Goal: Transaction & Acquisition: Book appointment/travel/reservation

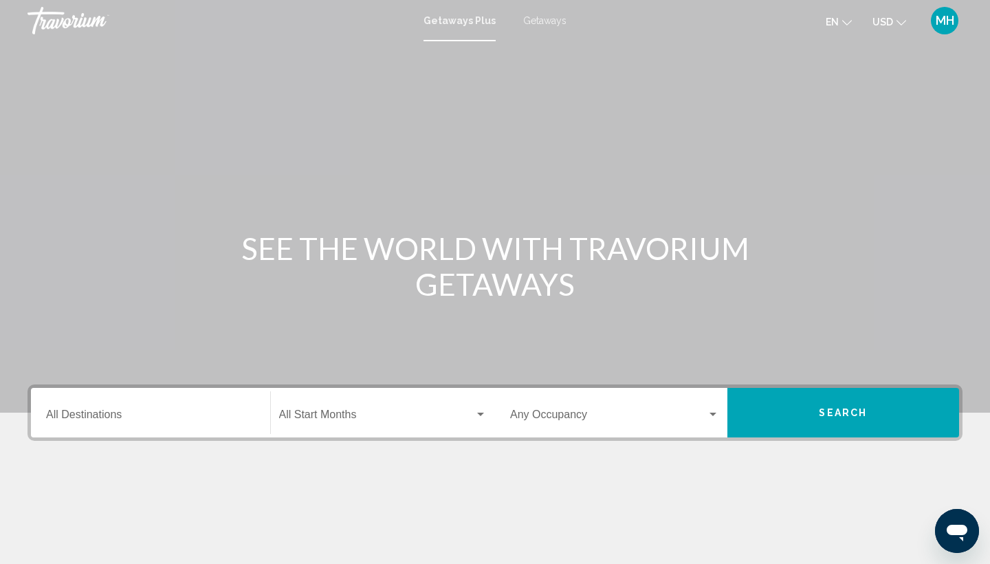
click at [456, 19] on span "Getaways Plus" at bounding box center [459, 20] width 72 height 11
click at [100, 411] on input "Destination All Destinations" at bounding box center [150, 417] width 209 height 12
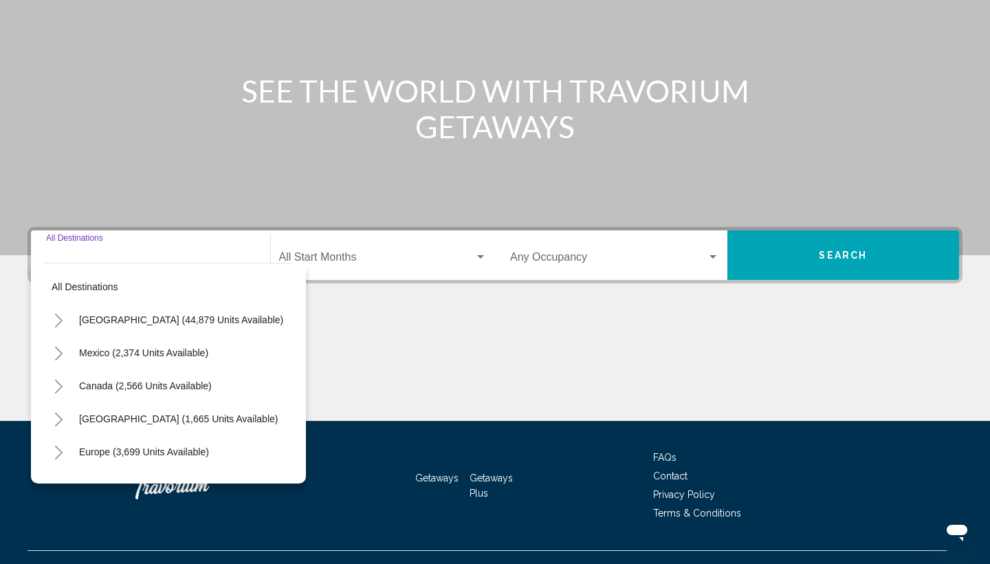
scroll to position [183, 0]
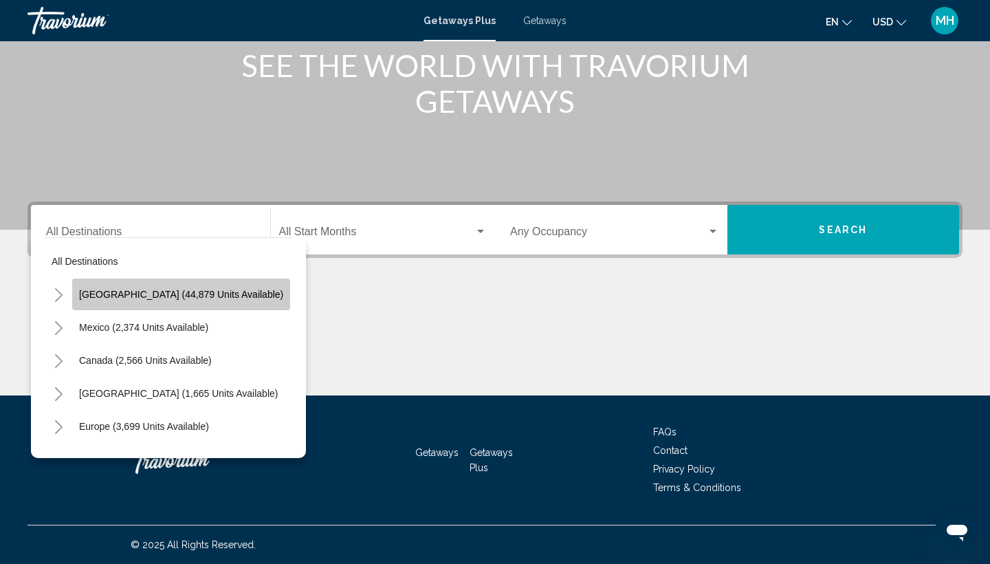
click at [190, 291] on span "[GEOGRAPHIC_DATA] (44,879 units available)" at bounding box center [181, 294] width 204 height 11
type input "**********"
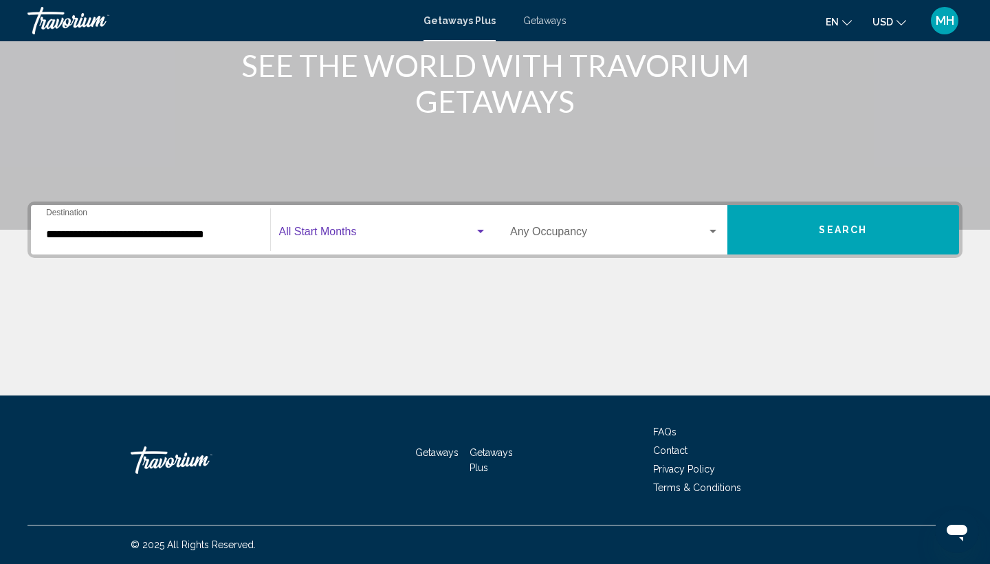
click at [483, 230] on div "Search widget" at bounding box center [480, 231] width 12 height 11
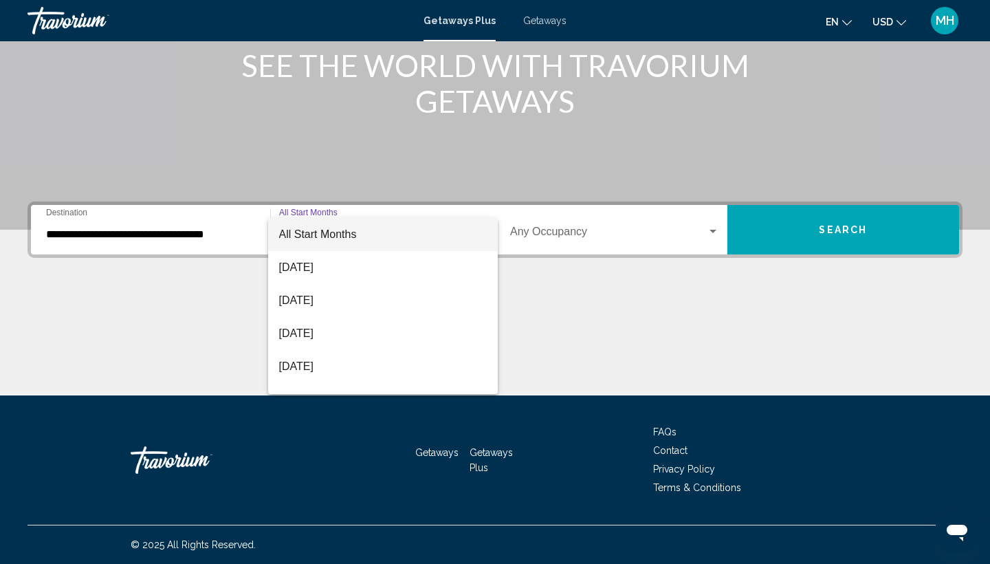
click at [577, 322] on div at bounding box center [495, 282] width 990 height 564
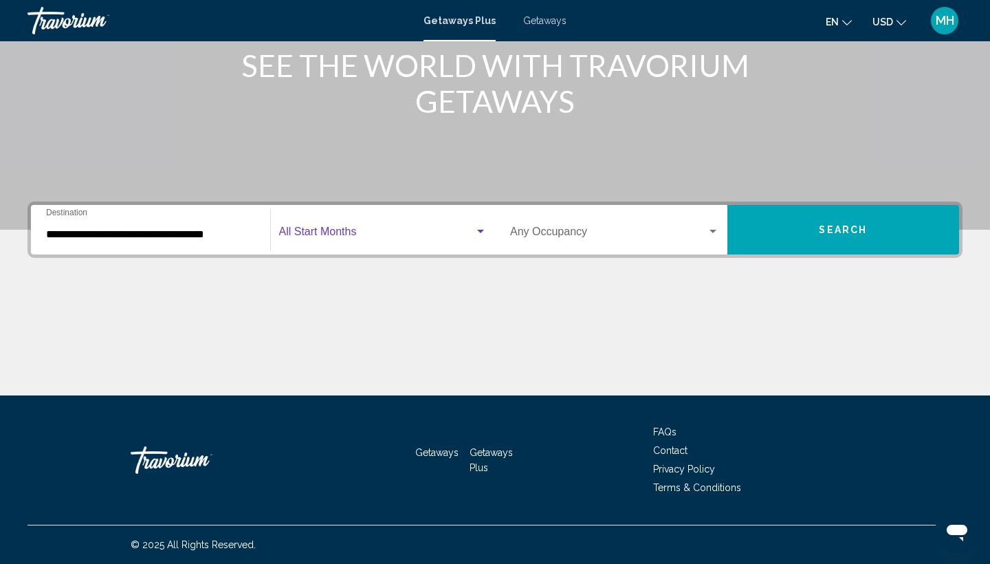
click at [484, 232] on div "Search widget" at bounding box center [480, 231] width 12 height 11
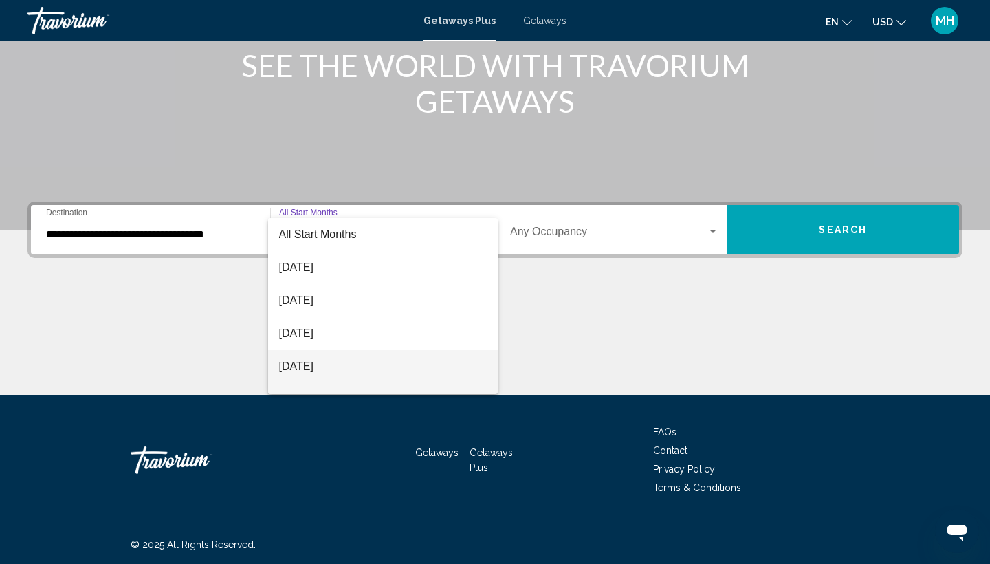
scroll to position [22, 0]
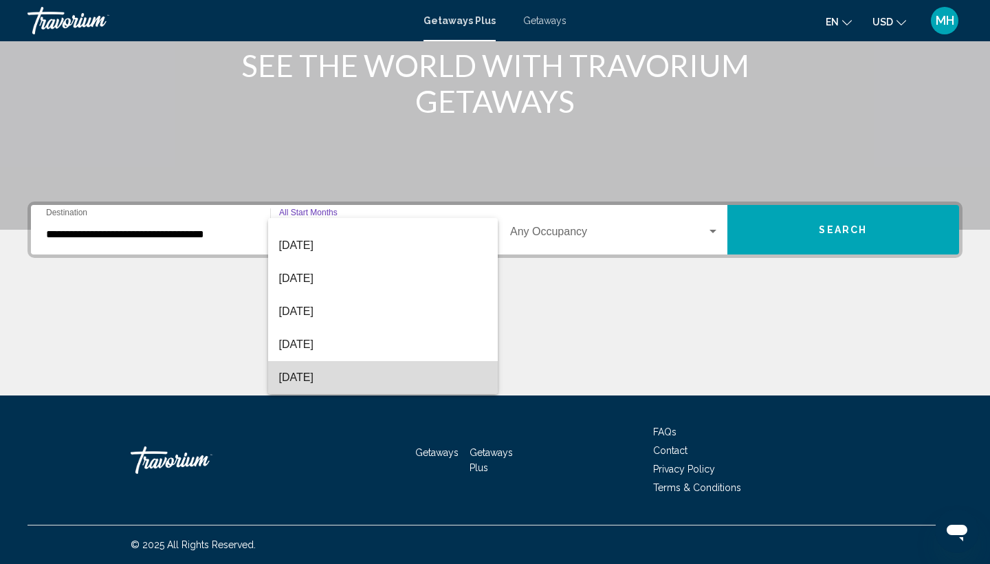
click at [345, 380] on span "[DATE]" at bounding box center [383, 377] width 208 height 33
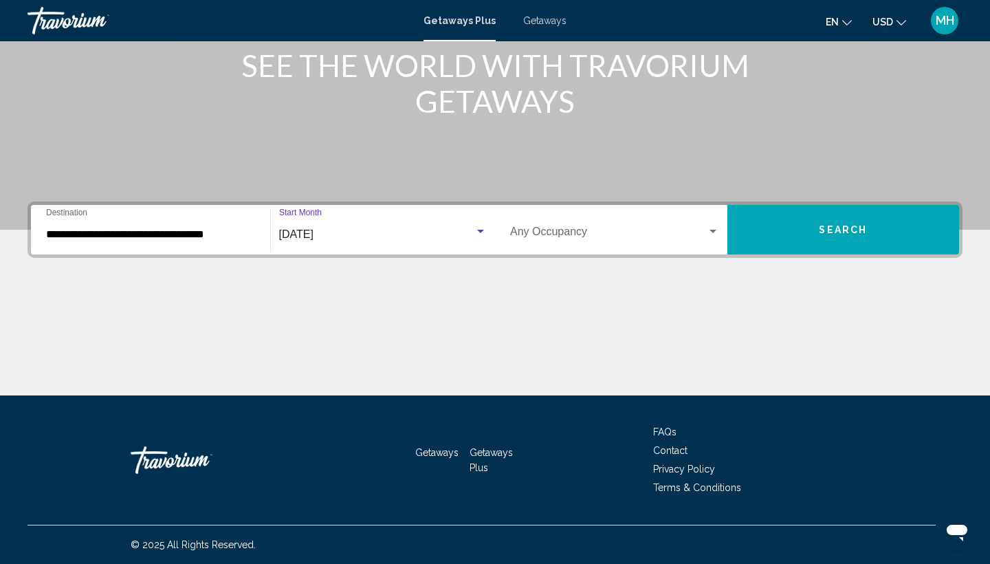
click at [422, 234] on div "[DATE]" at bounding box center [377, 234] width 196 height 12
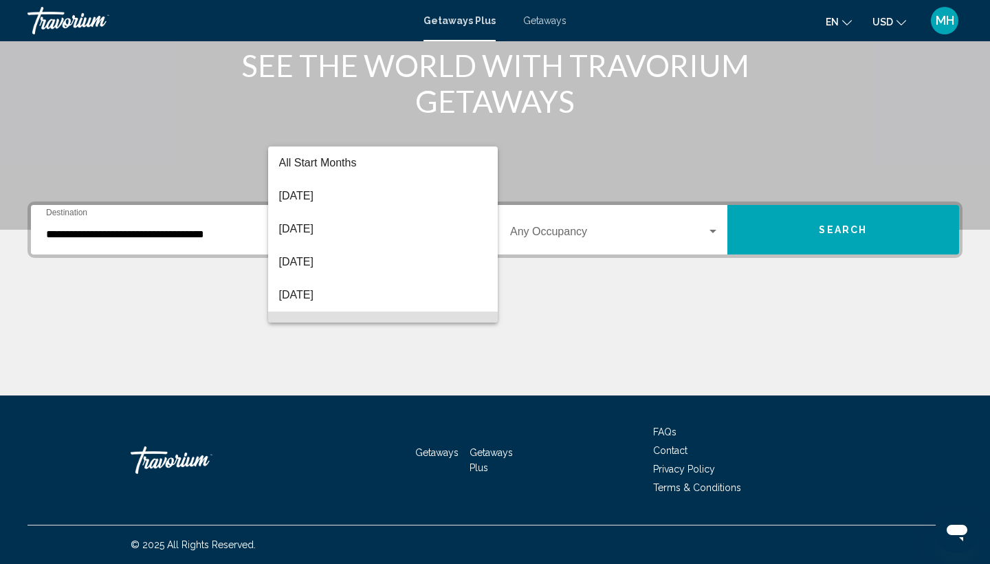
scroll to position [93, 0]
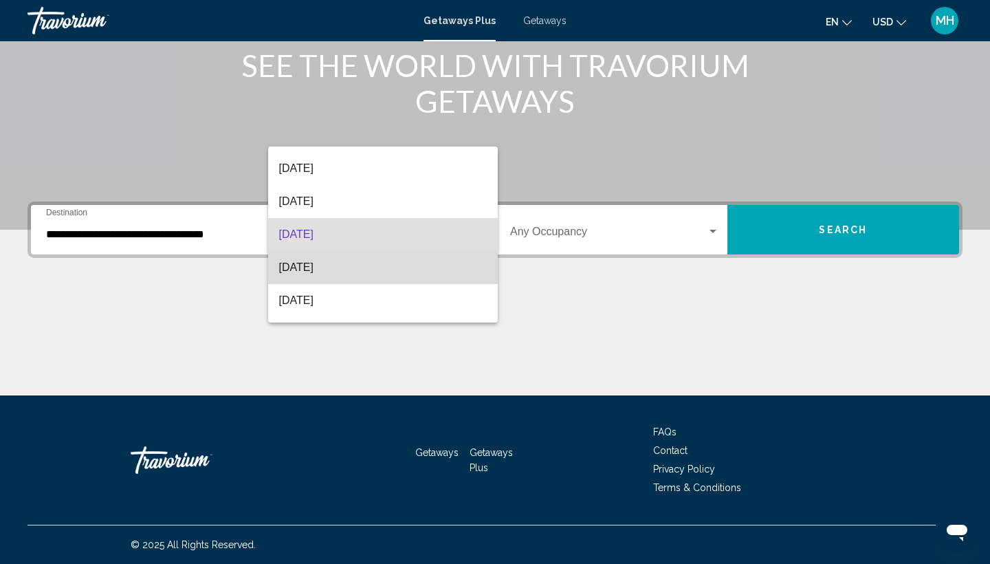
click at [318, 269] on span "[DATE]" at bounding box center [383, 267] width 208 height 33
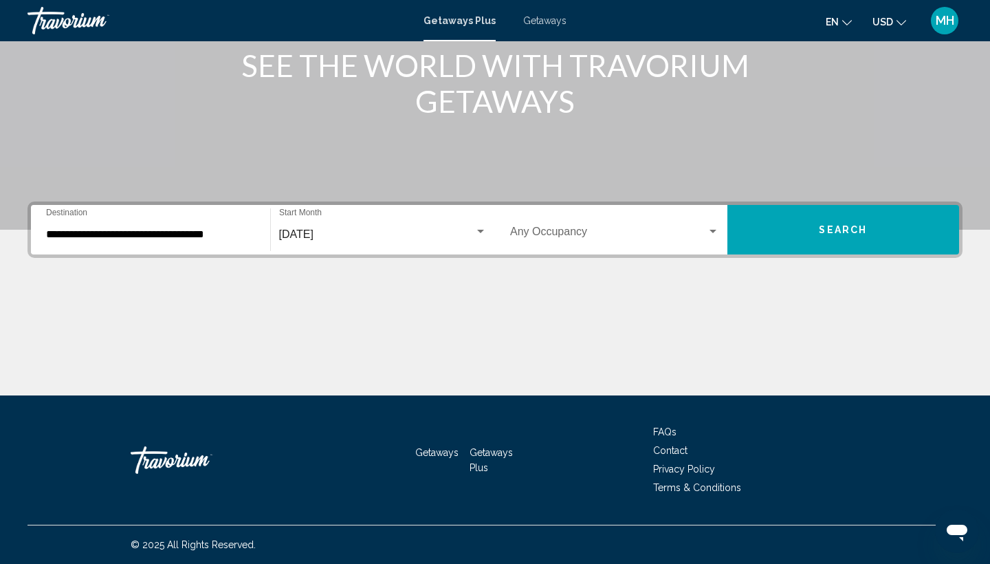
click at [567, 224] on div "Occupancy Any Occupancy" at bounding box center [614, 229] width 209 height 43
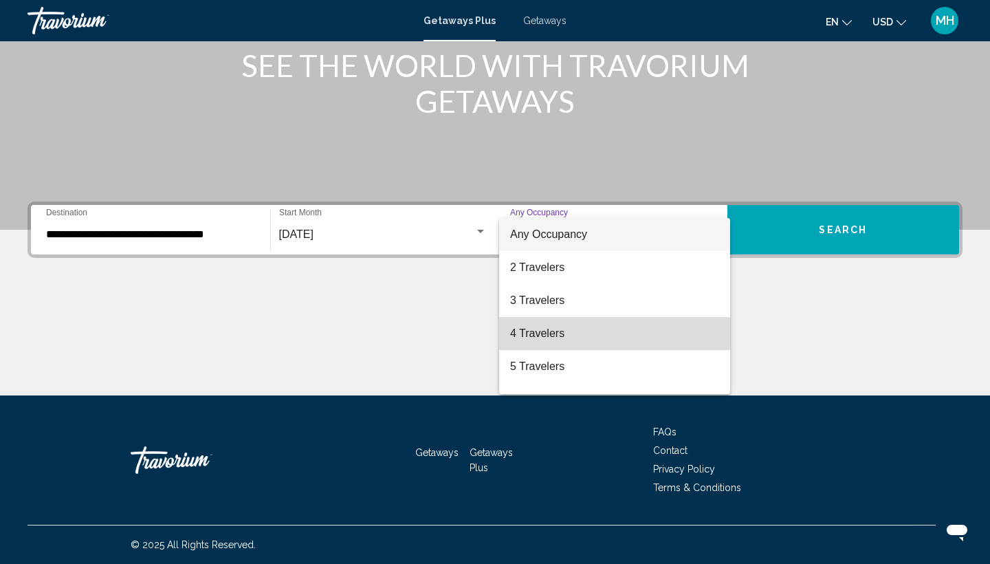
click at [526, 335] on span "4 Travelers" at bounding box center [614, 333] width 209 height 33
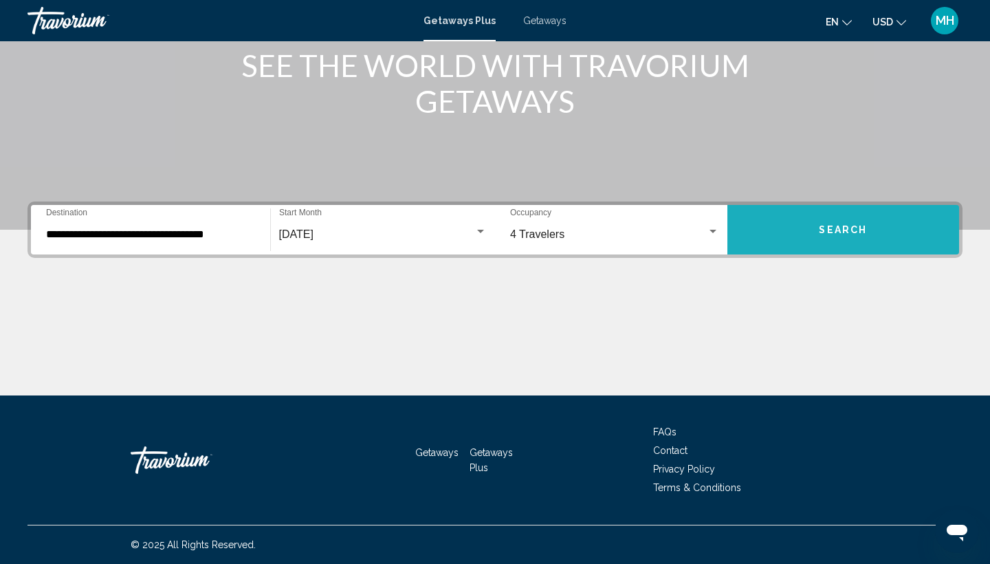
click at [839, 227] on span "Search" at bounding box center [843, 230] width 48 height 11
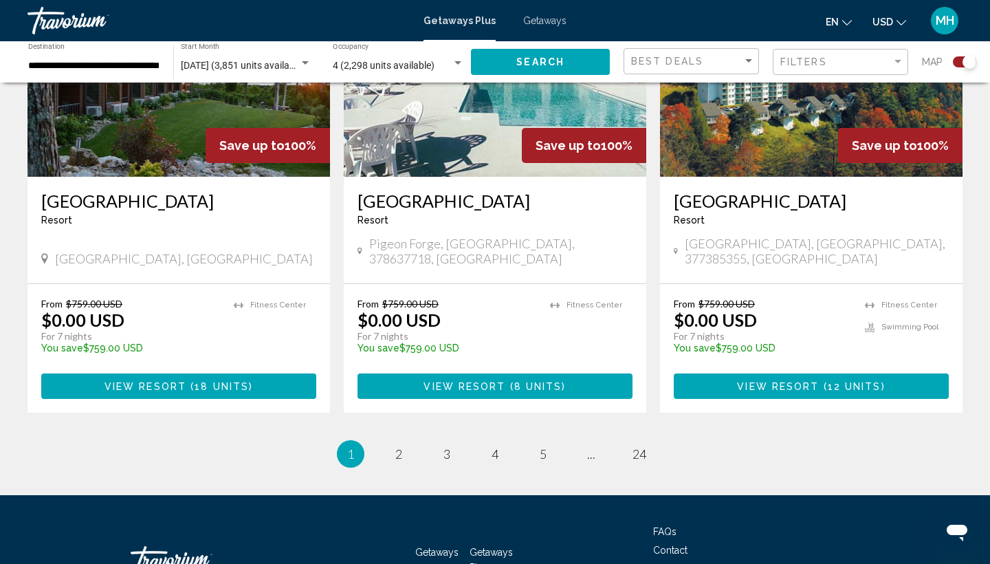
scroll to position [2145, 0]
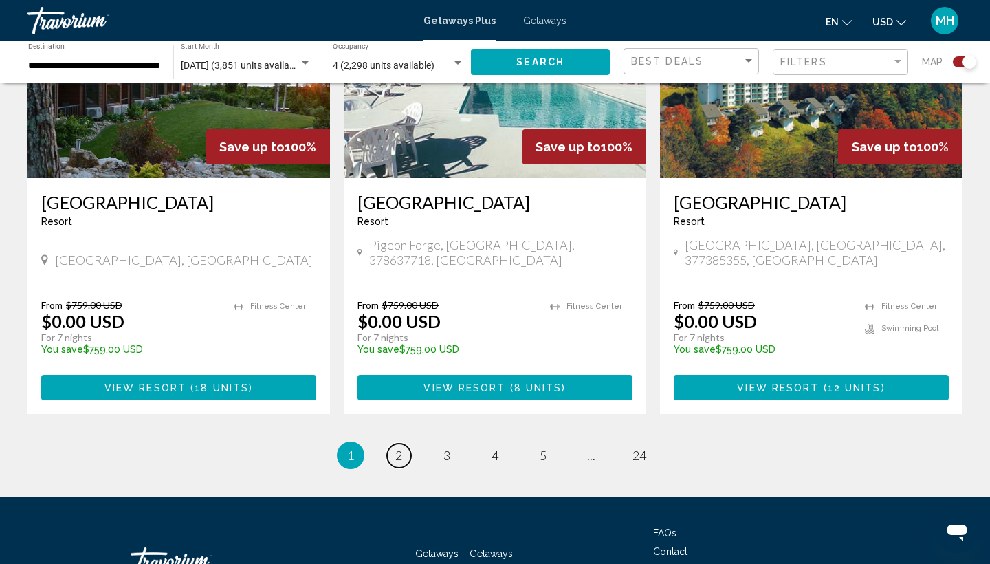
drag, startPoint x: 334, startPoint y: 318, endPoint x: 395, endPoint y: 352, distance: 69.2
click at [395, 448] on span "2" at bounding box center [398, 455] width 7 height 15
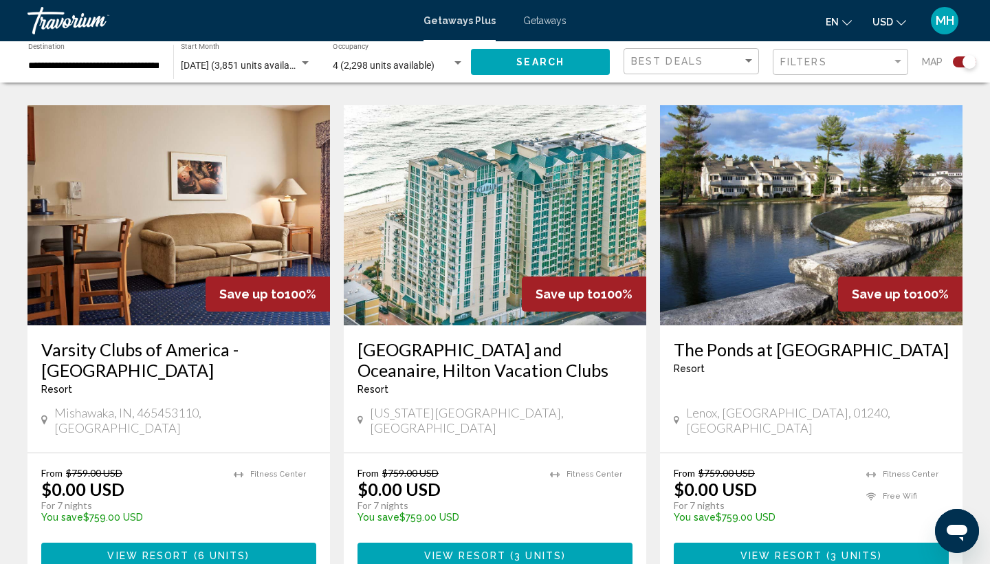
scroll to position [2064, 0]
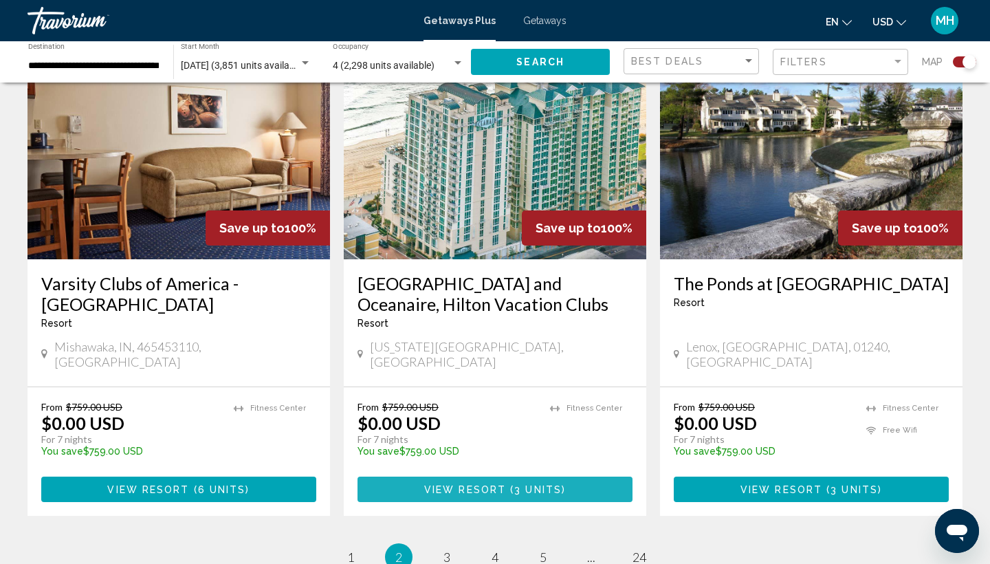
click at [485, 484] on span "View Resort" at bounding box center [465, 489] width 82 height 11
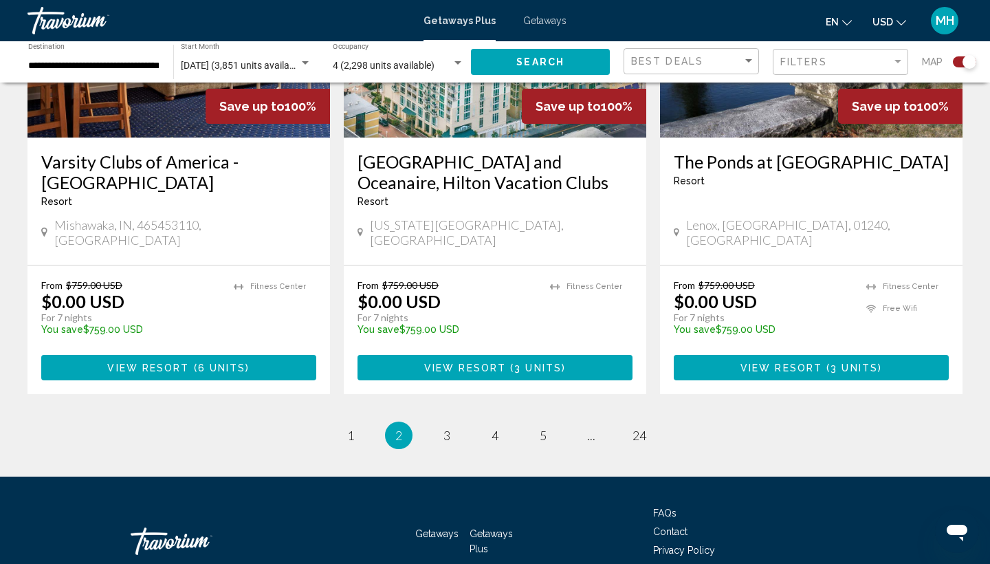
scroll to position [2187, 0]
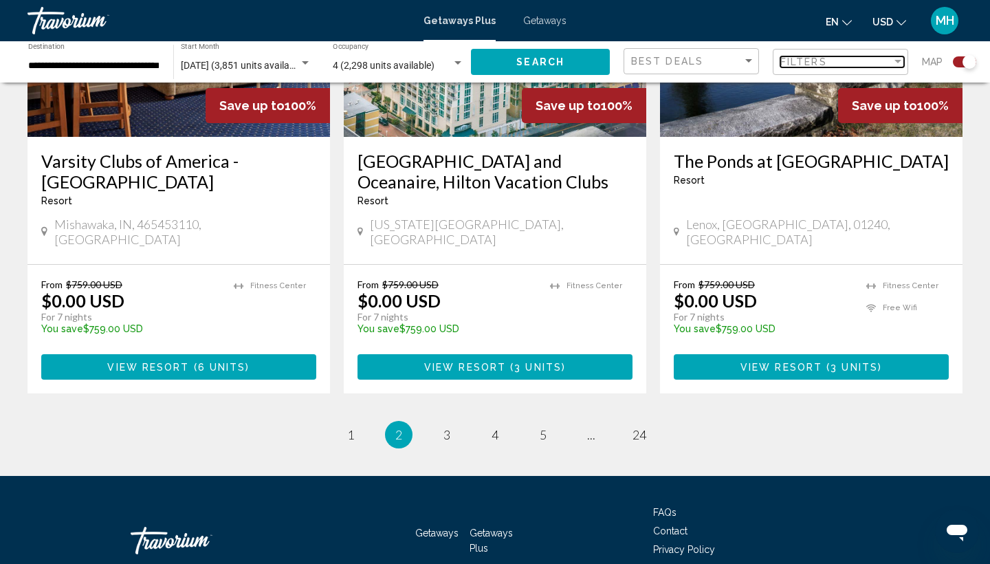
click at [898, 63] on div "Filter" at bounding box center [898, 61] width 12 height 11
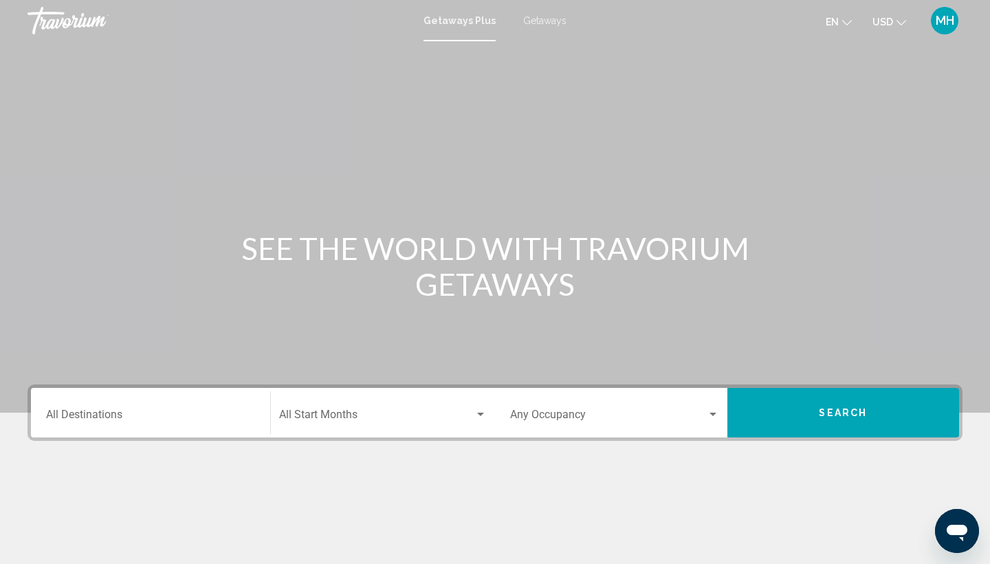
click at [113, 414] on input "Destination All Destinations" at bounding box center [150, 417] width 209 height 12
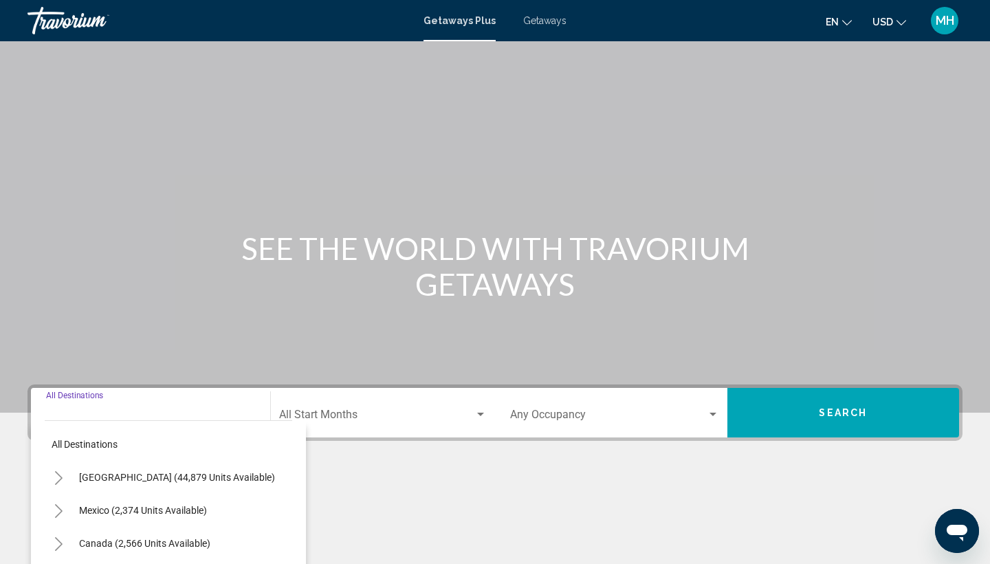
scroll to position [183, 0]
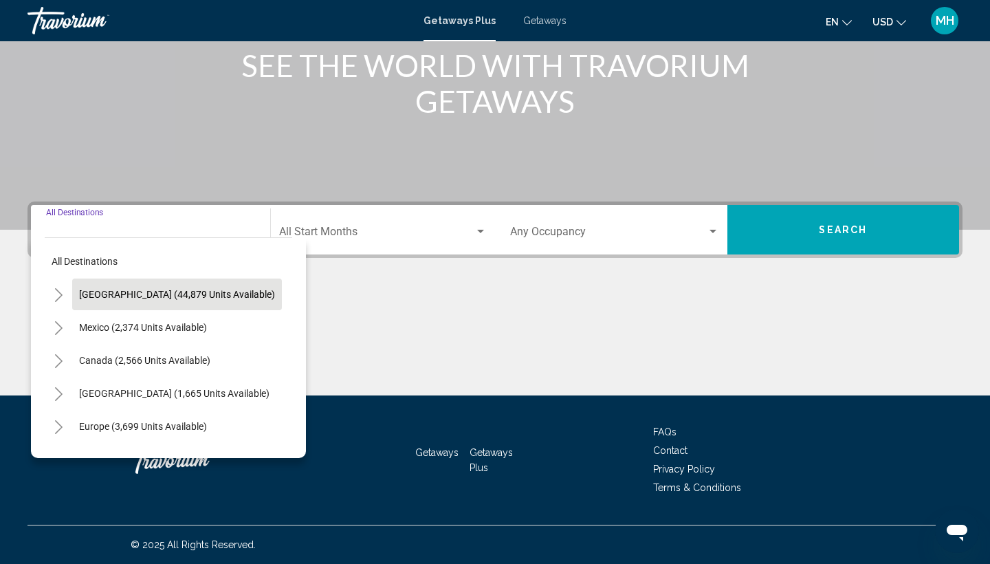
click at [181, 288] on button "[GEOGRAPHIC_DATA] (44,879 units available)" at bounding box center [177, 294] width 210 height 32
type input "**********"
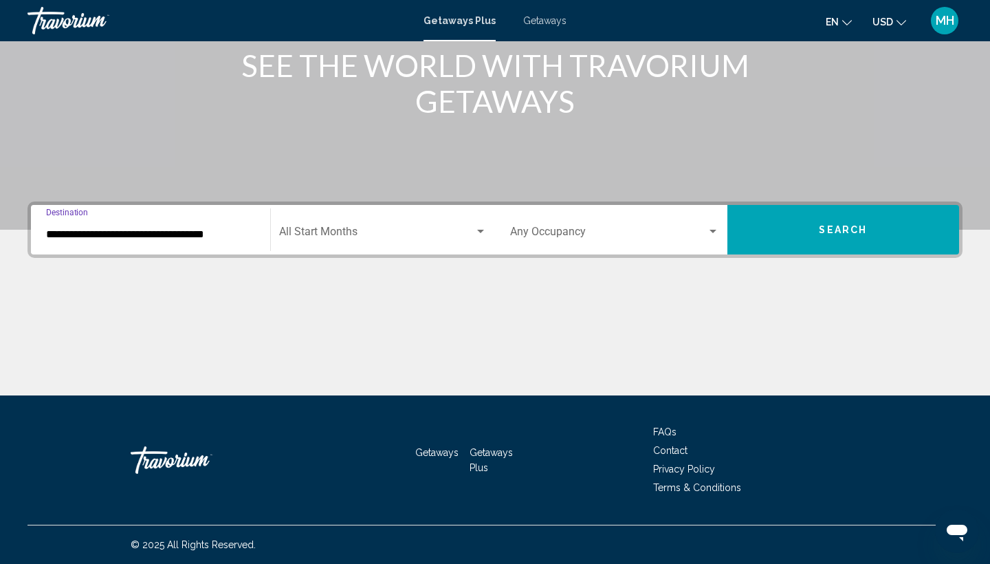
click at [716, 232] on div "Search widget" at bounding box center [712, 231] width 7 height 3
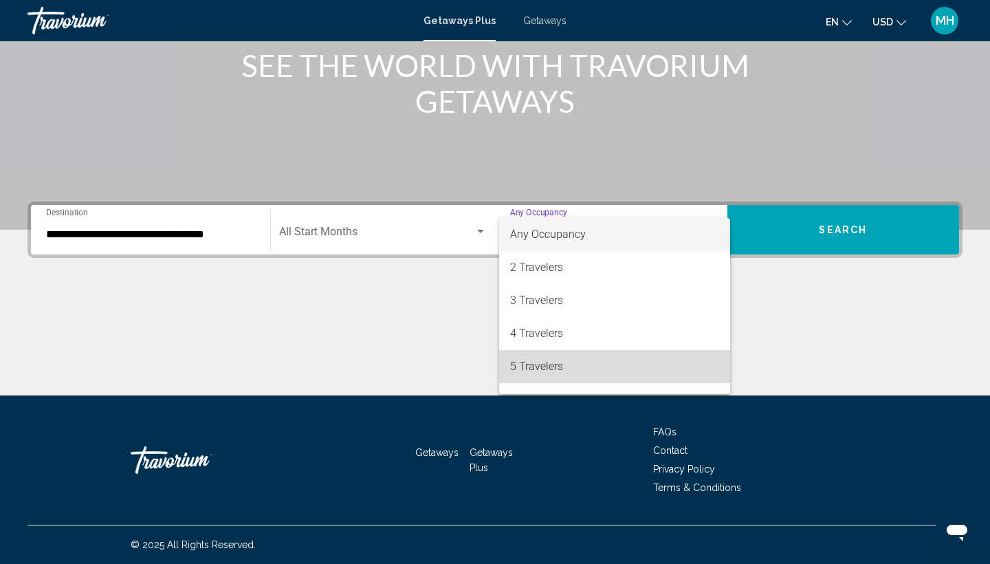
click at [541, 364] on span "5 Travelers" at bounding box center [614, 366] width 209 height 33
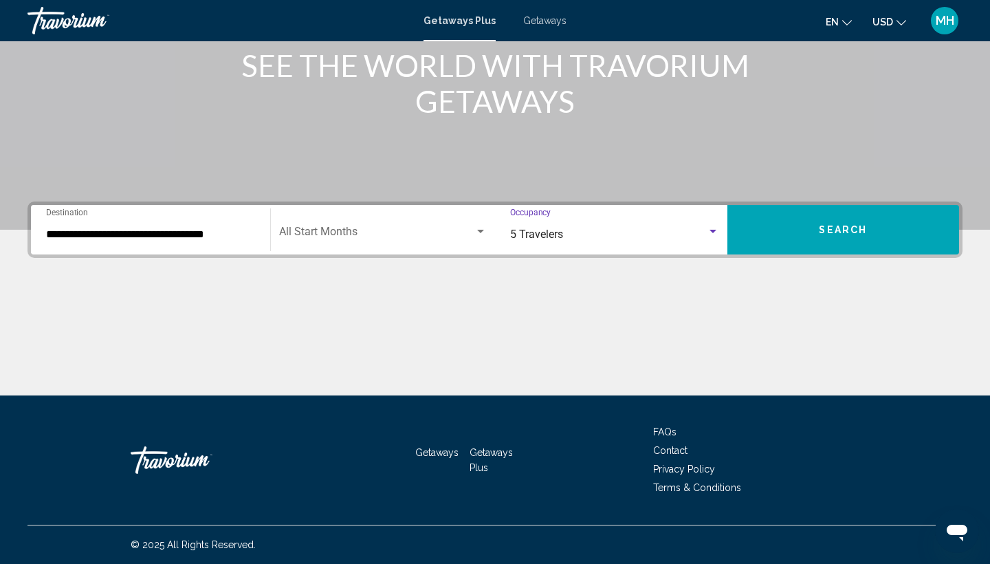
click at [837, 225] on span "Search" at bounding box center [843, 230] width 48 height 11
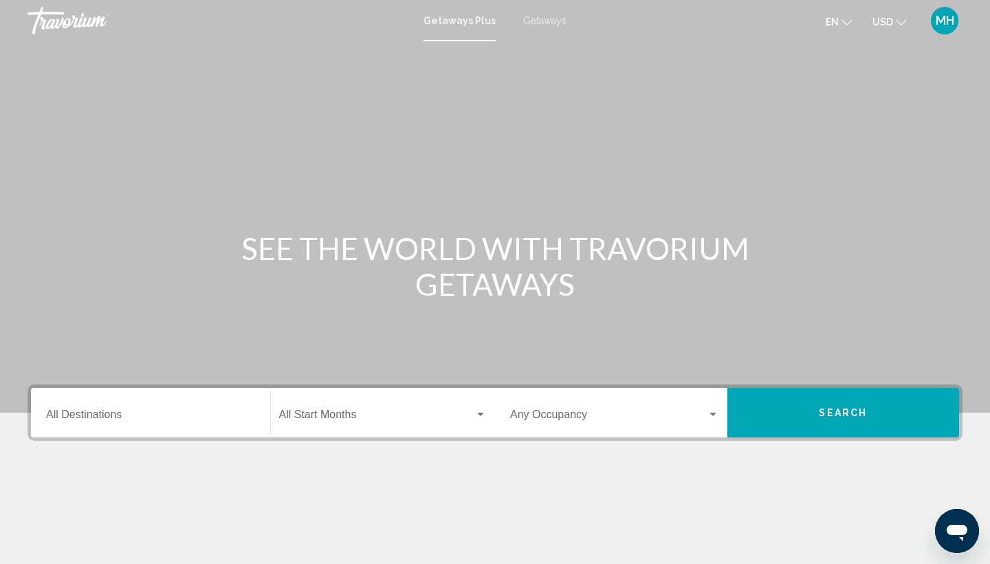
click at [112, 415] on input "Destination All Destinations" at bounding box center [150, 417] width 209 height 12
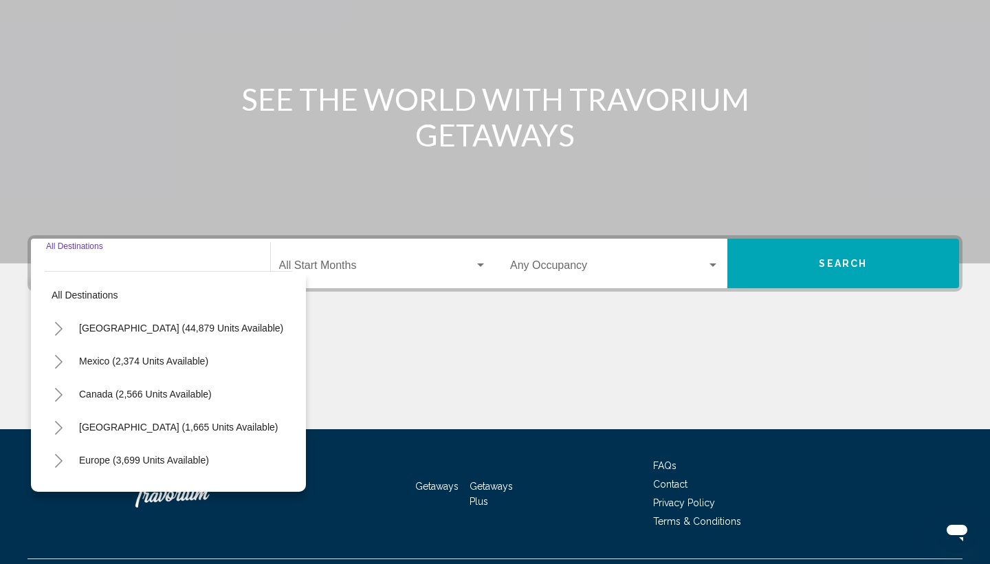
scroll to position [183, 0]
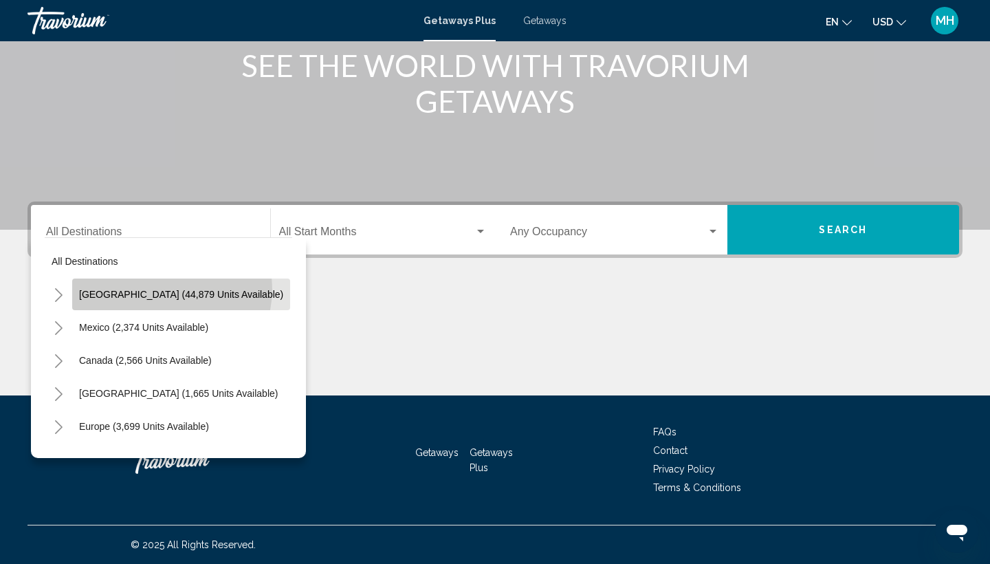
click at [171, 289] on span "[GEOGRAPHIC_DATA] (44,879 units available)" at bounding box center [181, 294] width 204 height 11
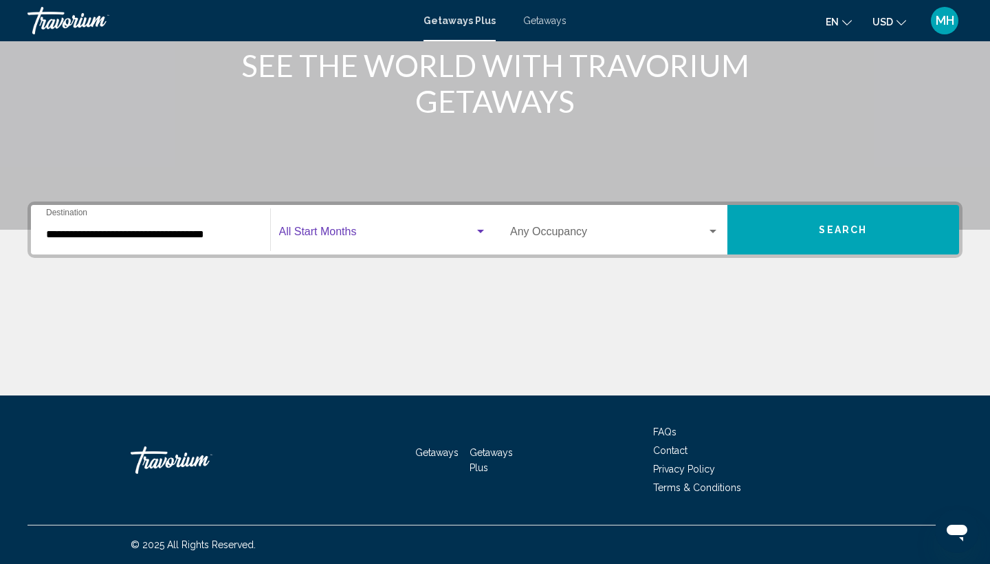
click at [379, 232] on span "Search widget" at bounding box center [377, 234] width 196 height 12
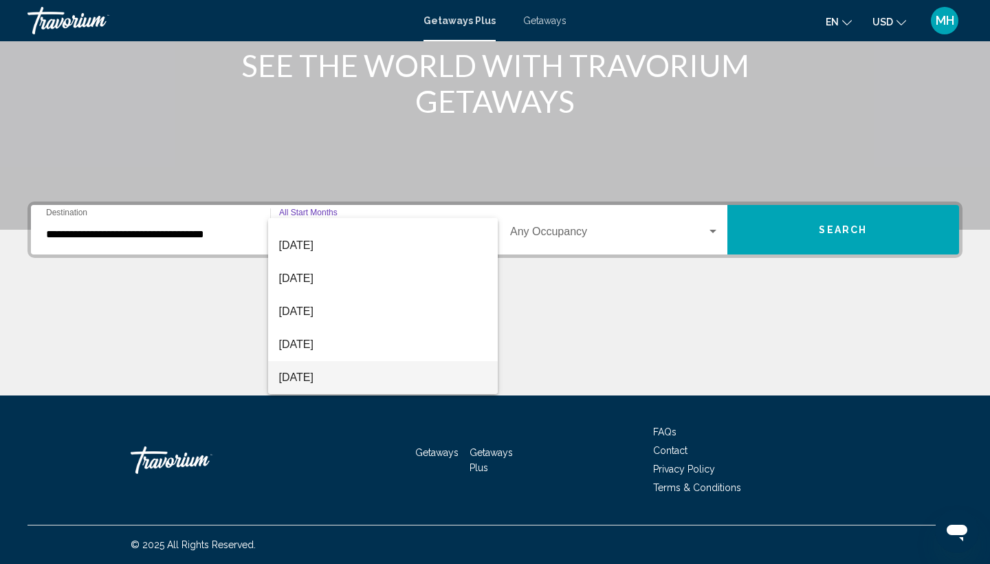
scroll to position [88, 0]
click at [358, 345] on span "[DATE]" at bounding box center [383, 344] width 208 height 33
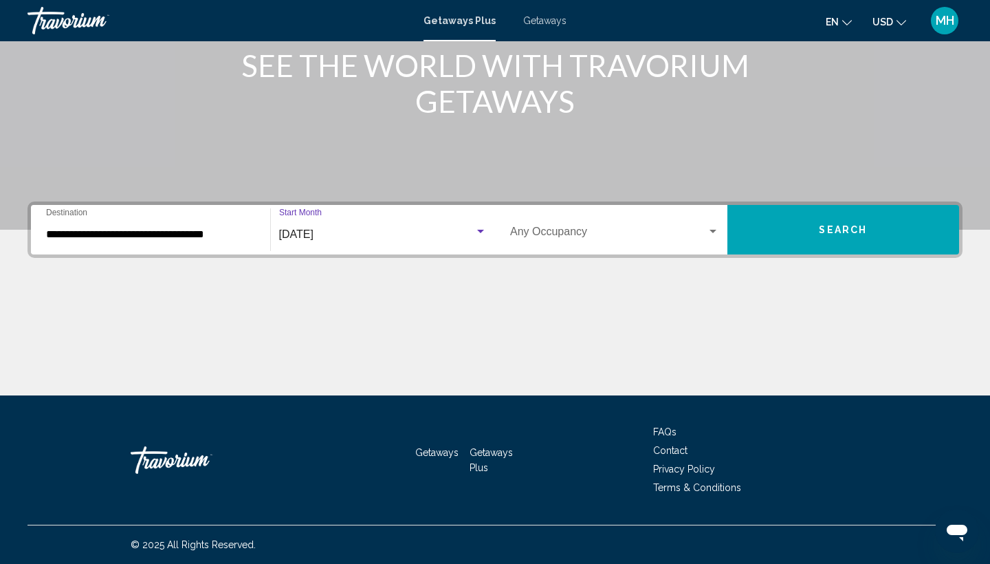
click at [403, 237] on div "[DATE]" at bounding box center [377, 234] width 196 height 12
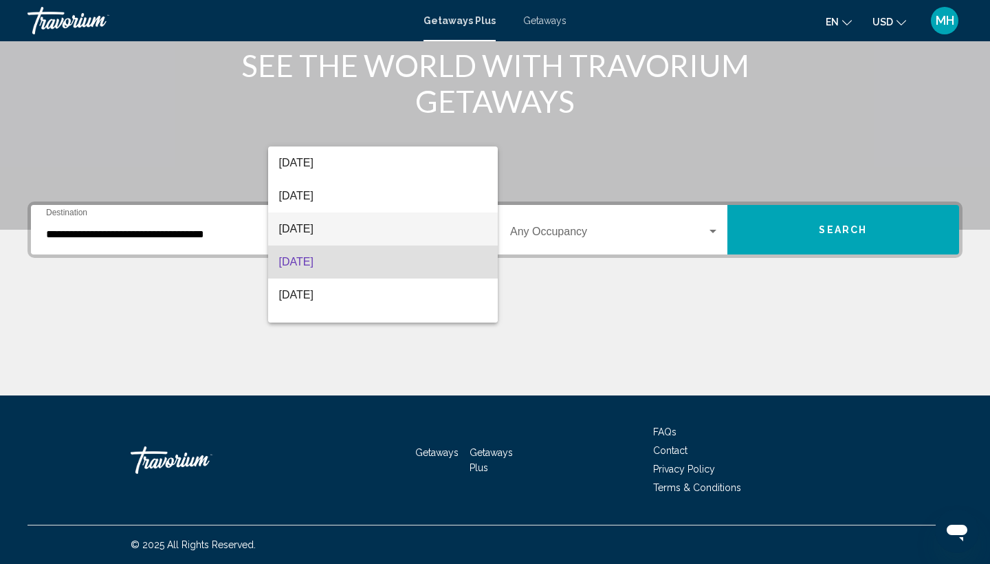
scroll to position [66, 0]
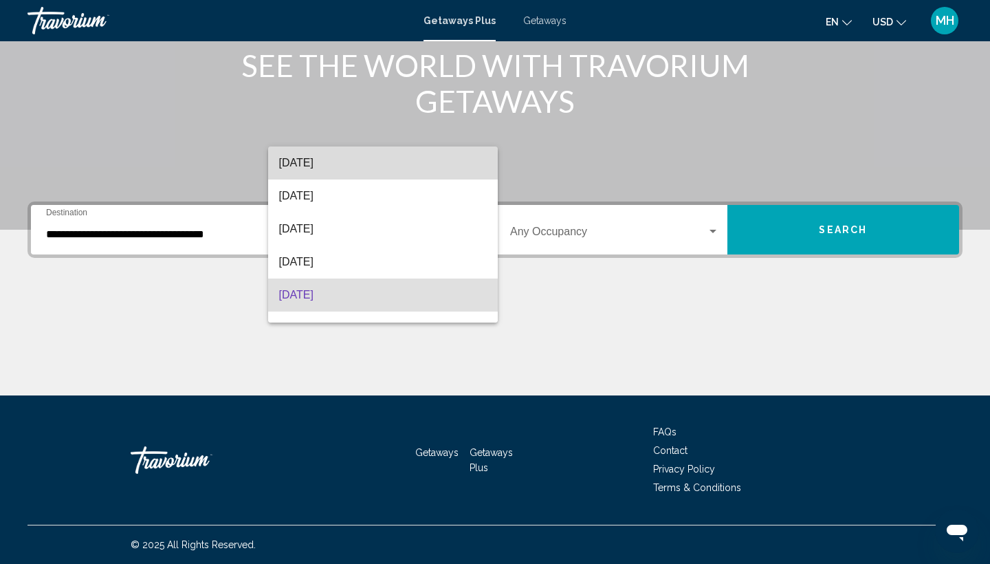
click at [385, 166] on span "[DATE]" at bounding box center [383, 162] width 208 height 33
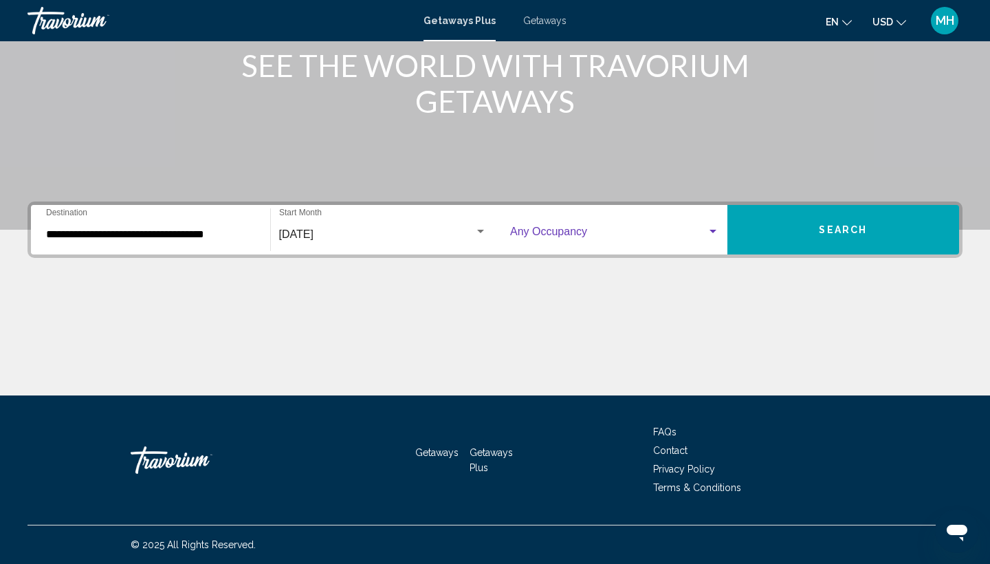
click at [711, 233] on div "Search widget" at bounding box center [712, 231] width 7 height 3
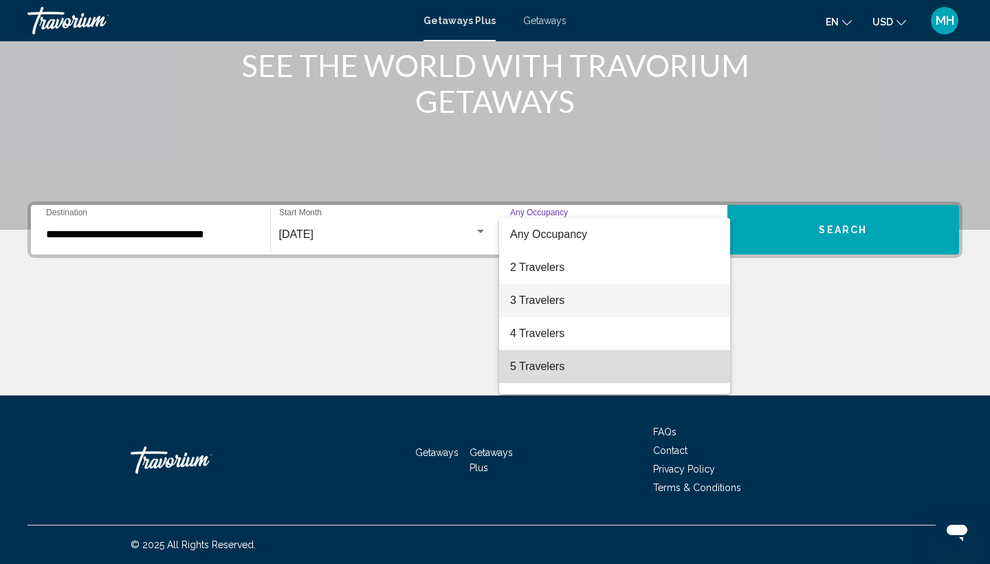
click at [551, 362] on span "5 Travelers" at bounding box center [614, 366] width 209 height 33
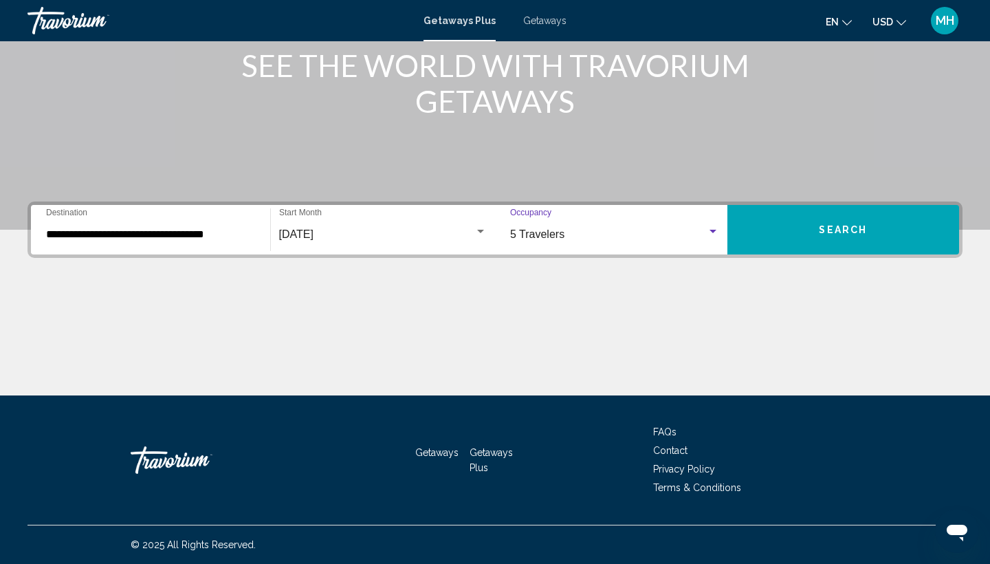
click at [663, 231] on div "5 Travelers" at bounding box center [608, 234] width 197 height 12
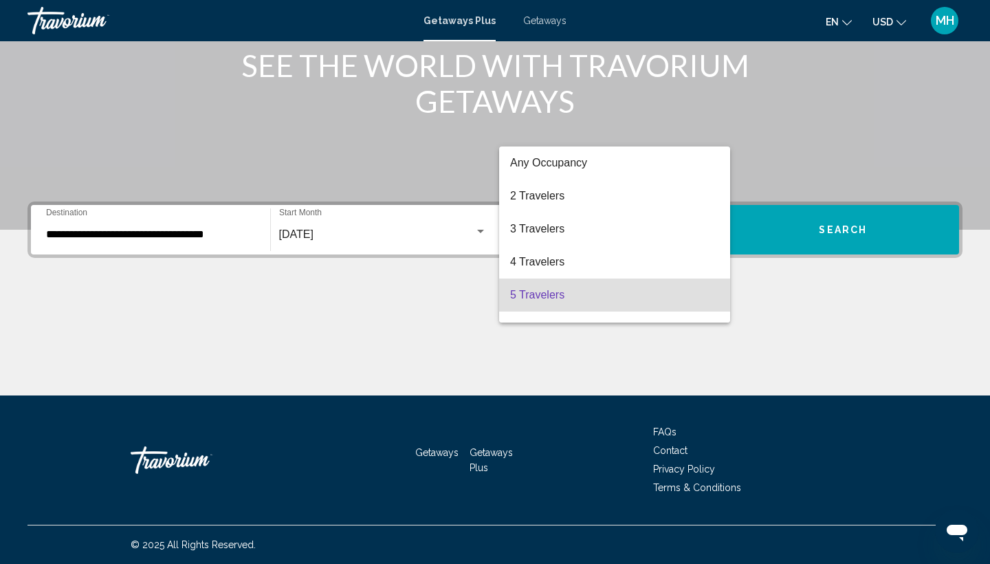
scroll to position [60, 0]
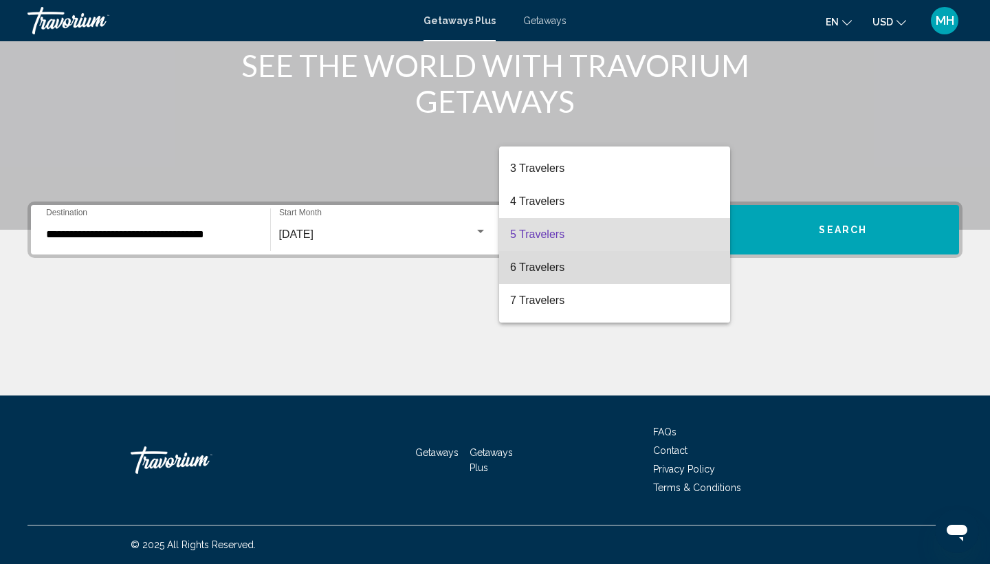
click at [538, 265] on span "6 Travelers" at bounding box center [614, 267] width 209 height 33
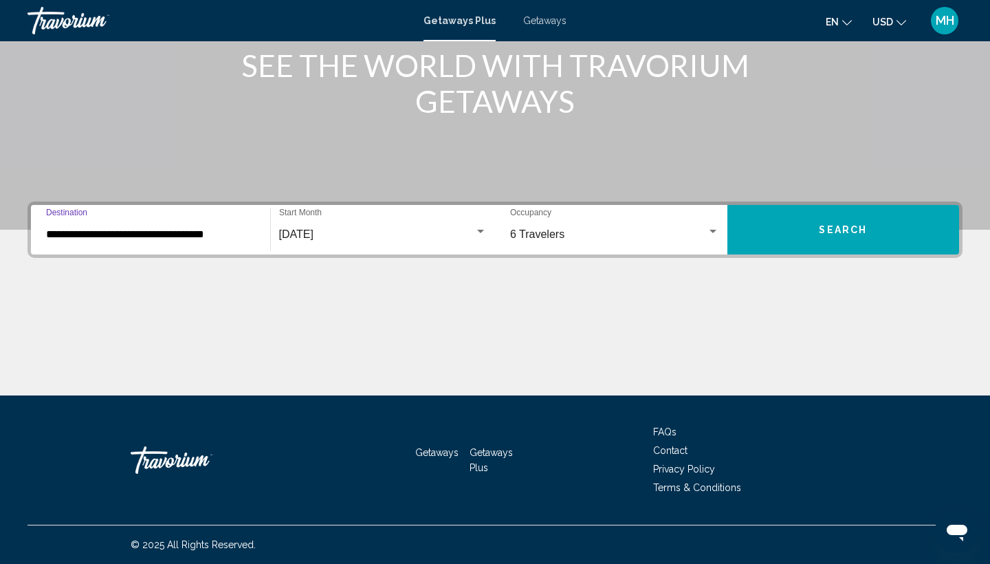
click at [102, 234] on input "**********" at bounding box center [150, 234] width 209 height 12
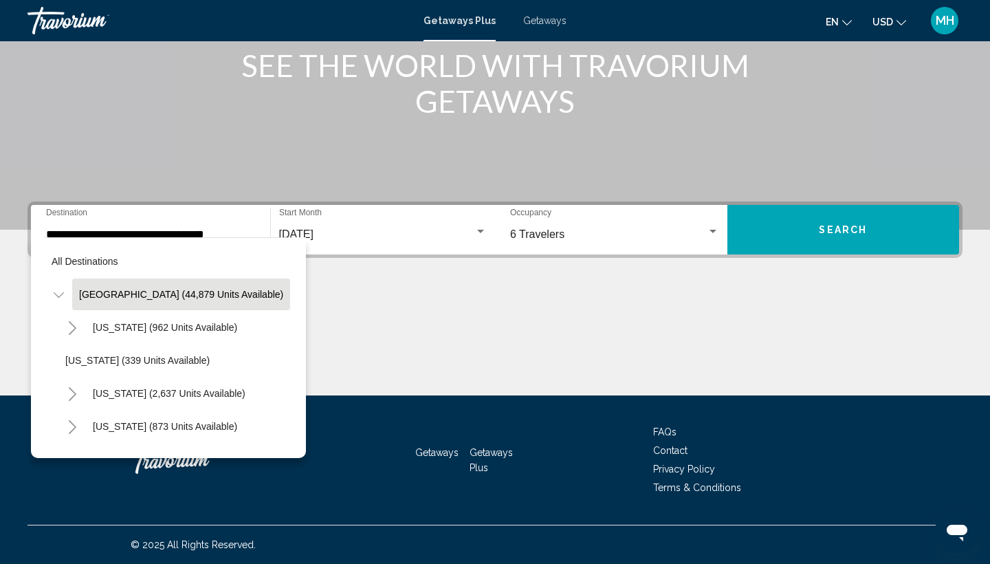
drag, startPoint x: 51, startPoint y: 302, endPoint x: 41, endPoint y: 342, distance: 41.2
click at [42, 342] on div "All destinations United States (44,879 units available) Arizona (962 units avai…" at bounding box center [168, 347] width 275 height 221
drag, startPoint x: 74, startPoint y: 443, endPoint x: 72, endPoint y: 501, distance: 57.8
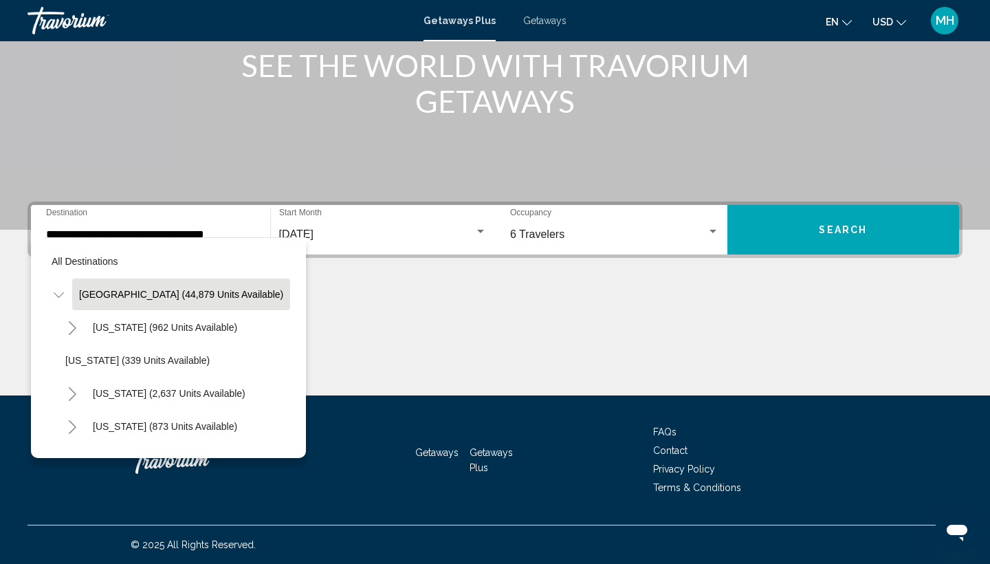
click at [71, 381] on div "**********" at bounding box center [495, 99] width 990 height 564
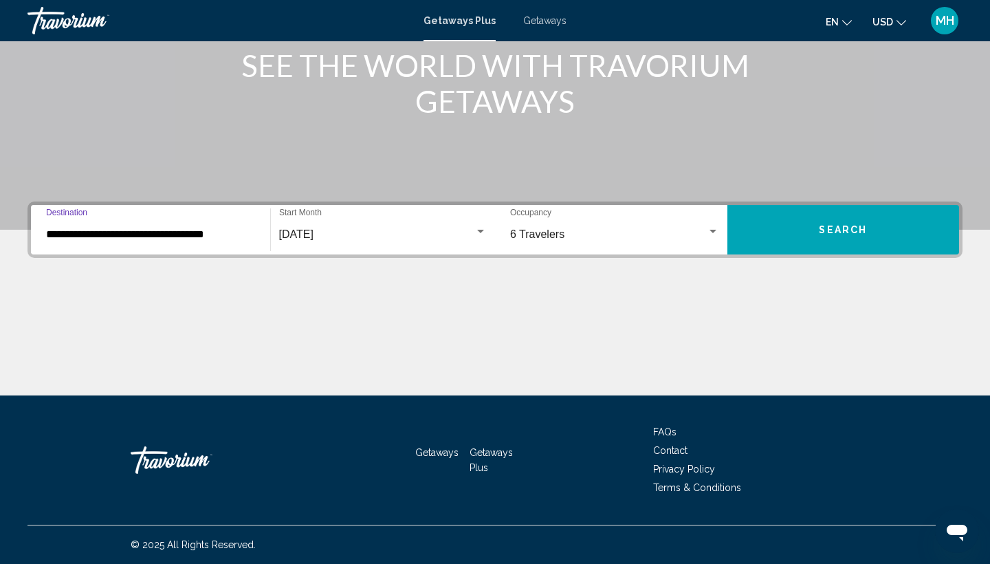
click at [146, 232] on input "**********" at bounding box center [150, 234] width 209 height 12
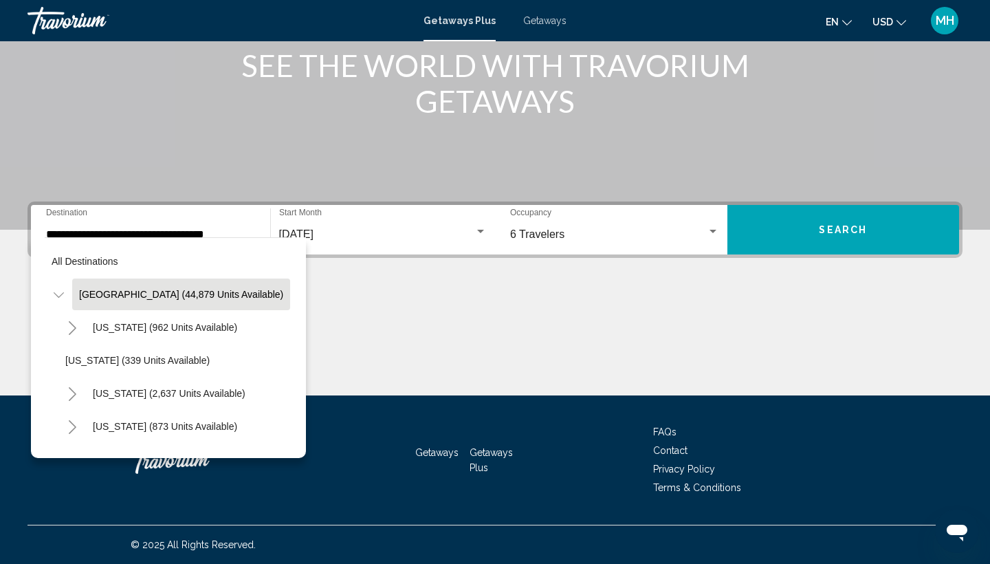
drag, startPoint x: 30, startPoint y: 310, endPoint x: 43, endPoint y: 341, distance: 33.3
click at [43, 341] on div "All destinations United States (44,879 units available) Arizona (962 units avai…" at bounding box center [168, 347] width 275 height 221
drag, startPoint x: 340, startPoint y: 444, endPoint x: 285, endPoint y: 439, distance: 55.9
click at [285, 381] on div "**********" at bounding box center [495, 99] width 990 height 564
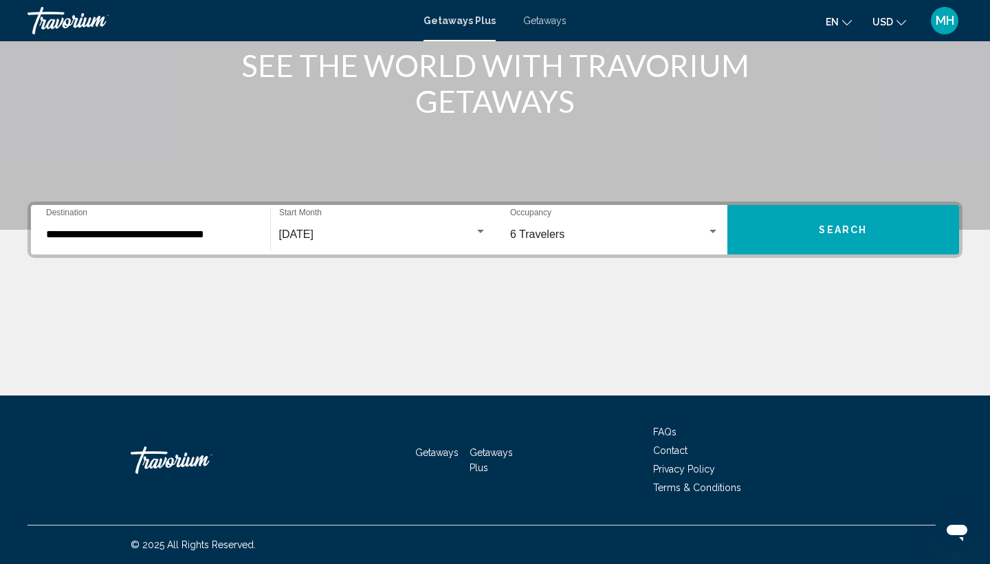
drag, startPoint x: 242, startPoint y: 286, endPoint x: 239, endPoint y: 275, distance: 11.5
click at [242, 285] on div "**********" at bounding box center [495, 298] width 990 height 194
click at [239, 238] on input "**********" at bounding box center [150, 234] width 209 height 12
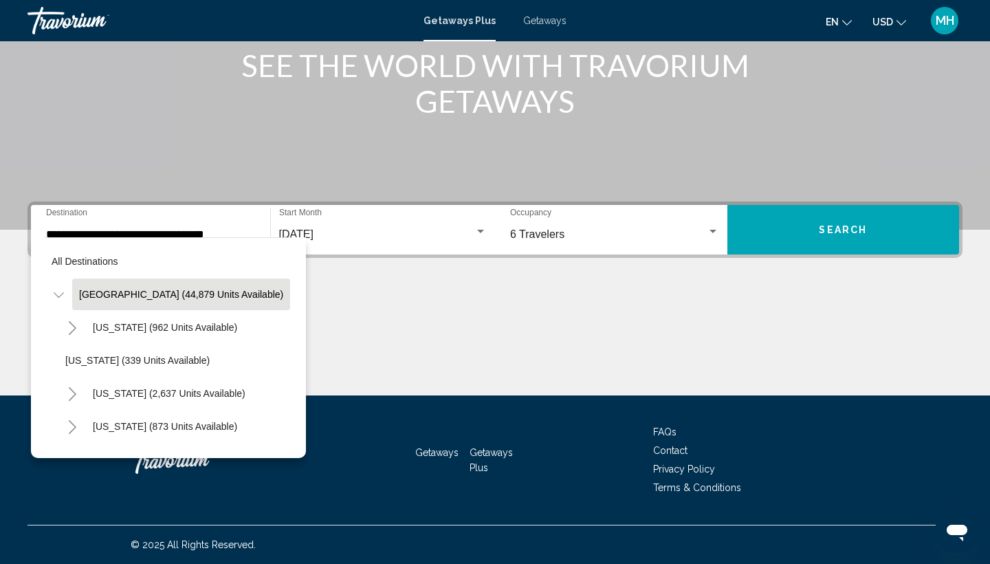
scroll to position [0, 5]
drag, startPoint x: 239, startPoint y: 324, endPoint x: 294, endPoint y: 311, distance: 56.4
click at [294, 315] on div "All destinations United States (44,879 units available) Arizona (962 units avai…" at bounding box center [168, 347] width 275 height 221
drag, startPoint x: 257, startPoint y: 451, endPoint x: 315, endPoint y: 428, distance: 62.3
click at [315, 381] on div "**********" at bounding box center [495, 99] width 990 height 564
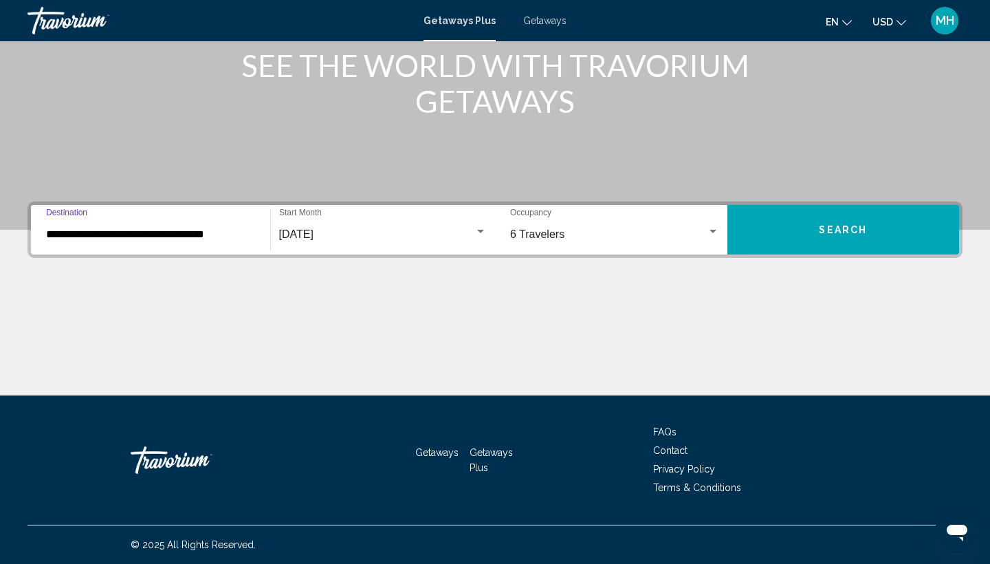
click at [254, 232] on input "**********" at bounding box center [150, 234] width 209 height 12
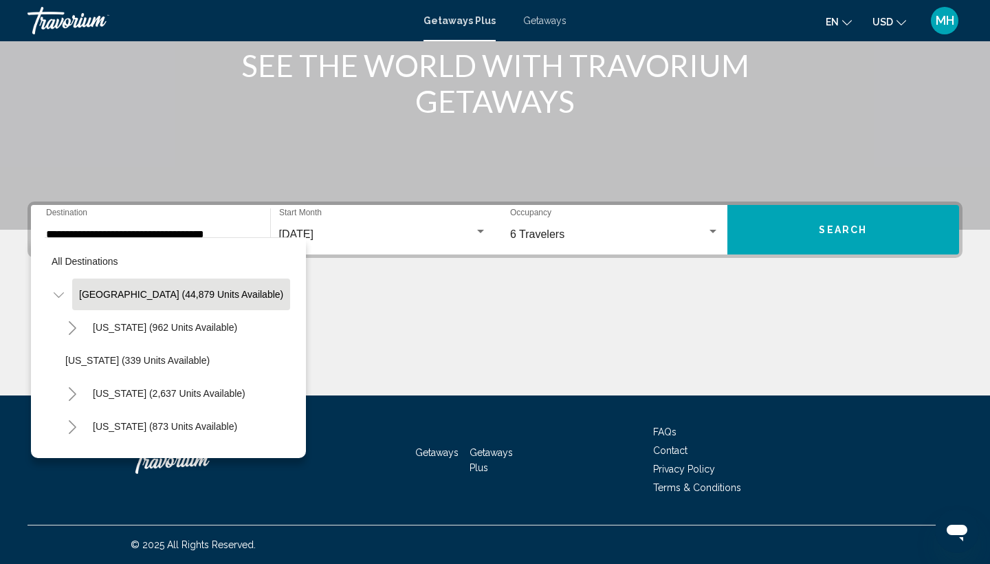
drag, startPoint x: 243, startPoint y: 344, endPoint x: 245, endPoint y: 375, distance: 31.0
click at [245, 375] on li "Arkansas (339 units available)" at bounding box center [175, 360] width 234 height 33
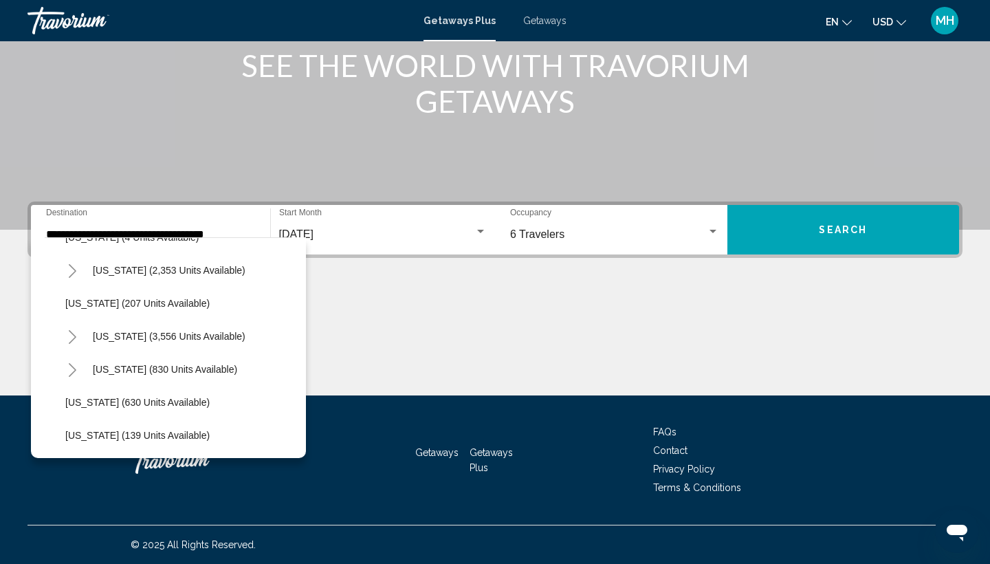
scroll to position [717, 1]
drag, startPoint x: 249, startPoint y: 417, endPoint x: 283, endPoint y: 339, distance: 85.3
click at [282, 339] on ul "Arizona (962 units available) Arkansas (339 units available) California (2,637 …" at bounding box center [167, 254] width 247 height 1320
drag, startPoint x: 283, startPoint y: 342, endPoint x: 284, endPoint y: 353, distance: 11.1
click at [284, 357] on ul "Arizona (962 units available) Arkansas (339 units available) California (2,637 …" at bounding box center [167, 254] width 247 height 1320
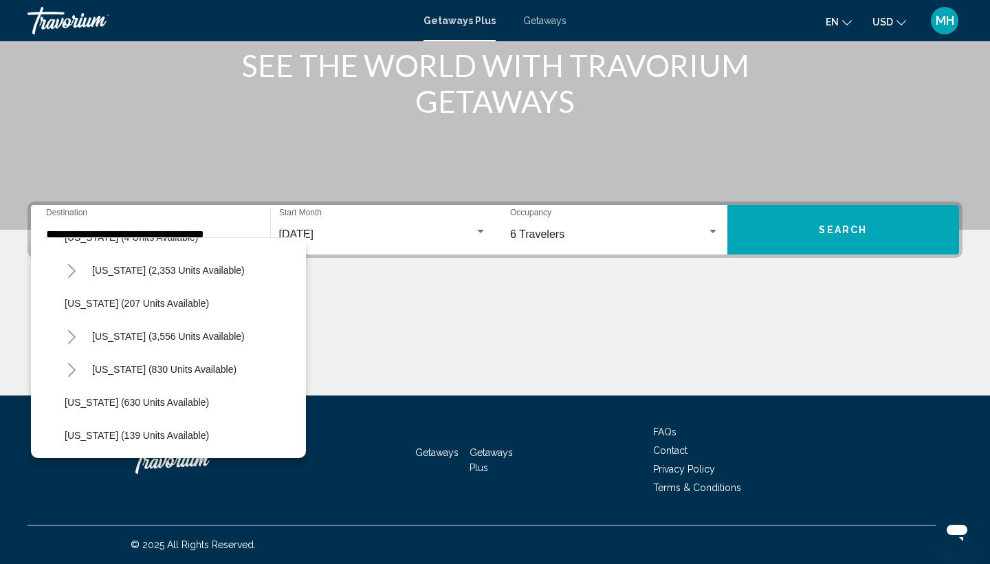
click at [279, 333] on div "Nevada (3,556 units available)" at bounding box center [175, 336] width 234 height 33
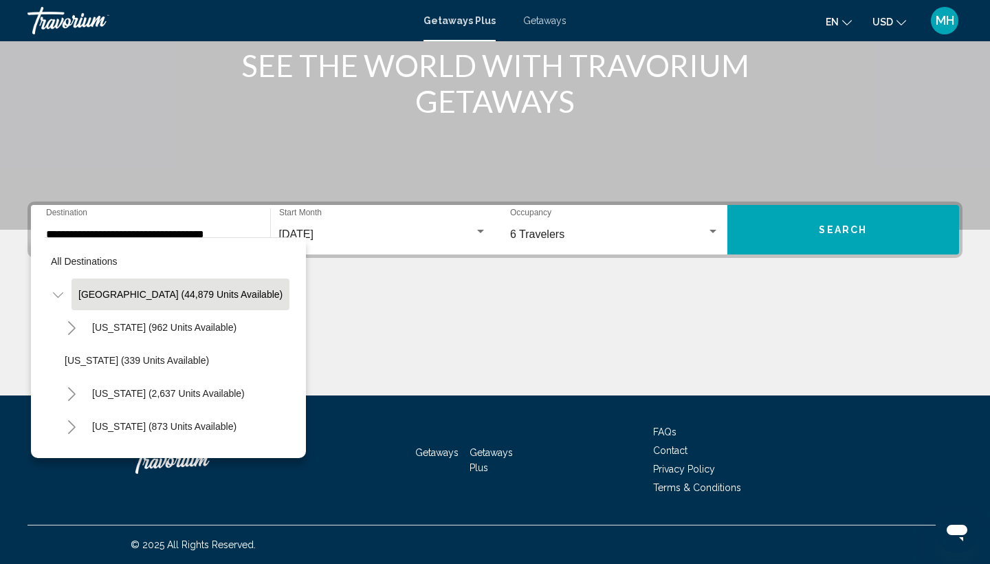
scroll to position [0, 13]
drag, startPoint x: 288, startPoint y: 334, endPoint x: 287, endPoint y: 360, distance: 25.5
click at [287, 360] on div "All destinations United States (44,879 units available) Arizona (962 units avai…" at bounding box center [168, 344] width 247 height 213
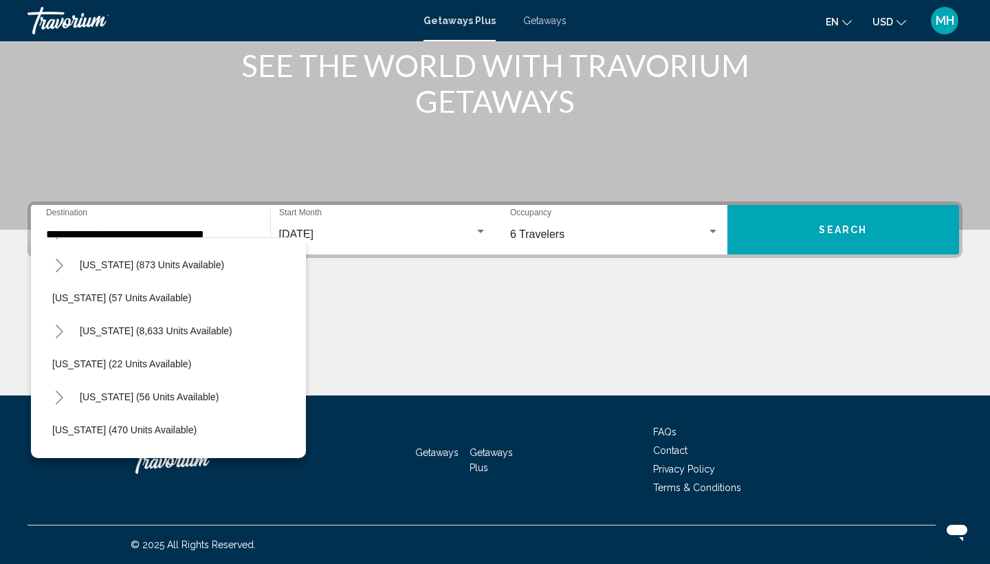
scroll to position [184, 13]
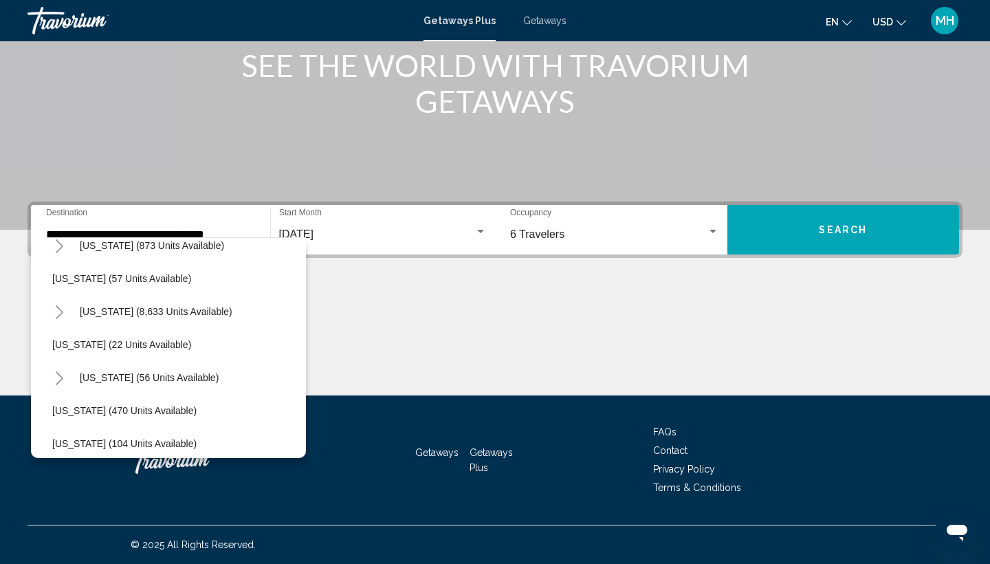
drag, startPoint x: 287, startPoint y: 360, endPoint x: 284, endPoint y: 456, distance: 96.3
click at [284, 456] on div "All destinations United States (44,879 units available) Arizona (962 units avai…" at bounding box center [168, 347] width 275 height 221
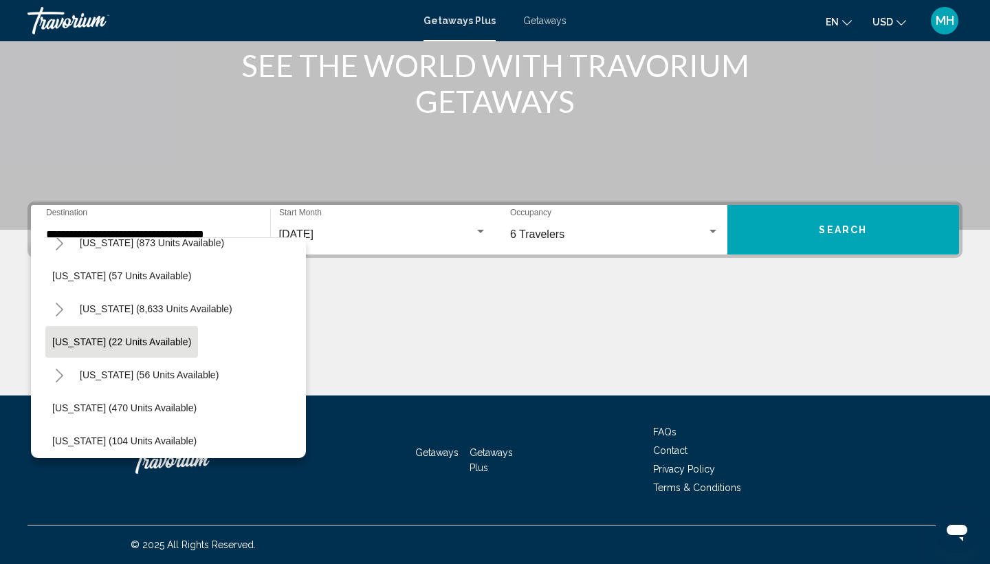
click at [99, 344] on span "Georgia (22 units available)" at bounding box center [121, 341] width 139 height 11
type input "**********"
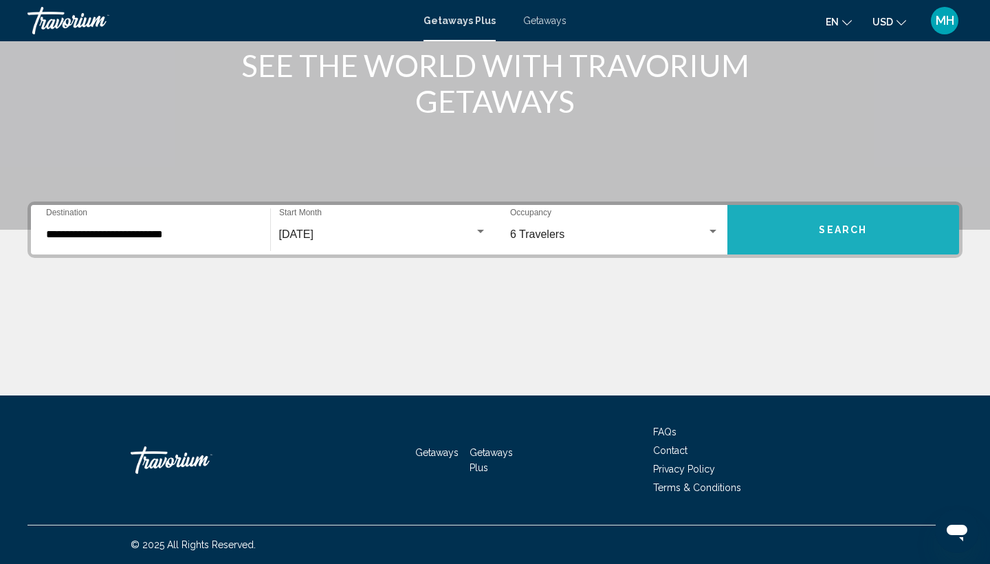
click at [850, 225] on span "Search" at bounding box center [843, 230] width 48 height 11
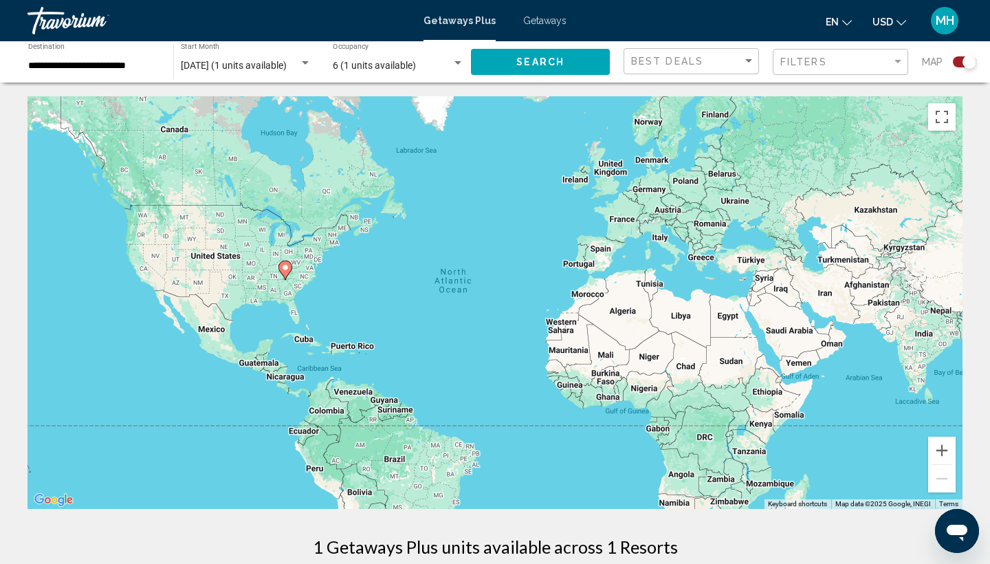
click at [809, 538] on div "1 Getaways Plus units available across 1 Resorts" at bounding box center [494, 546] width 935 height 21
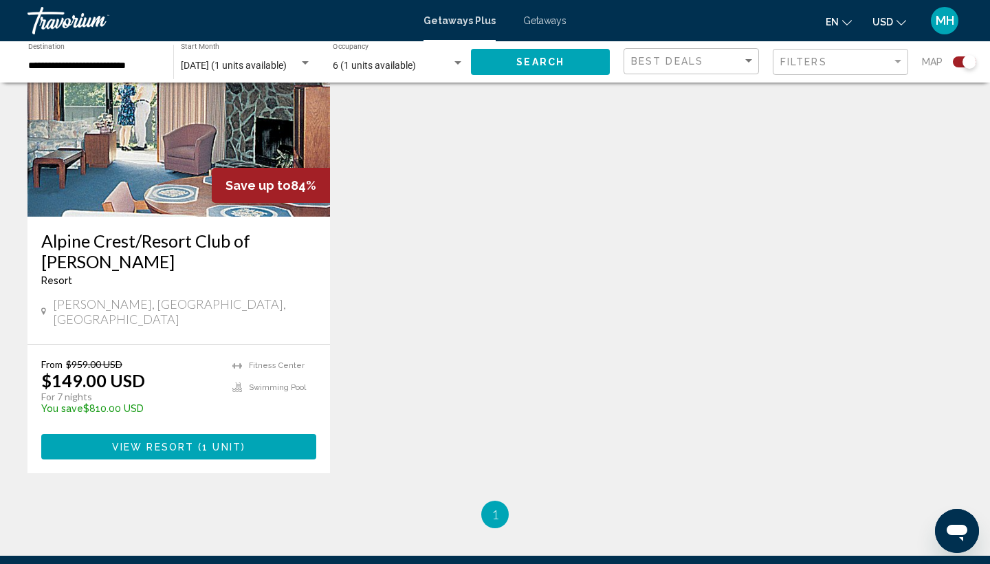
scroll to position [575, 0]
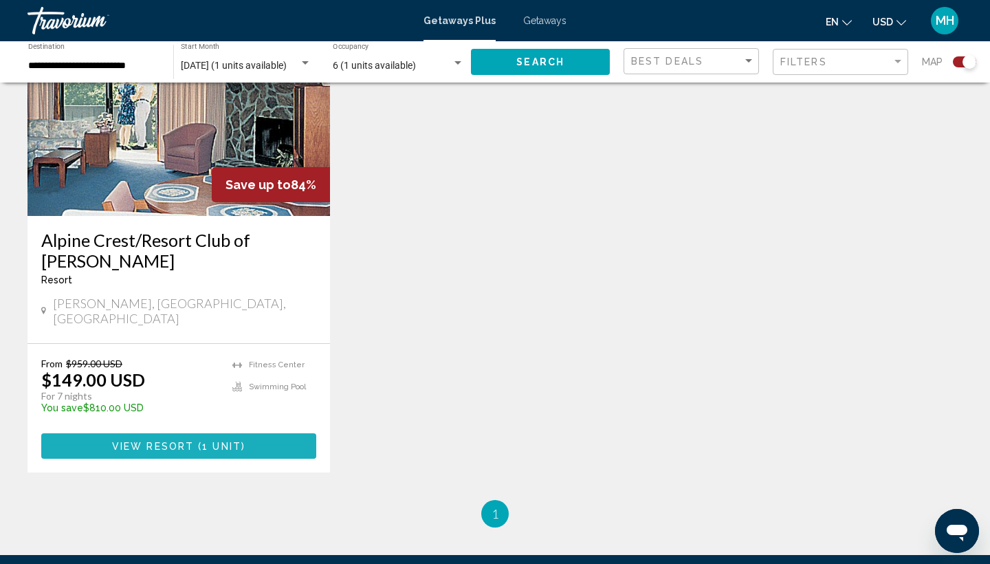
click at [152, 441] on span "View Resort" at bounding box center [153, 446] width 82 height 11
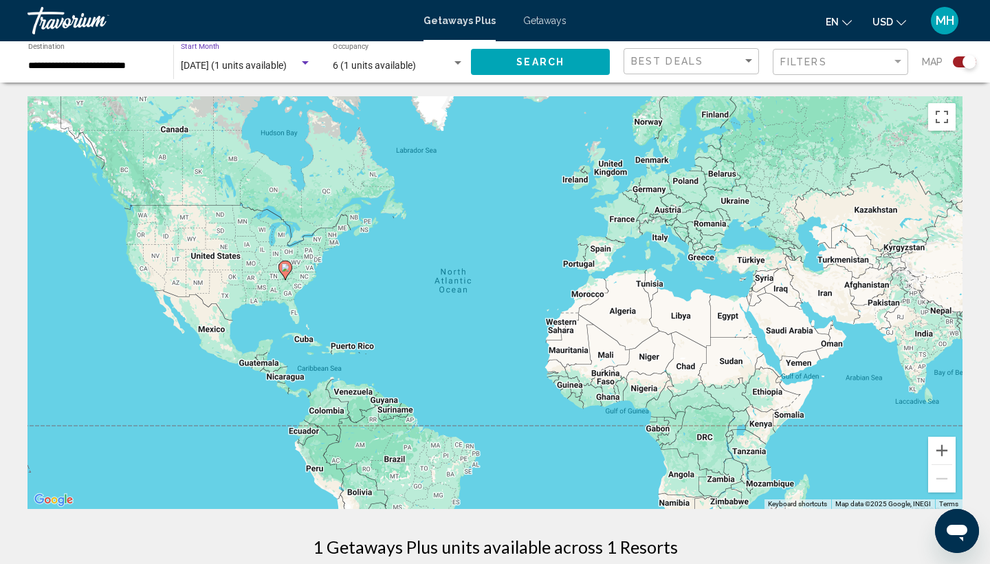
click at [303, 64] on div "Search widget" at bounding box center [305, 62] width 7 height 3
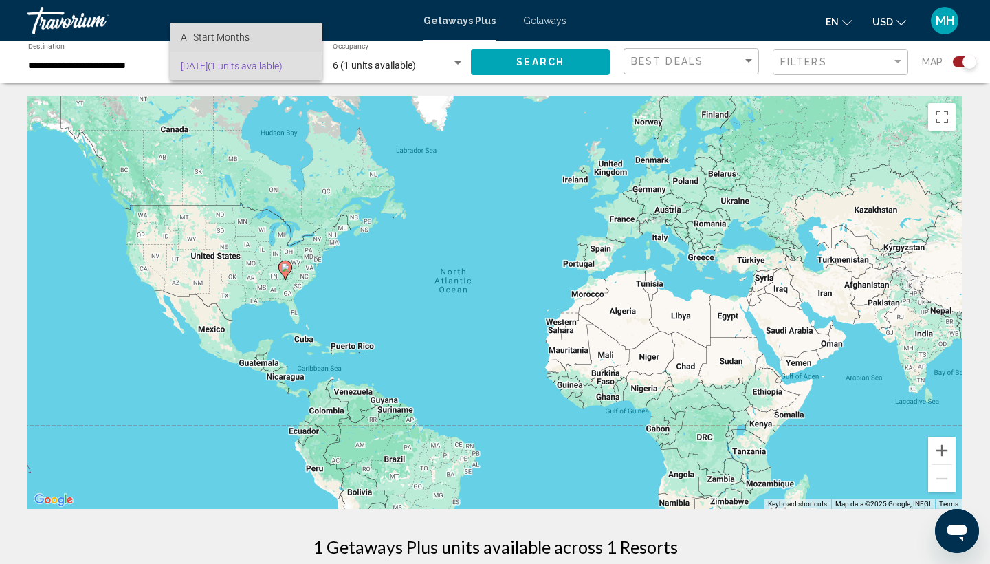
click at [278, 34] on span "All Start Months" at bounding box center [246, 37] width 131 height 29
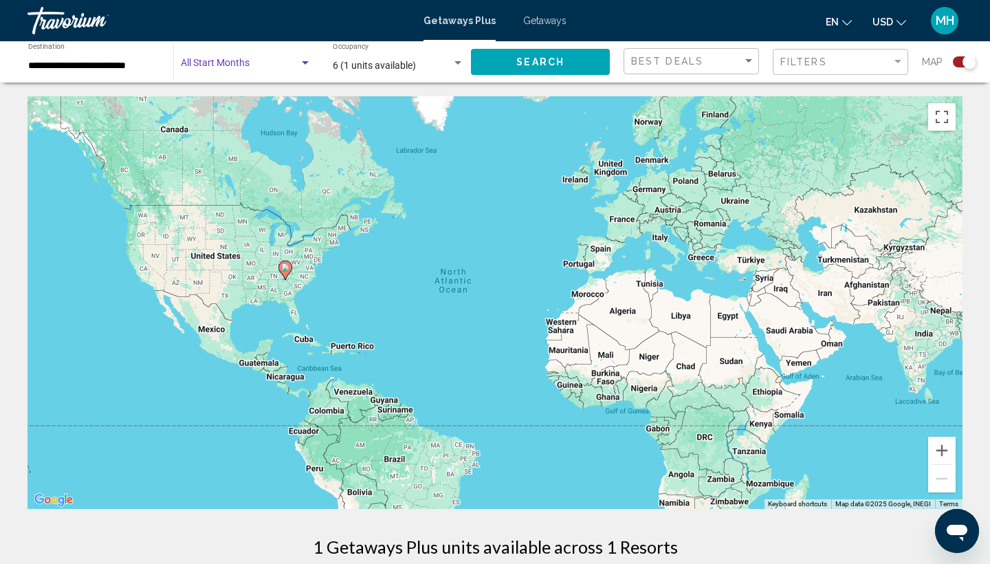
click at [307, 63] on div "Search widget" at bounding box center [305, 62] width 7 height 3
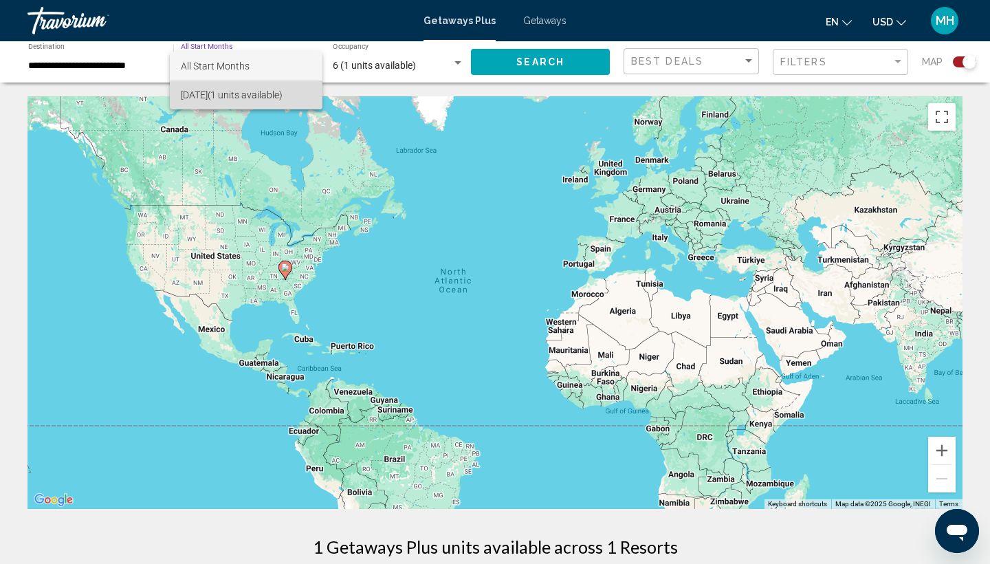
click at [311, 99] on span "September 2025 (1 units available)" at bounding box center [246, 94] width 131 height 29
click at [302, 62] on div "Search widget" at bounding box center [305, 62] width 7 height 3
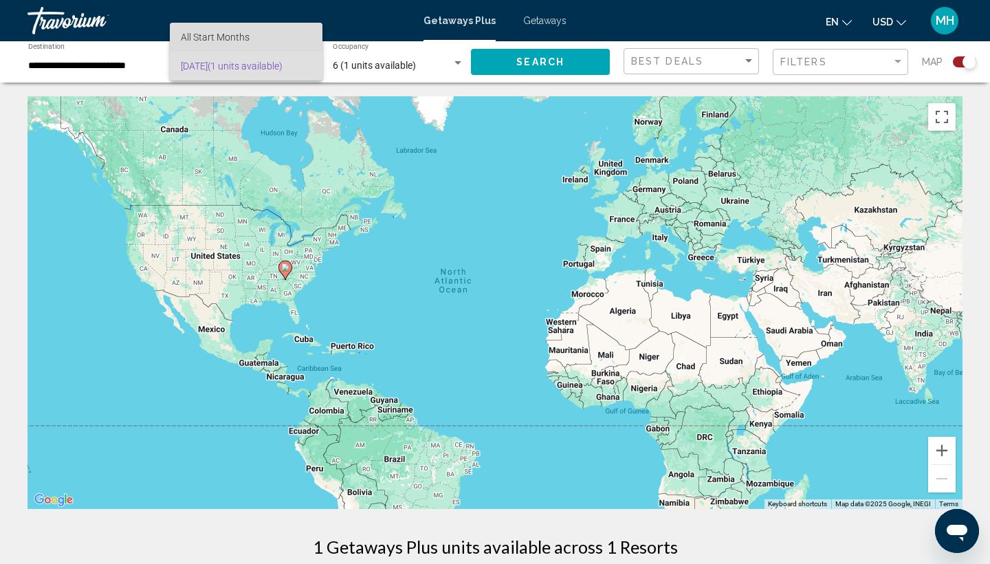
click at [239, 30] on span "All Start Months" at bounding box center [246, 37] width 131 height 29
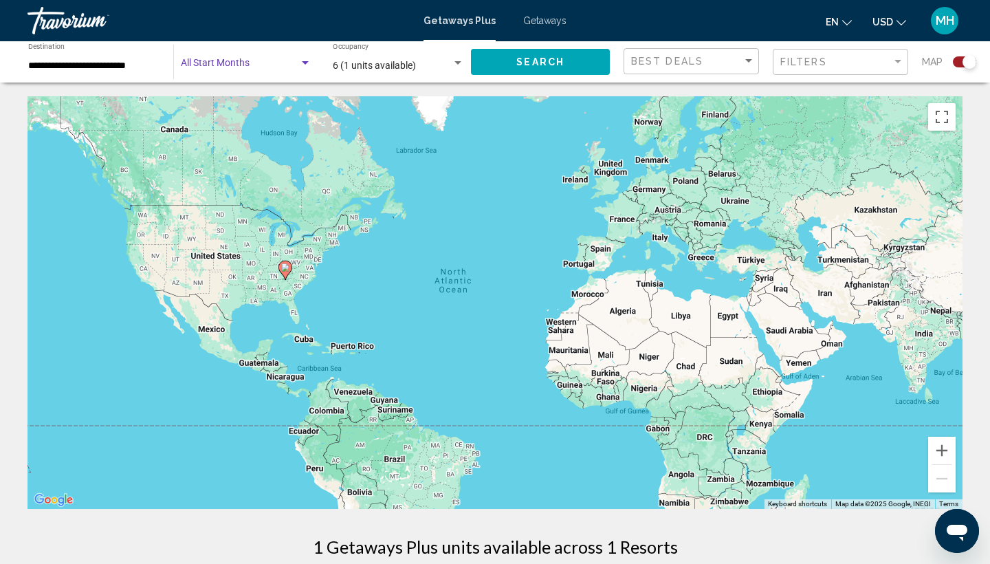
click at [304, 65] on div "Search widget" at bounding box center [305, 62] width 7 height 3
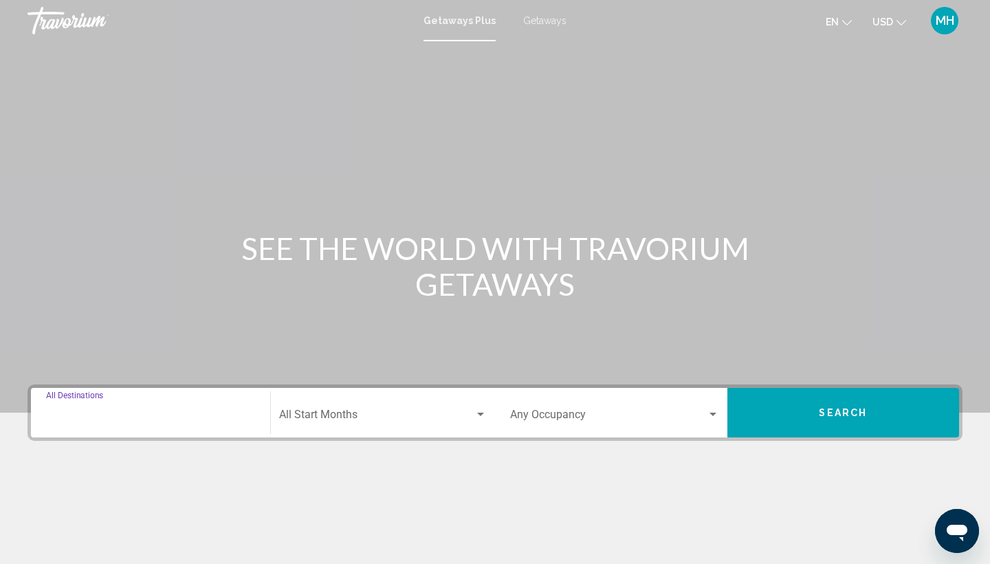
click at [160, 421] on input "Destination All Destinations" at bounding box center [150, 417] width 209 height 12
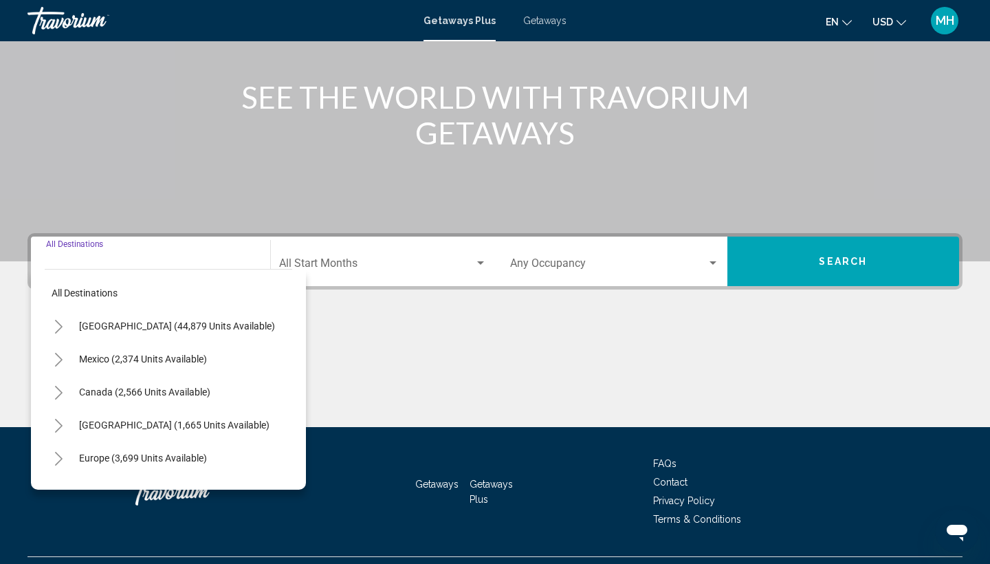
scroll to position [183, 0]
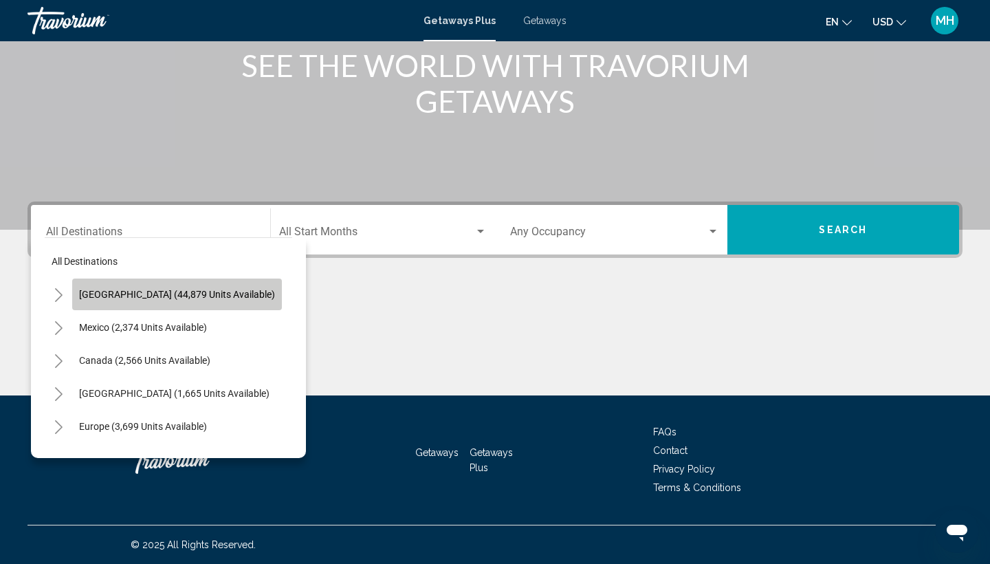
click at [210, 288] on button "[GEOGRAPHIC_DATA] (44,879 units available)" at bounding box center [177, 294] width 210 height 32
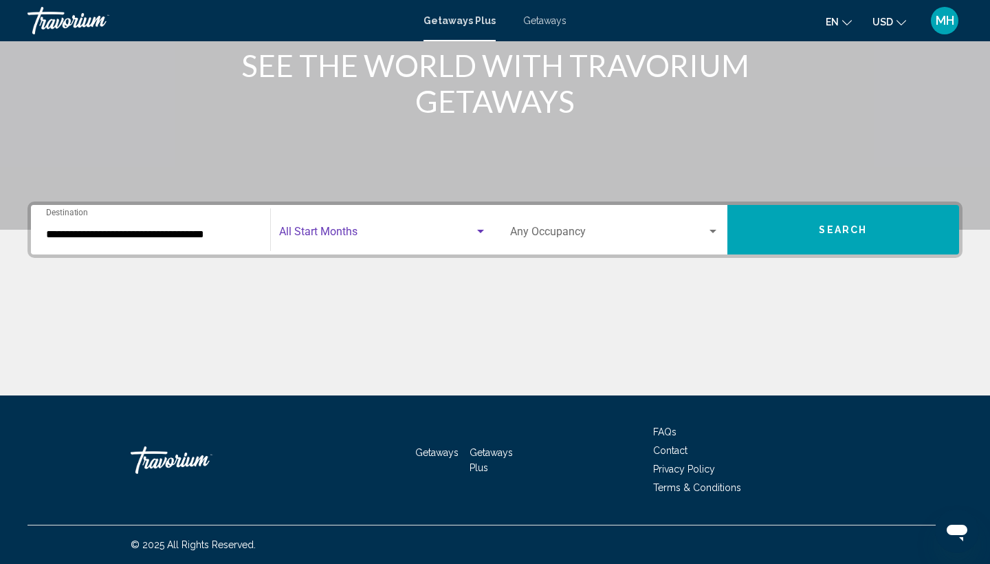
click at [481, 232] on div "Search widget" at bounding box center [480, 231] width 7 height 3
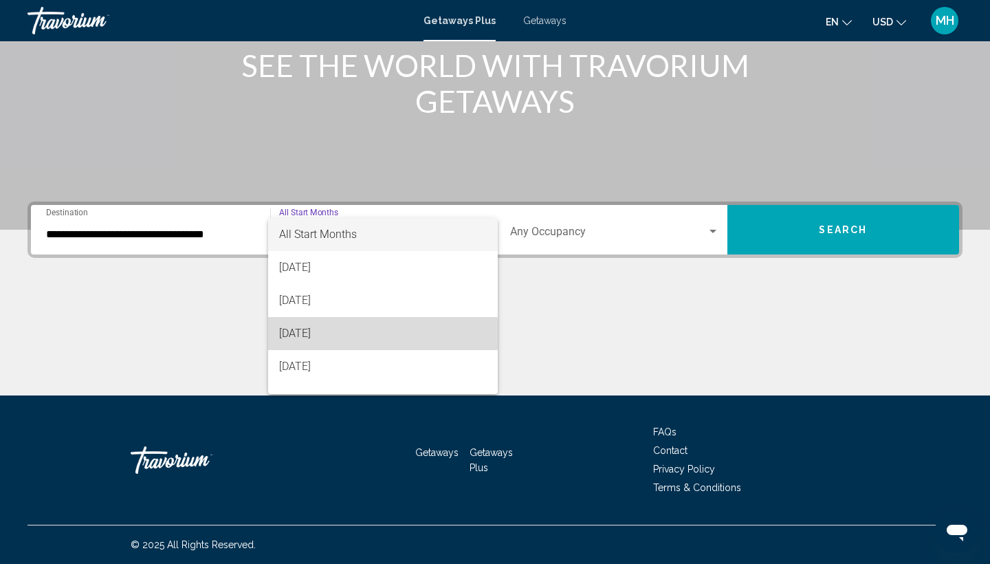
click at [311, 335] on span "[DATE]" at bounding box center [383, 333] width 208 height 33
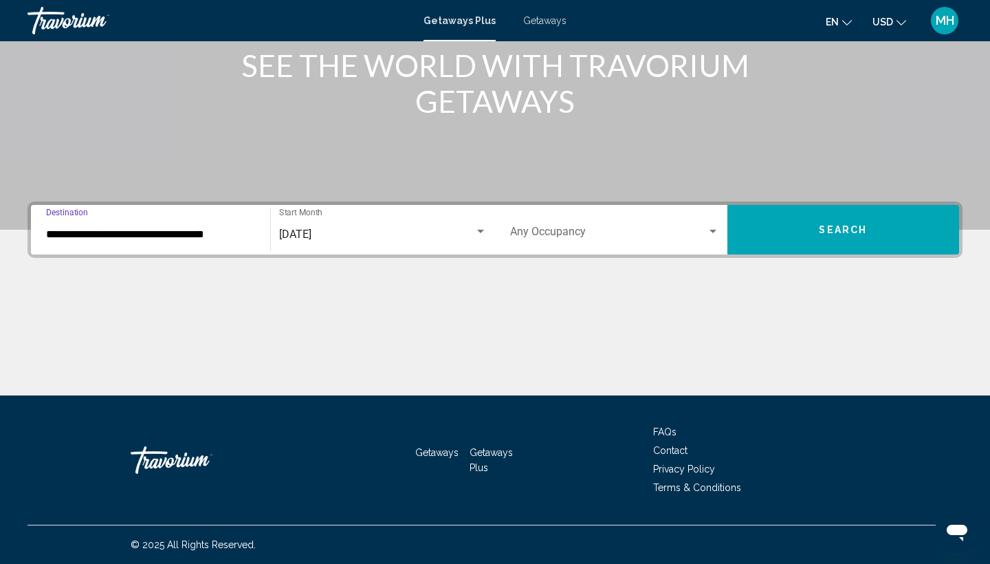
click at [247, 237] on input "**********" at bounding box center [150, 234] width 209 height 12
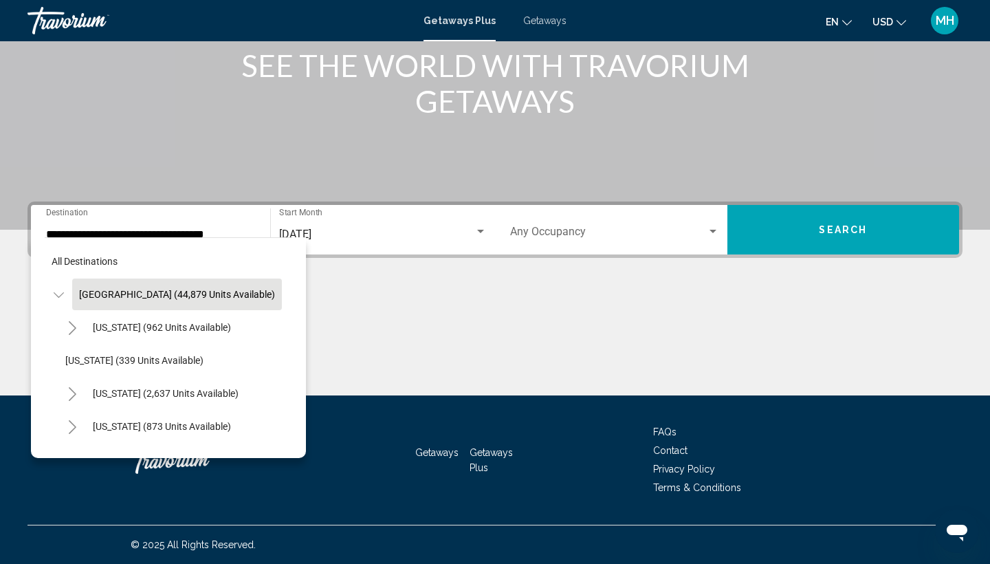
click at [276, 408] on div "All destinations United States (44,879 units available) Arizona (962 units avai…" at bounding box center [168, 347] width 275 height 221
drag, startPoint x: 295, startPoint y: 386, endPoint x: 286, endPoint y: 302, distance: 84.3
click at [286, 302] on div "All destinations United States (44,879 units available) Arizona (962 units avai…" at bounding box center [168, 347] width 275 height 221
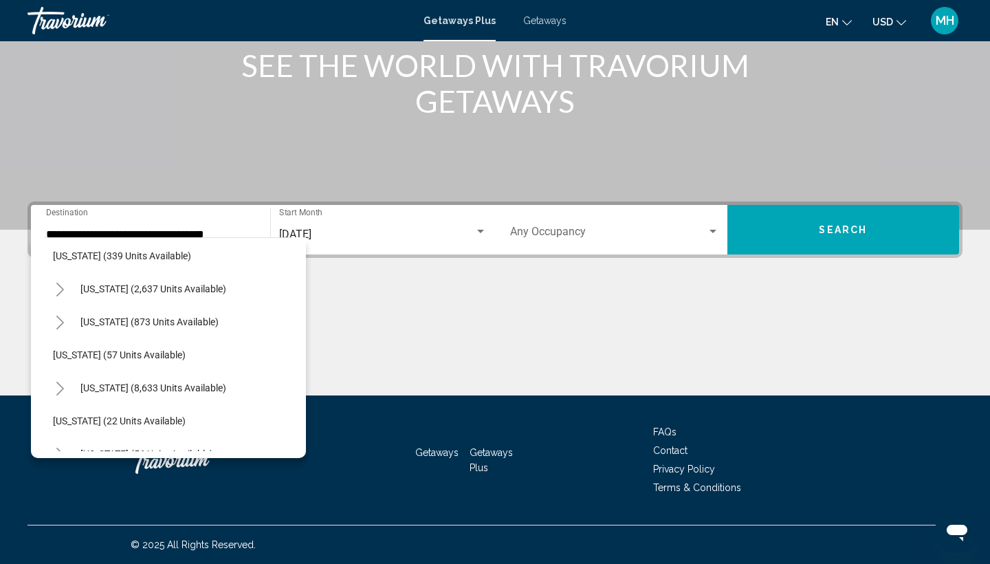
scroll to position [124, 12]
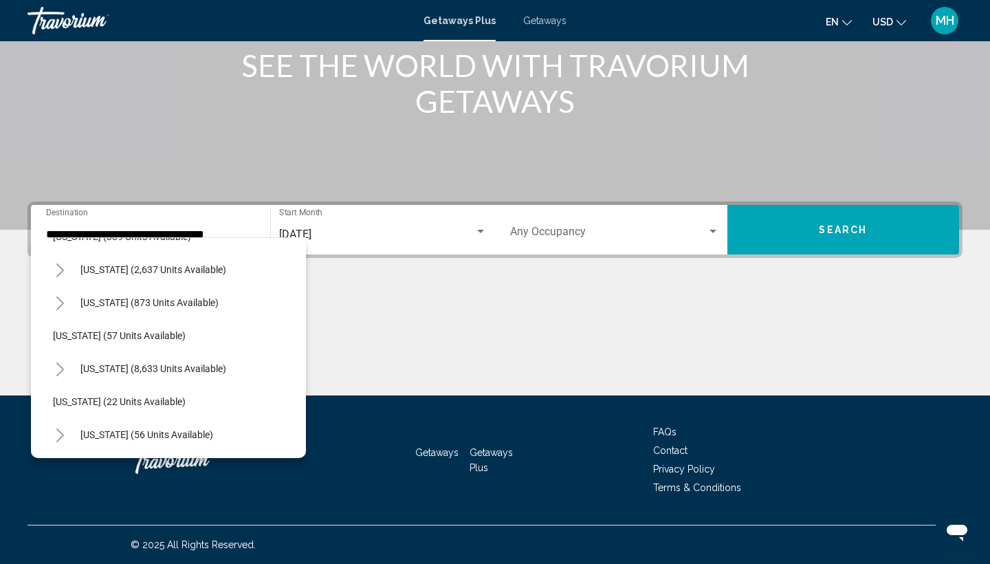
drag, startPoint x: 243, startPoint y: 414, endPoint x: 256, endPoint y: 393, distance: 25.0
click at [131, 401] on span "Georgia (22 units available)" at bounding box center [119, 401] width 133 height 11
type input "**********"
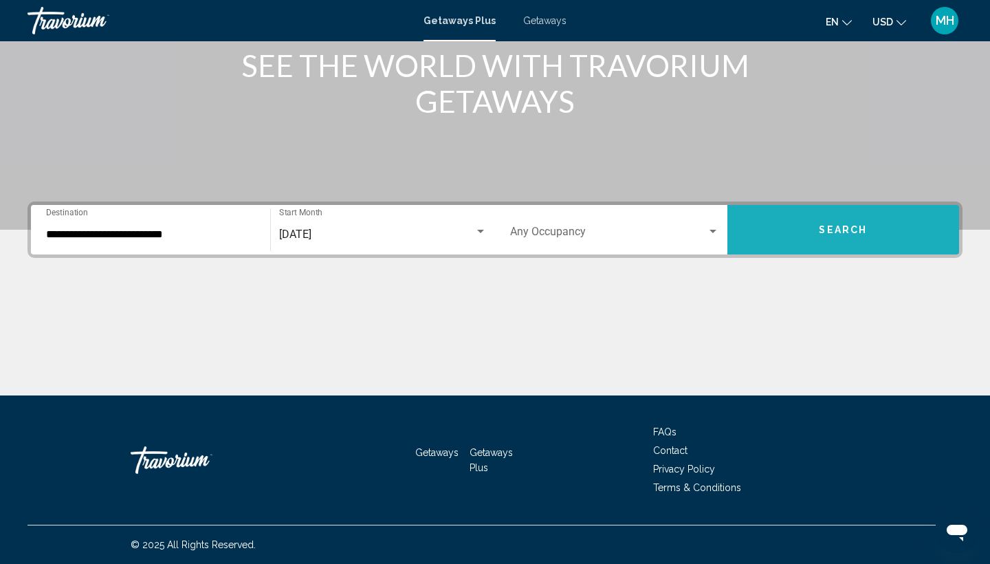
click at [846, 232] on span "Search" at bounding box center [843, 230] width 48 height 11
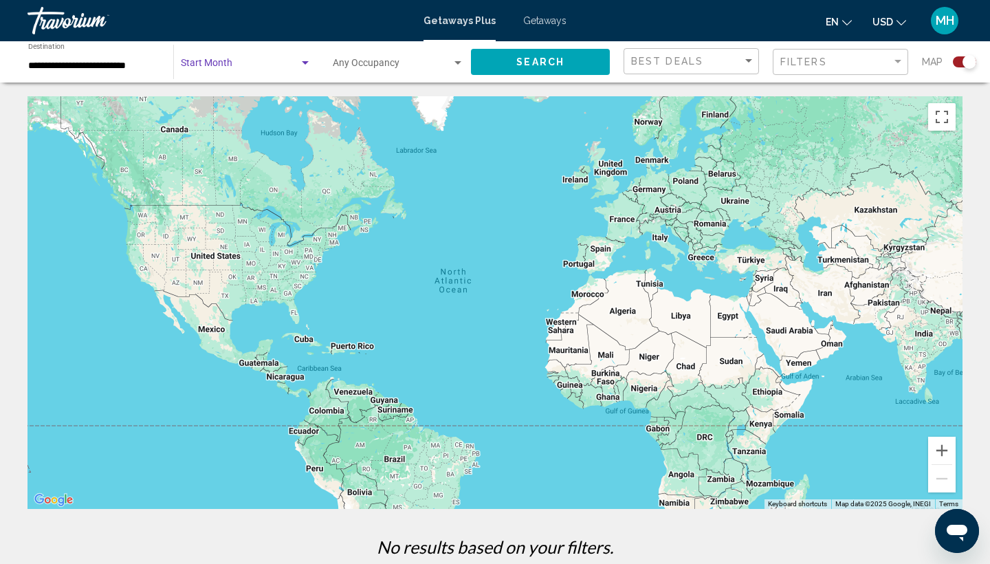
click at [302, 62] on div "Search widget" at bounding box center [305, 62] width 7 height 3
click at [302, 63] on span "All Start Months" at bounding box center [246, 66] width 131 height 29
click at [454, 62] on div "Search widget" at bounding box center [457, 62] width 7 height 3
click at [454, 63] on span "Any Occupancy" at bounding box center [398, 66] width 131 height 29
click at [834, 71] on div "Filters" at bounding box center [842, 61] width 124 height 25
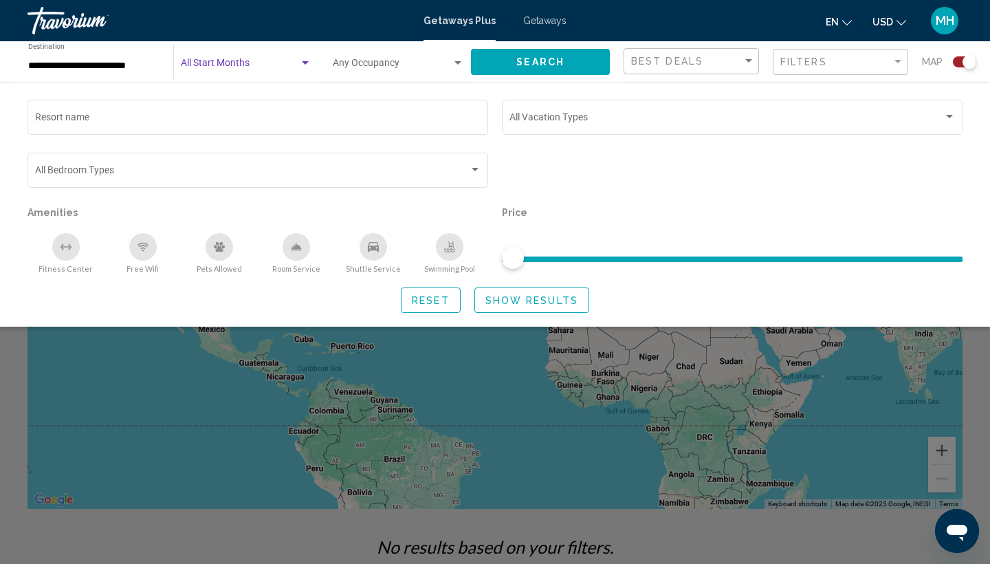
click at [211, 63] on span "Search widget" at bounding box center [240, 65] width 118 height 11
click at [137, 111] on div at bounding box center [495, 282] width 990 height 564
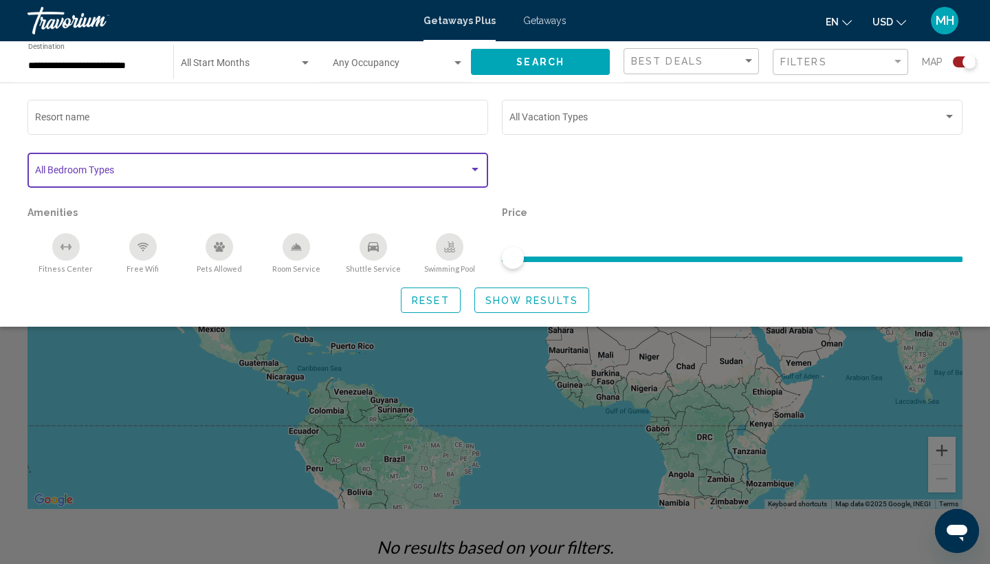
click at [476, 168] on div "Search widget" at bounding box center [475, 169] width 12 height 11
click at [394, 169] on span "Search widget" at bounding box center [252, 172] width 434 height 11
click at [474, 173] on div "Search widget" at bounding box center [475, 169] width 12 height 11
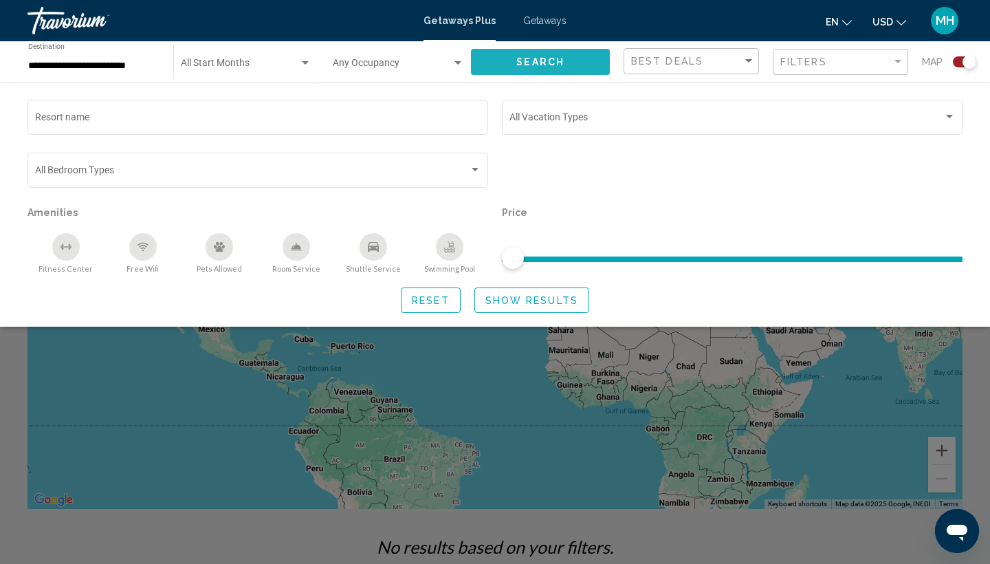
click at [538, 60] on span "Search" at bounding box center [540, 62] width 48 height 11
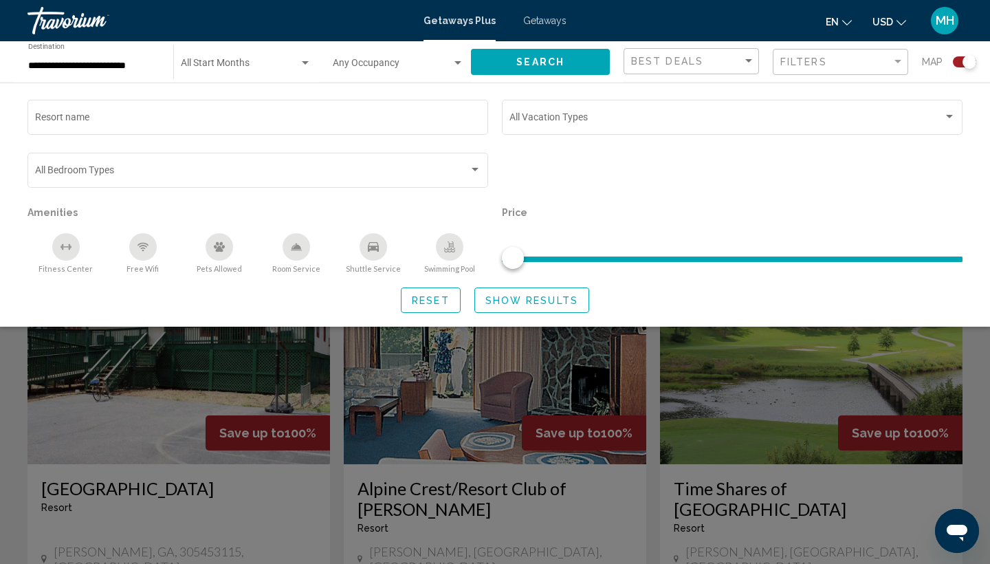
scroll to position [327, 0]
click at [902, 59] on div "Filter" at bounding box center [898, 61] width 12 height 11
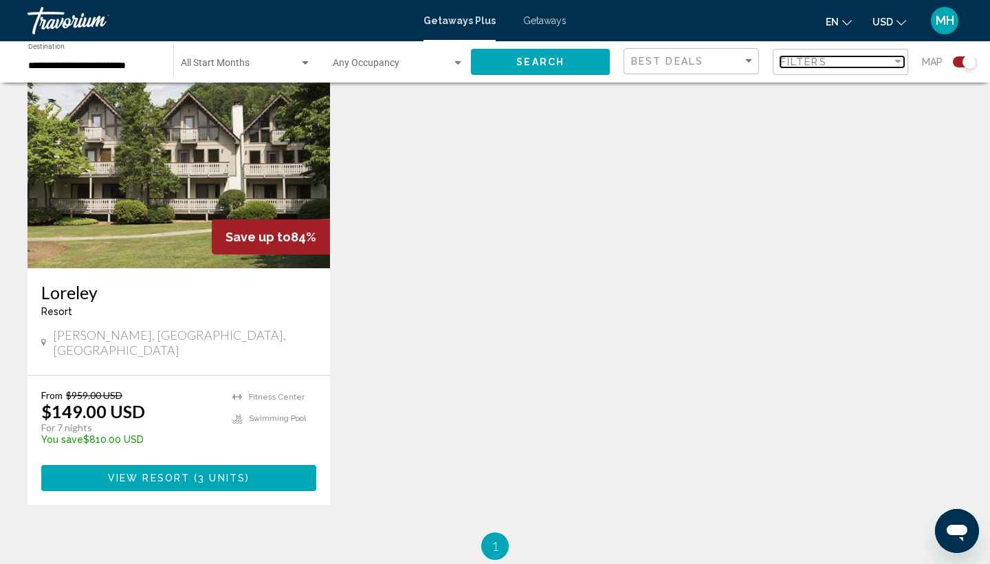
scroll to position [1068, 0]
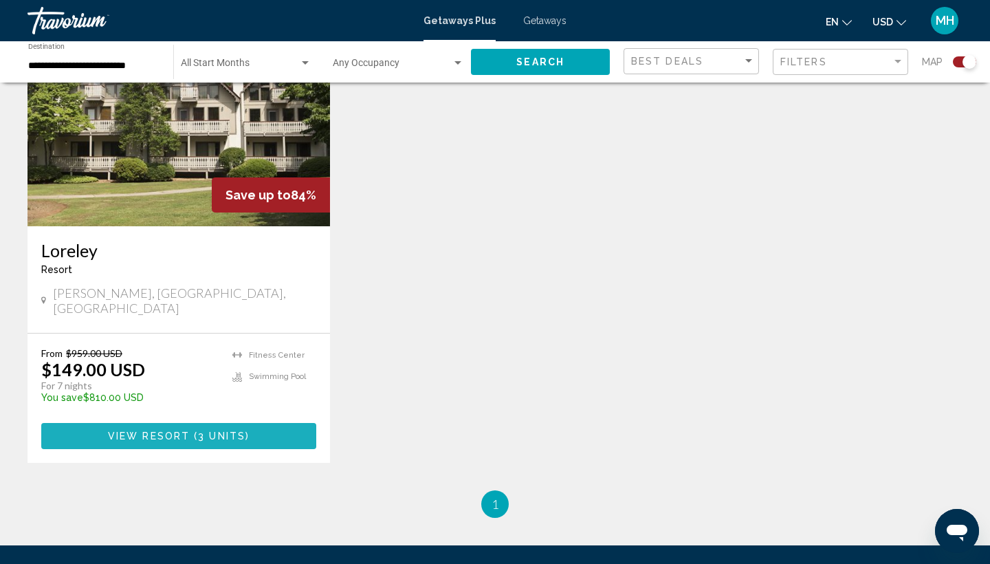
click at [135, 430] on span "View Resort ( 3 units )" at bounding box center [179, 435] width 142 height 11
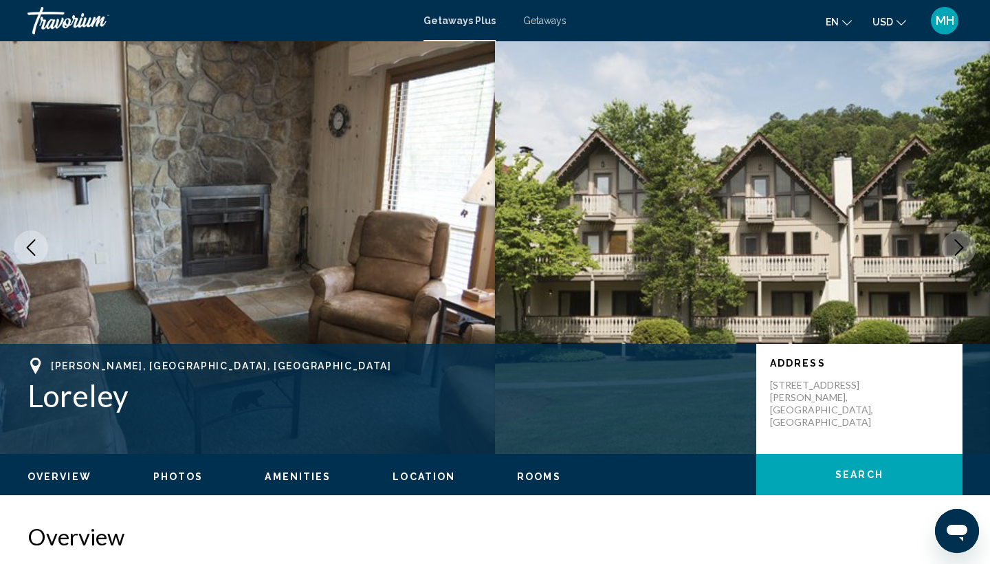
click at [468, 18] on span "Getaways Plus" at bounding box center [459, 20] width 72 height 11
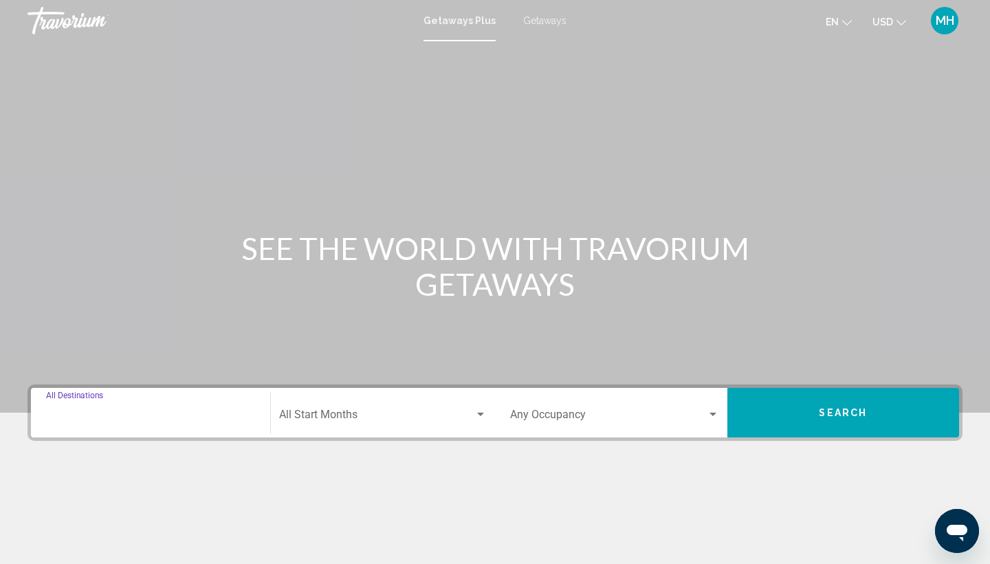
click at [194, 411] on input "Destination All Destinations" at bounding box center [150, 417] width 209 height 12
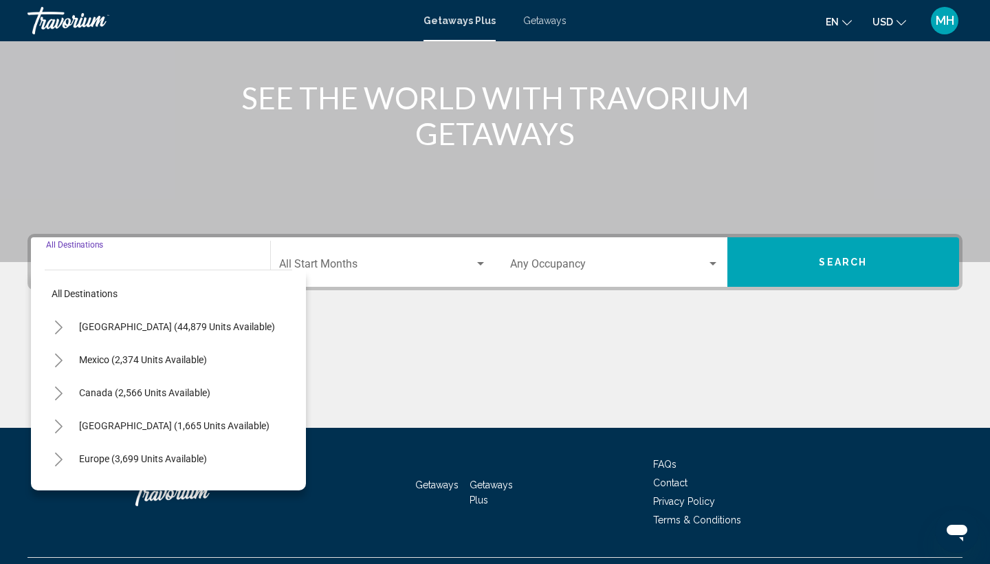
scroll to position [183, 0]
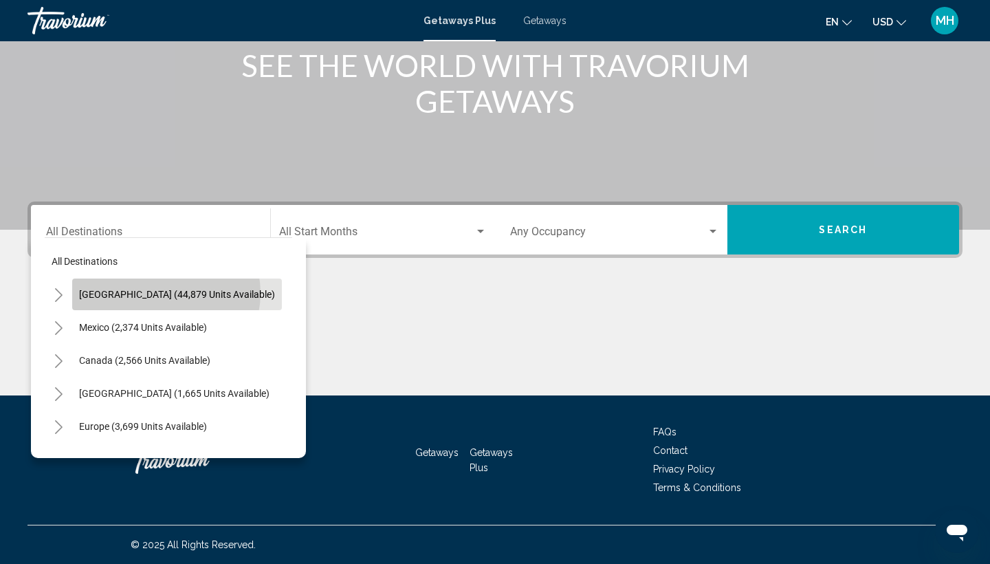
drag, startPoint x: 166, startPoint y: 293, endPoint x: 159, endPoint y: 286, distance: 9.2
click at [159, 286] on button "[GEOGRAPHIC_DATA] (44,879 units available)" at bounding box center [177, 294] width 210 height 32
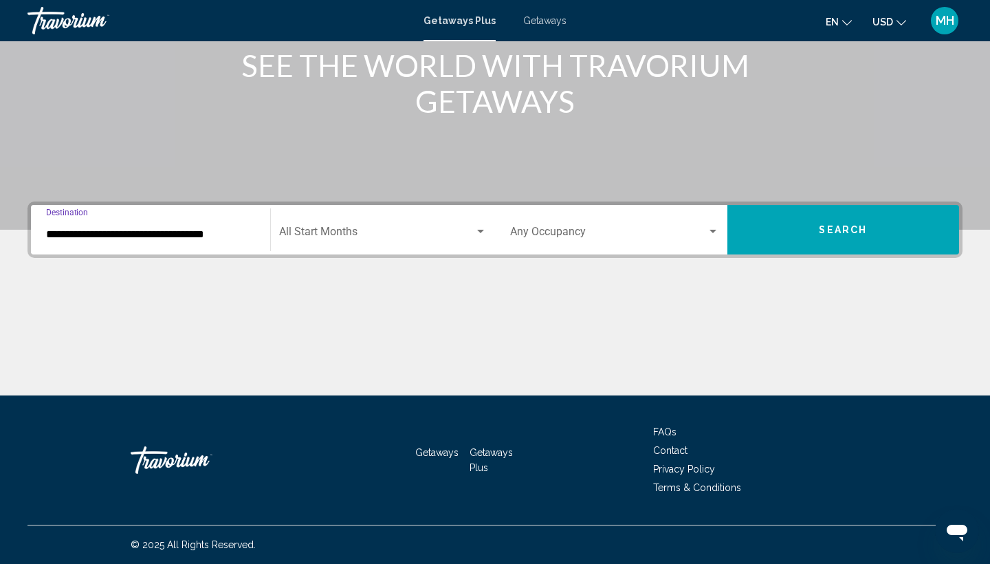
click at [159, 286] on div "**********" at bounding box center [495, 298] width 990 height 194
click at [220, 232] on input "**********" at bounding box center [150, 234] width 209 height 12
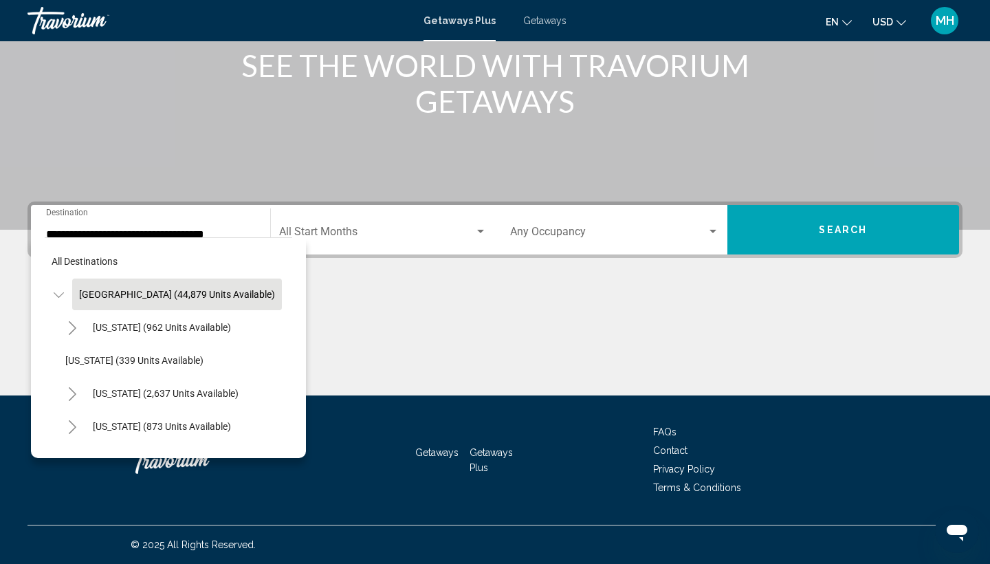
drag, startPoint x: 241, startPoint y: 301, endPoint x: 255, endPoint y: 460, distance: 159.4
click at [255, 381] on div "**********" at bounding box center [495, 99] width 990 height 564
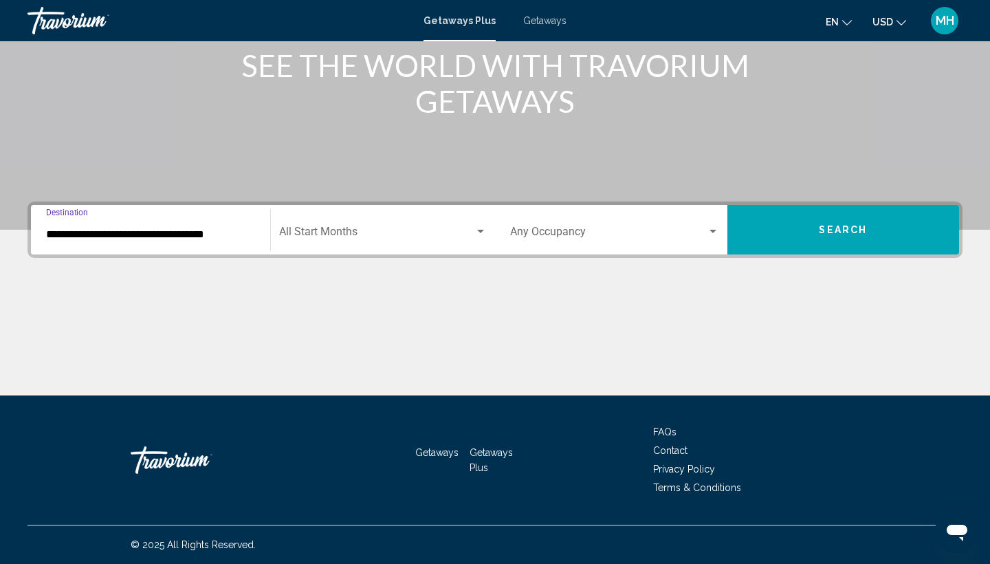
click at [242, 228] on input "**********" at bounding box center [150, 234] width 209 height 12
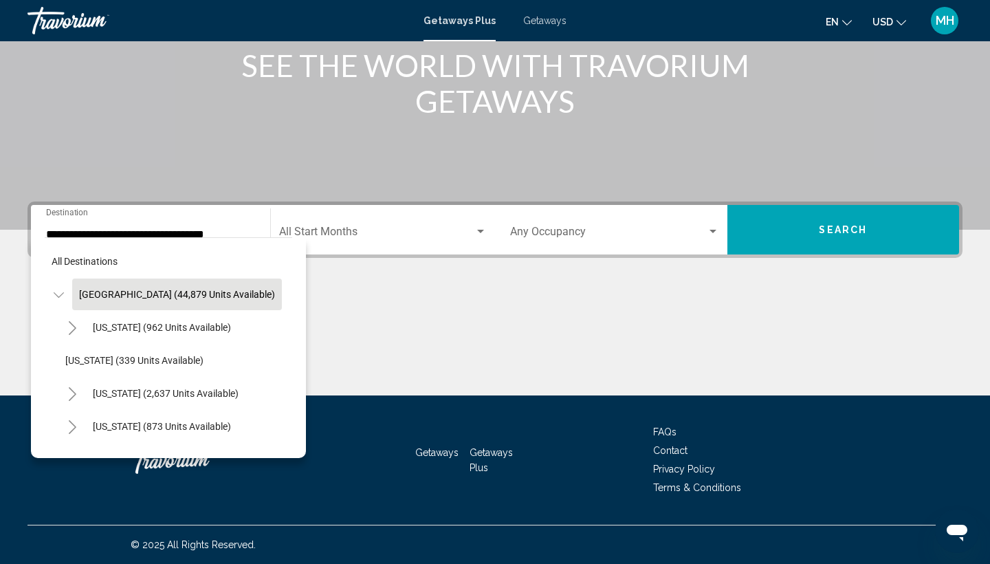
drag, startPoint x: 64, startPoint y: 280, endPoint x: 49, endPoint y: 437, distance: 157.4
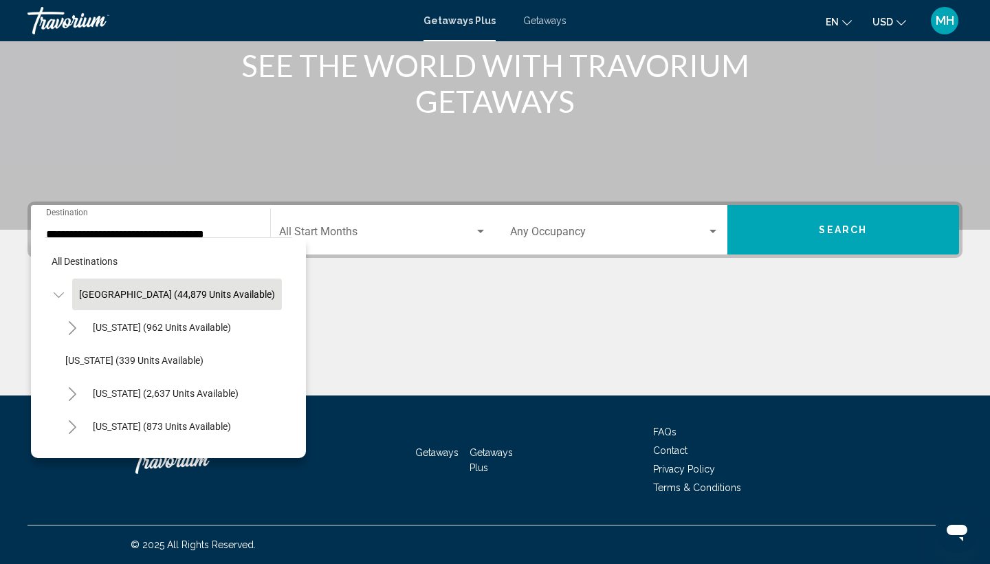
drag, startPoint x: 276, startPoint y: 355, endPoint x: 274, endPoint y: 447, distance: 92.1
click at [281, 448] on li "Connecticut (57 units available)" at bounding box center [175, 459] width 234 height 33
click at [280, 431] on div "Colorado (873 units available)" at bounding box center [175, 426] width 234 height 33
click at [267, 433] on div "Colorado (873 units available)" at bounding box center [175, 426] width 234 height 33
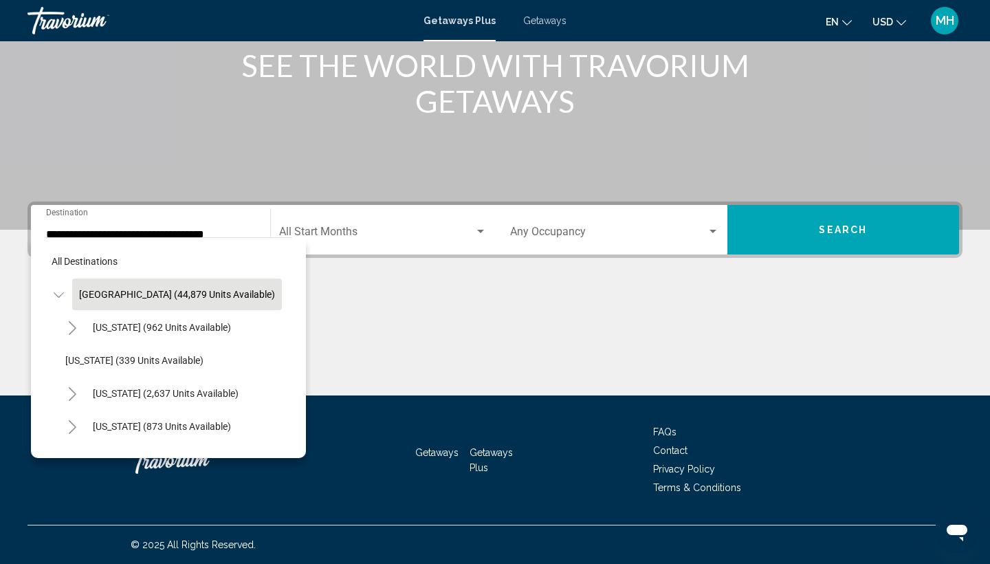
click at [262, 434] on div "Colorado (873 units available)" at bounding box center [175, 426] width 234 height 33
click at [260, 433] on div "Colorado (873 units available)" at bounding box center [175, 426] width 234 height 33
drag, startPoint x: 298, startPoint y: 349, endPoint x: 276, endPoint y: 379, distance: 37.3
click at [296, 355] on div "All destinations United States (44,879 units available) Arizona (962 units avai…" at bounding box center [168, 347] width 275 height 221
click at [232, 428] on div "Colorado (873 units available)" at bounding box center [175, 426] width 234 height 33
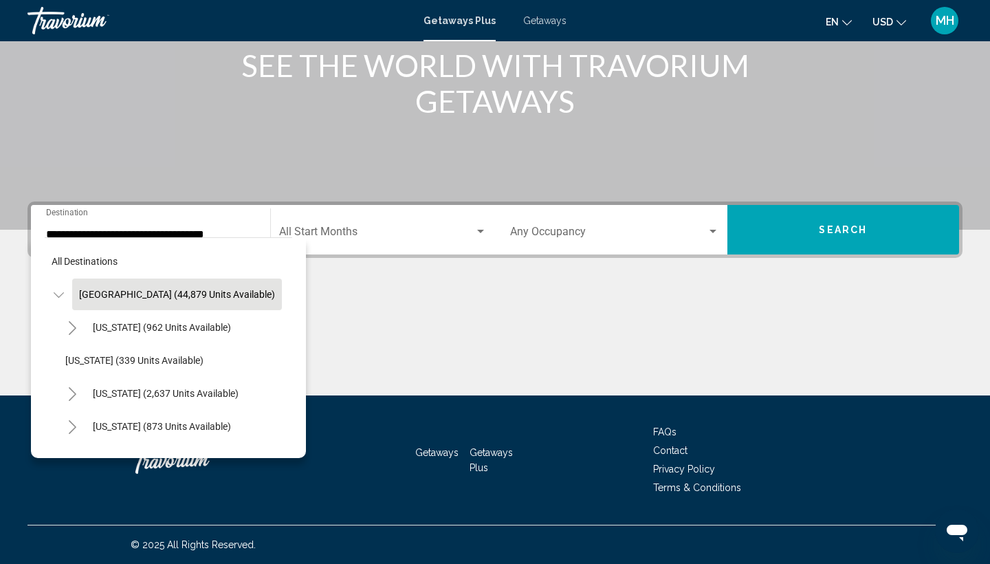
click at [233, 428] on div "Colorado (873 units available)" at bounding box center [175, 426] width 234 height 33
click at [230, 423] on div "Colorado (873 units available)" at bounding box center [175, 426] width 234 height 33
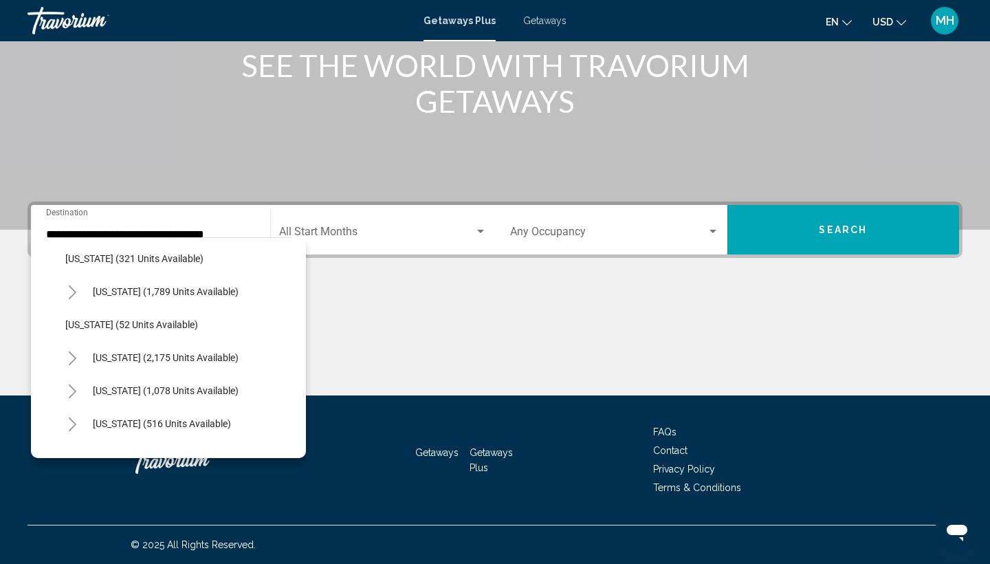
scroll to position [1049, 0]
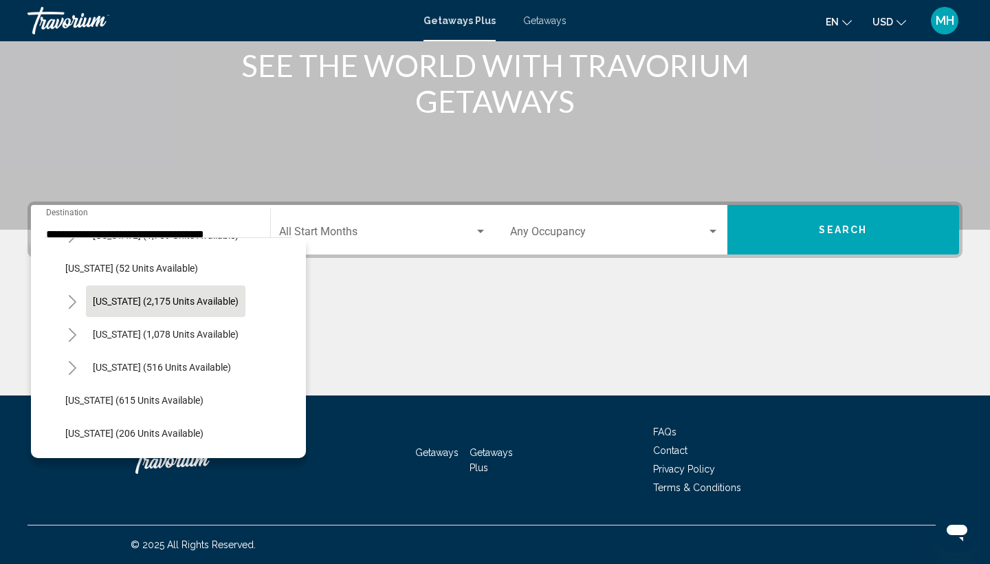
click at [234, 303] on span "South Carolina (2,175 units available)" at bounding box center [166, 301] width 146 height 11
type input "**********"
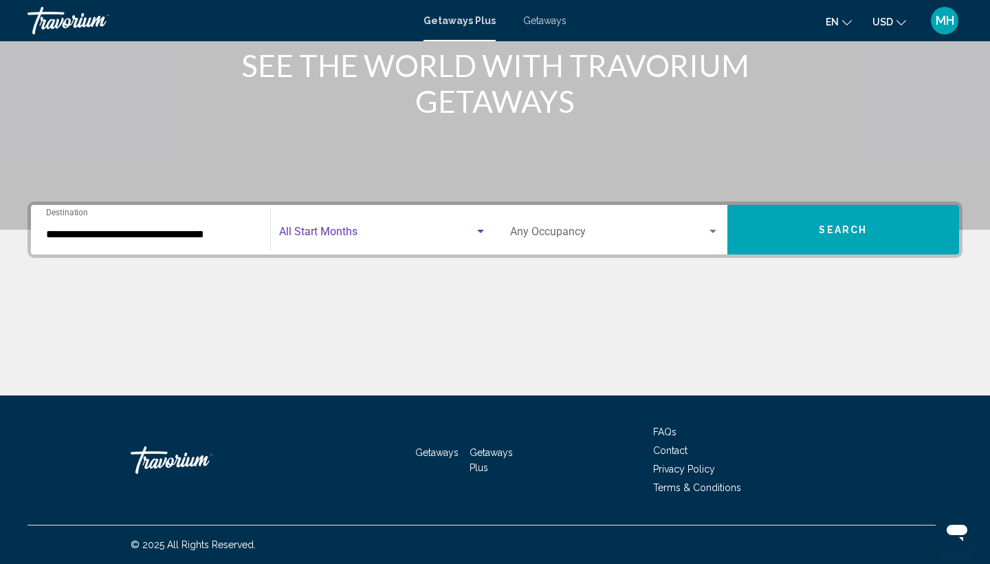
click at [476, 232] on div "Search widget" at bounding box center [480, 231] width 12 height 11
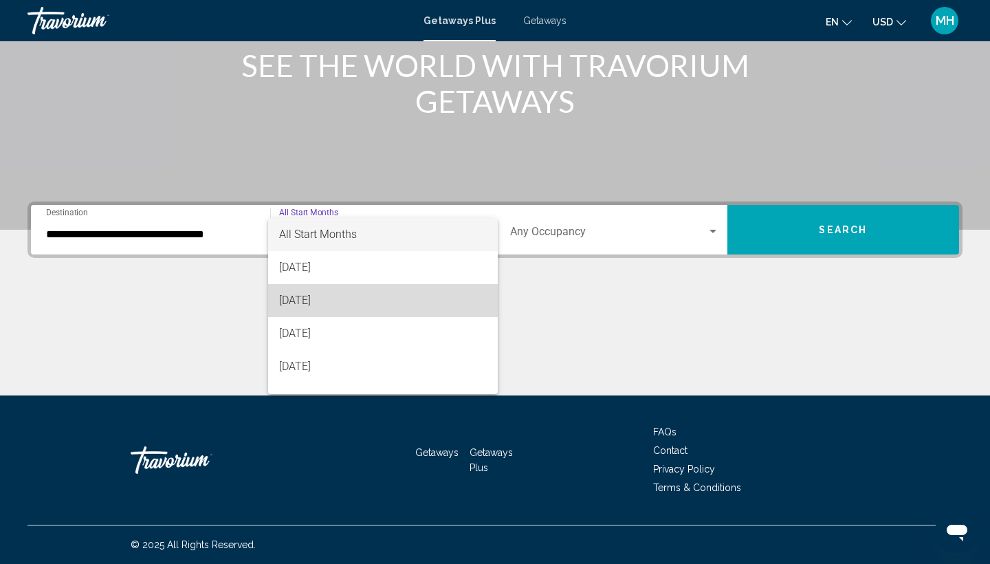
click at [296, 302] on span "[DATE]" at bounding box center [383, 300] width 208 height 33
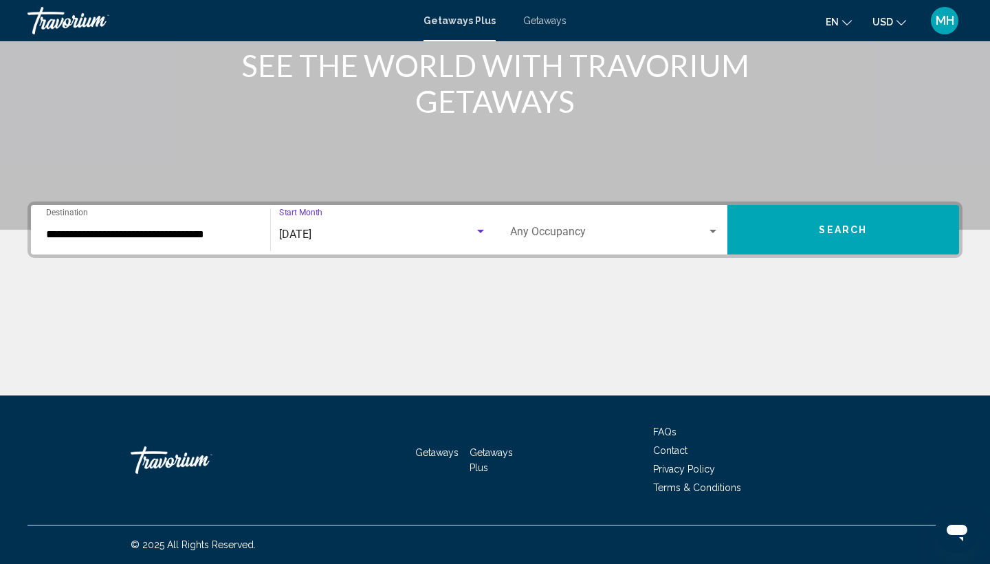
click at [716, 232] on div "Search widget" at bounding box center [712, 231] width 7 height 3
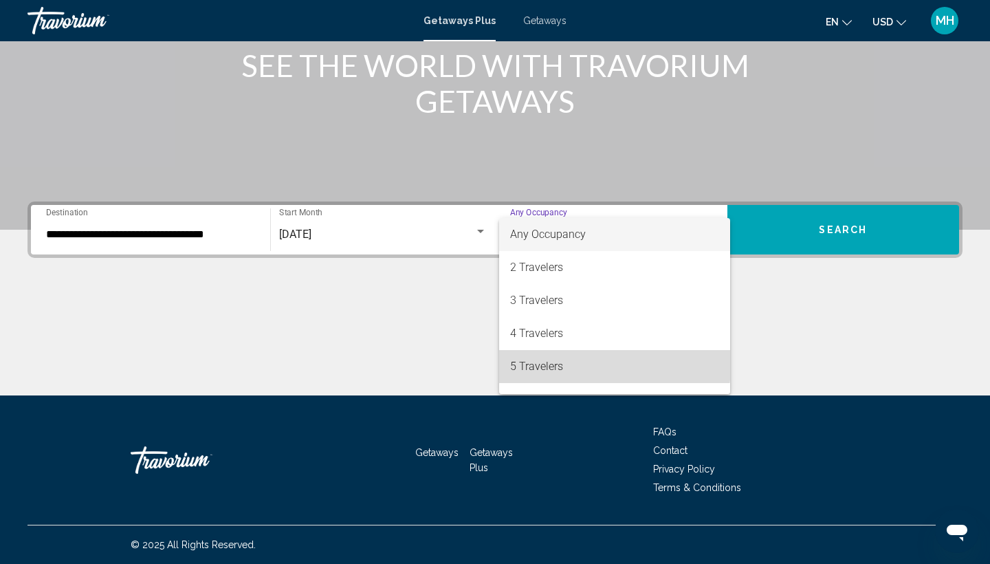
click at [569, 364] on span "5 Travelers" at bounding box center [614, 366] width 209 height 33
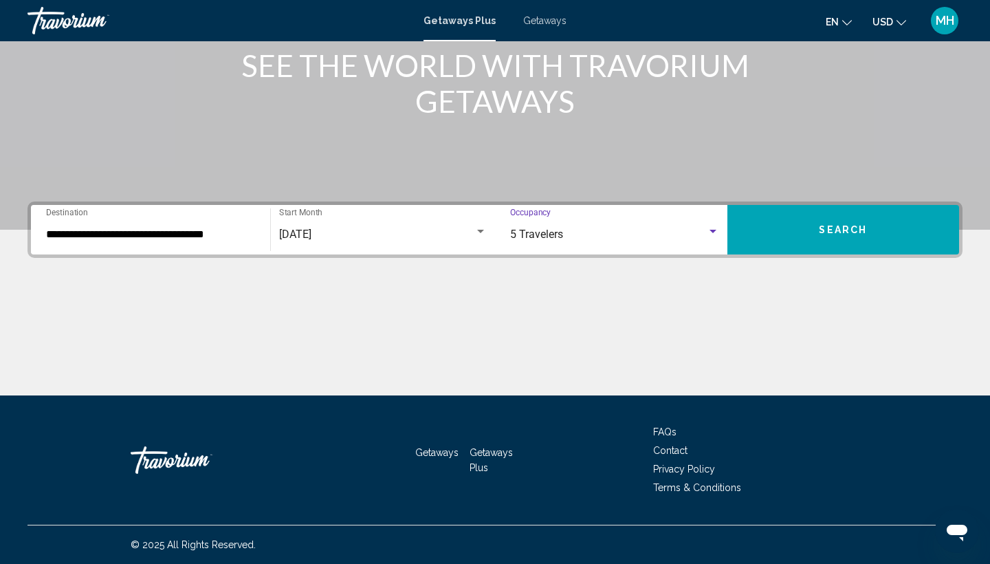
click at [532, 232] on span "5 Travelers" at bounding box center [536, 234] width 53 height 13
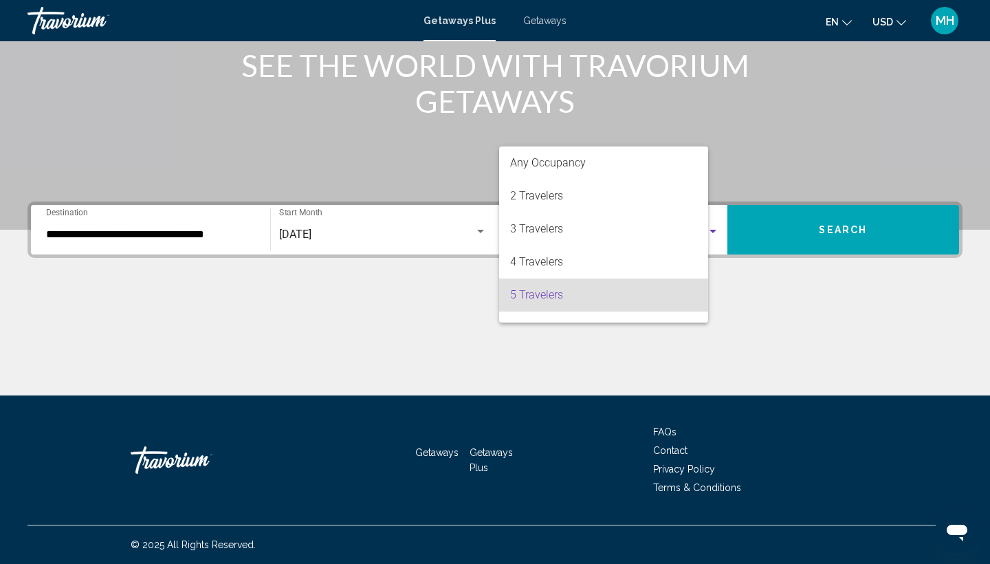
scroll to position [60, 0]
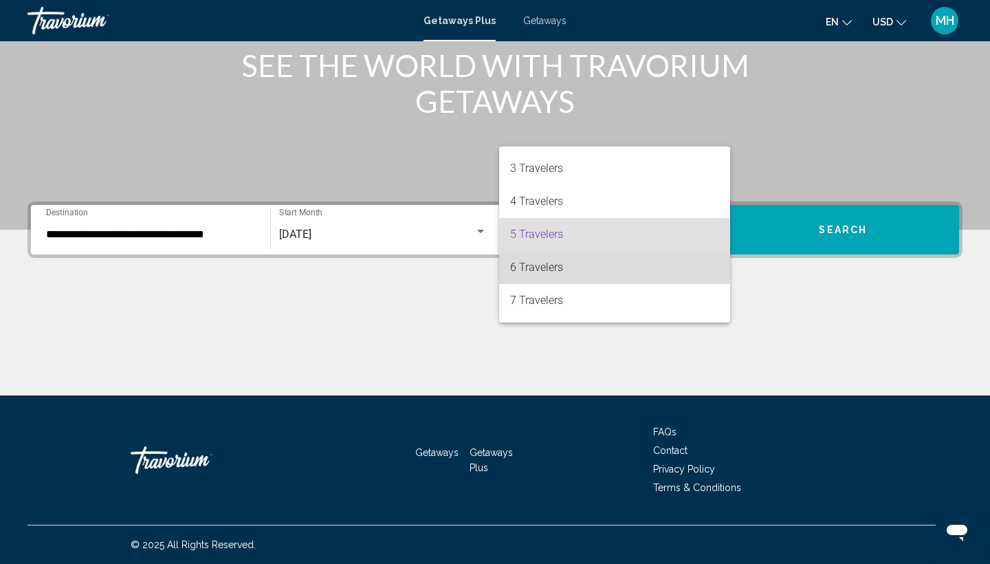
click at [531, 267] on span "6 Travelers" at bounding box center [614, 267] width 209 height 33
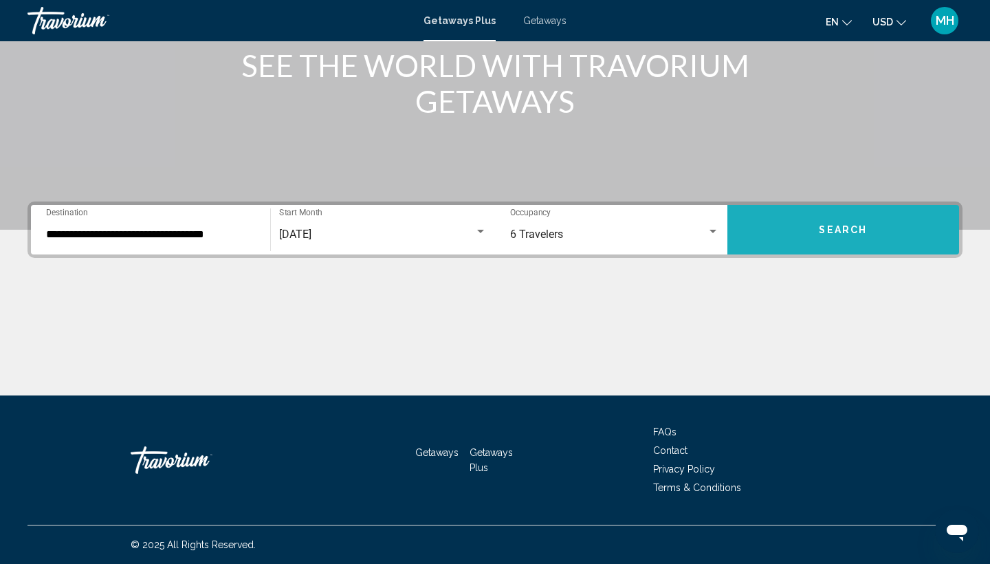
click at [836, 230] on span "Search" at bounding box center [843, 230] width 48 height 11
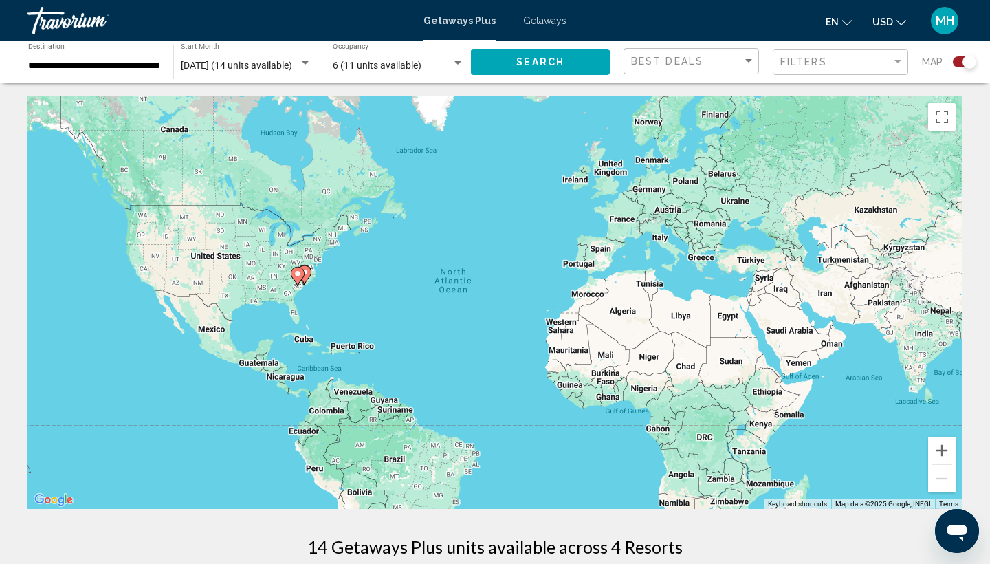
click at [736, 544] on div "14 Getaways Plus units available across 4 Resorts" at bounding box center [494, 546] width 935 height 21
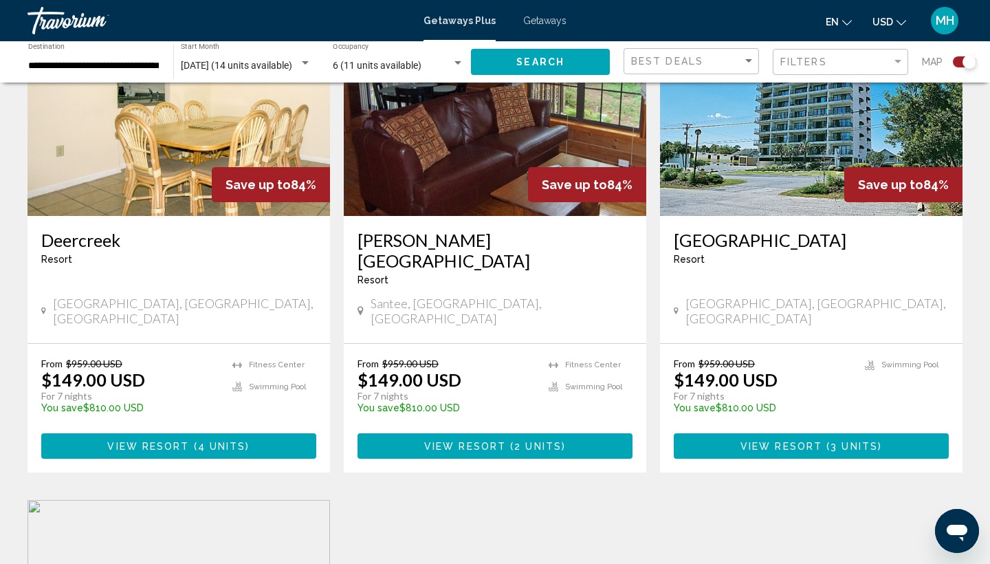
scroll to position [591, 0]
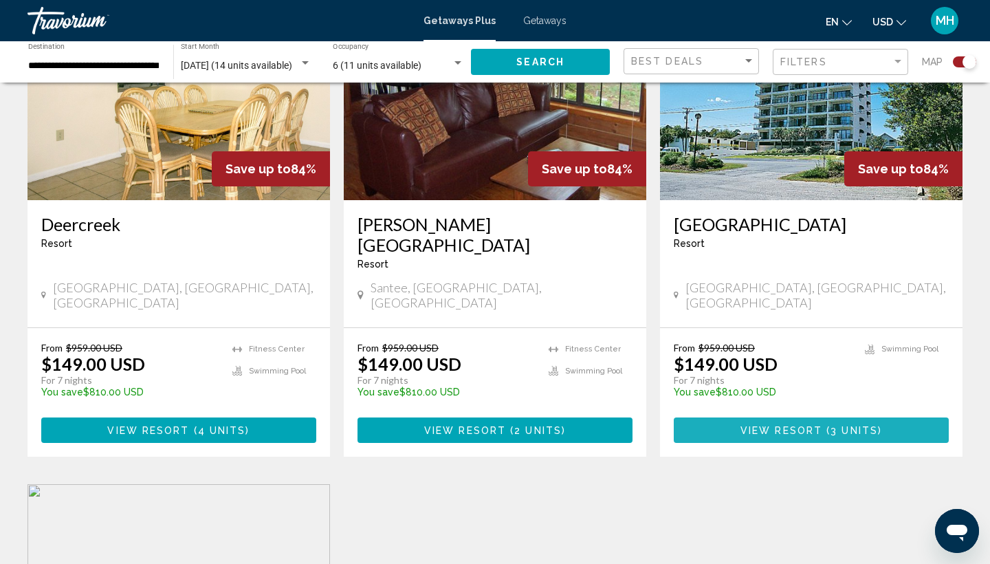
click at [786, 425] on span "View Resort" at bounding box center [781, 430] width 82 height 11
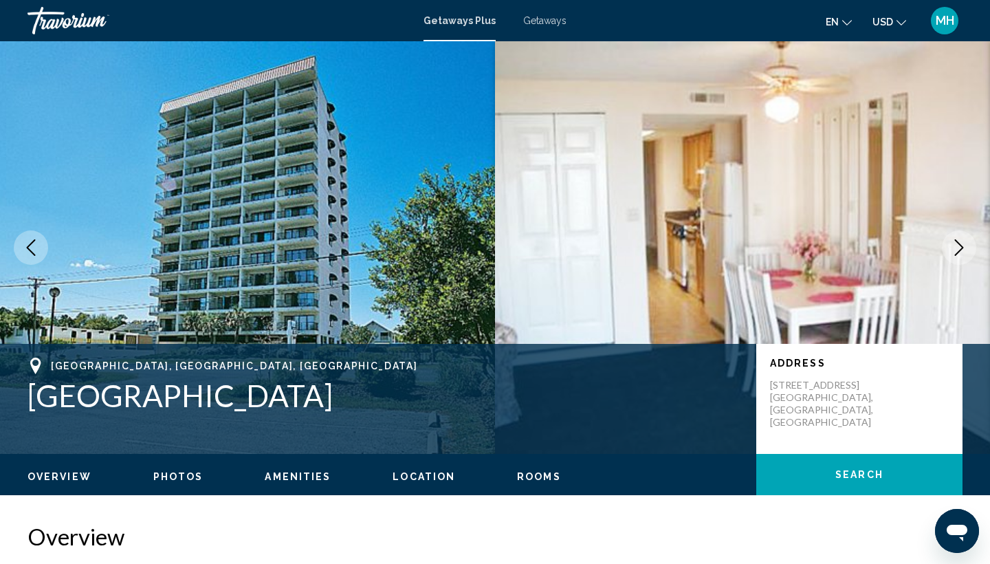
click at [410, 274] on img "Main content" at bounding box center [247, 247] width 495 height 412
click at [958, 245] on icon "Next image" at bounding box center [959, 247] width 16 height 16
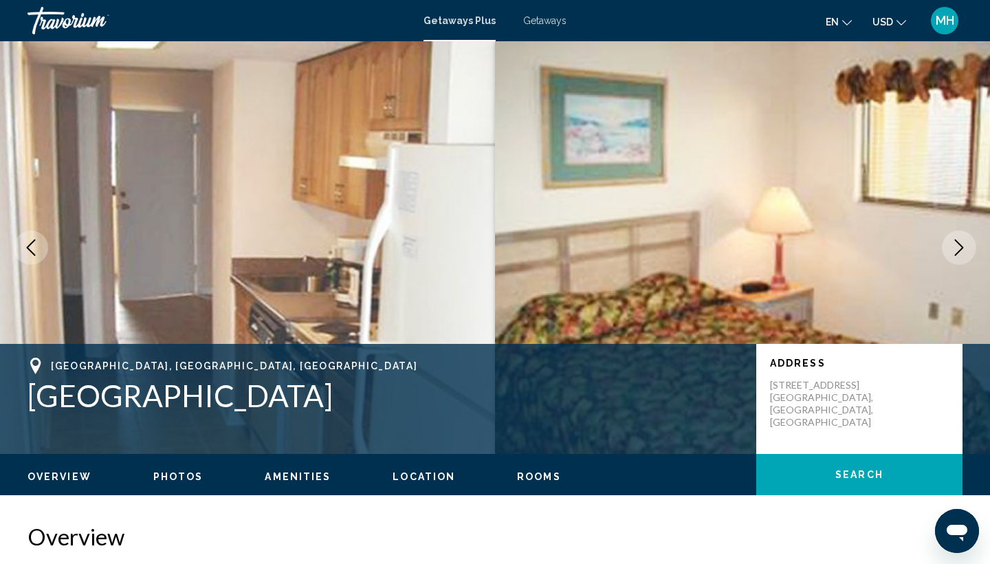
click at [959, 246] on icon "Next image" at bounding box center [959, 247] width 16 height 16
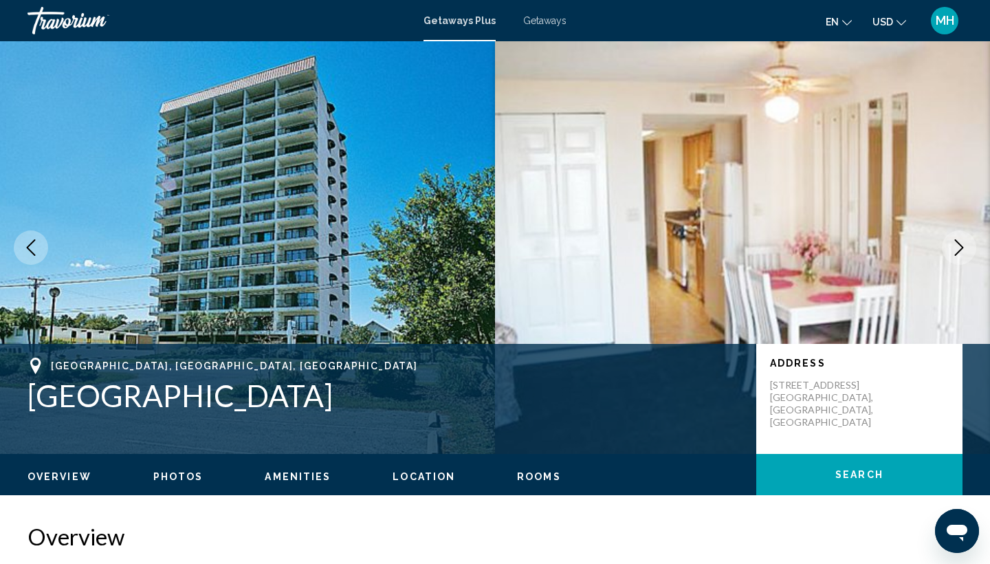
click at [960, 247] on icon "Next image" at bounding box center [959, 247] width 16 height 16
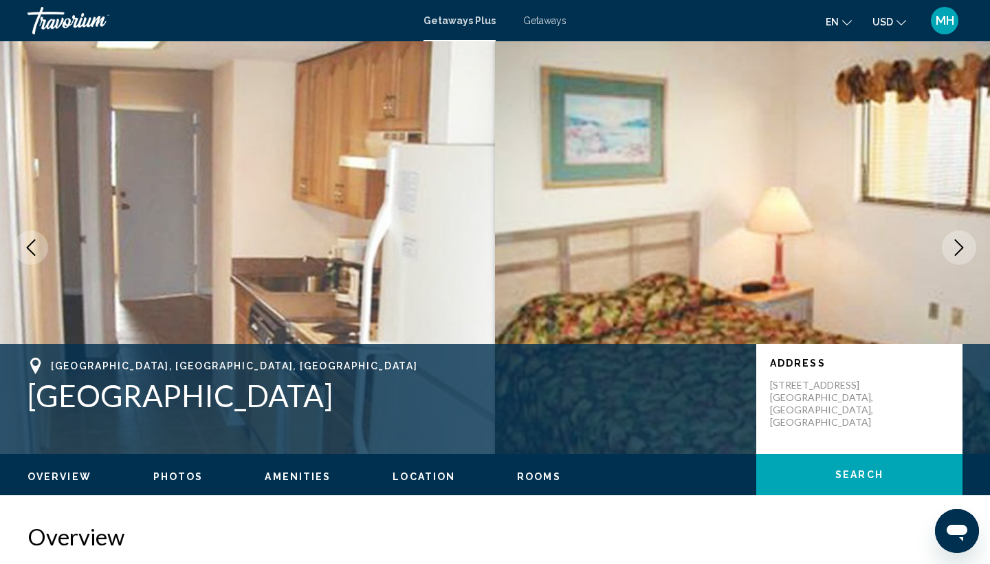
click at [960, 247] on icon "Next image" at bounding box center [959, 247] width 16 height 16
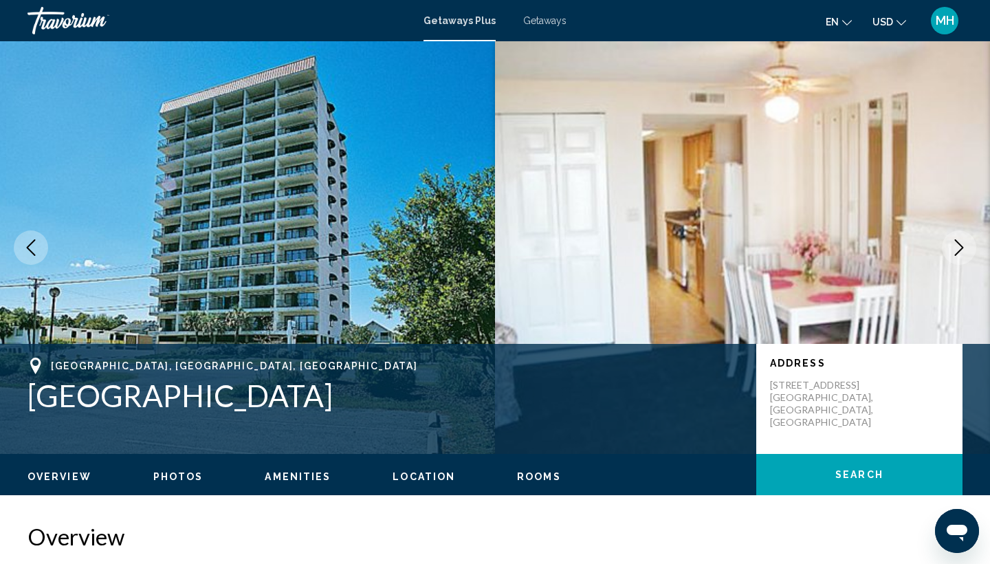
click at [179, 476] on span "Photos" at bounding box center [178, 476] width 50 height 11
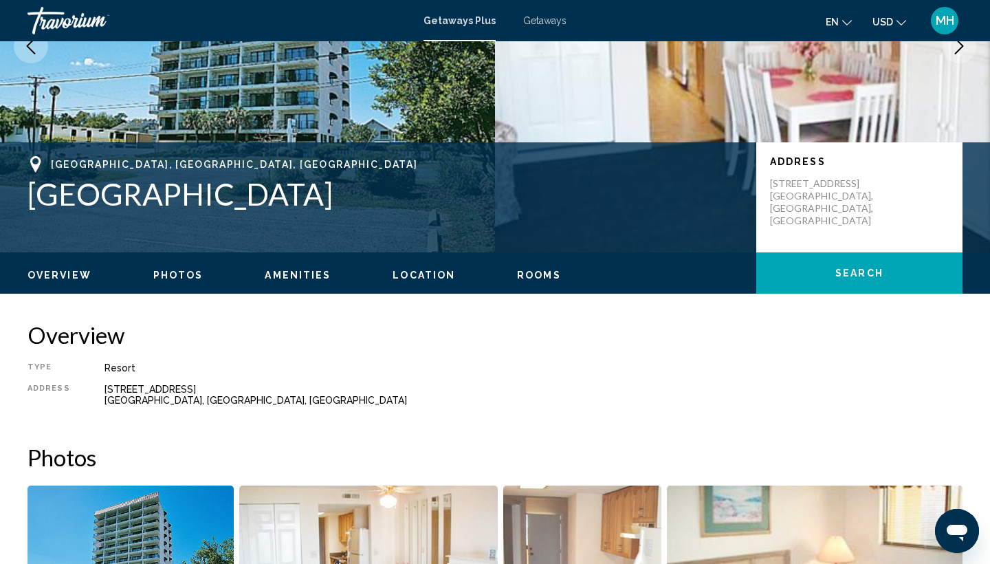
scroll to position [198, 0]
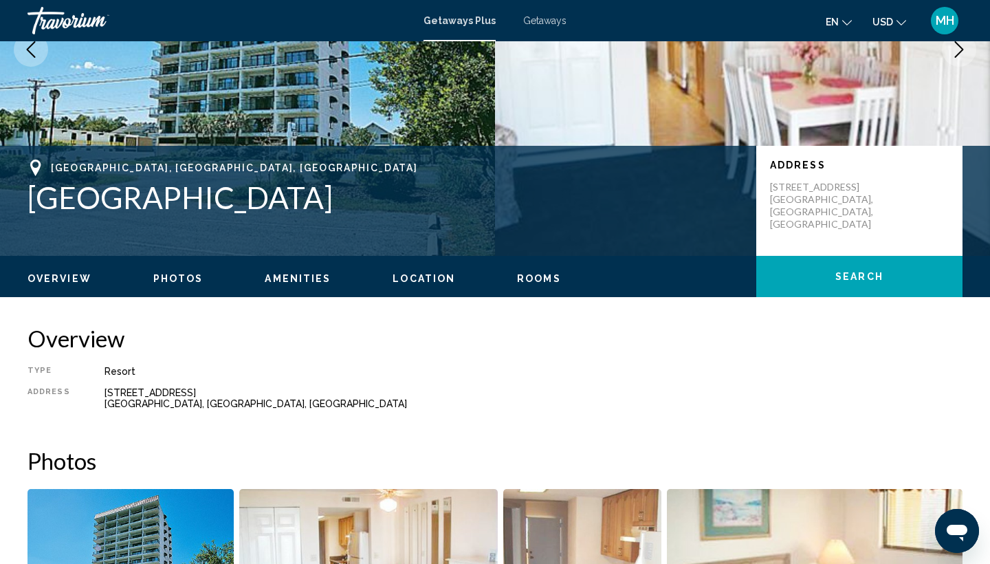
click at [172, 280] on span "Photos" at bounding box center [178, 278] width 50 height 11
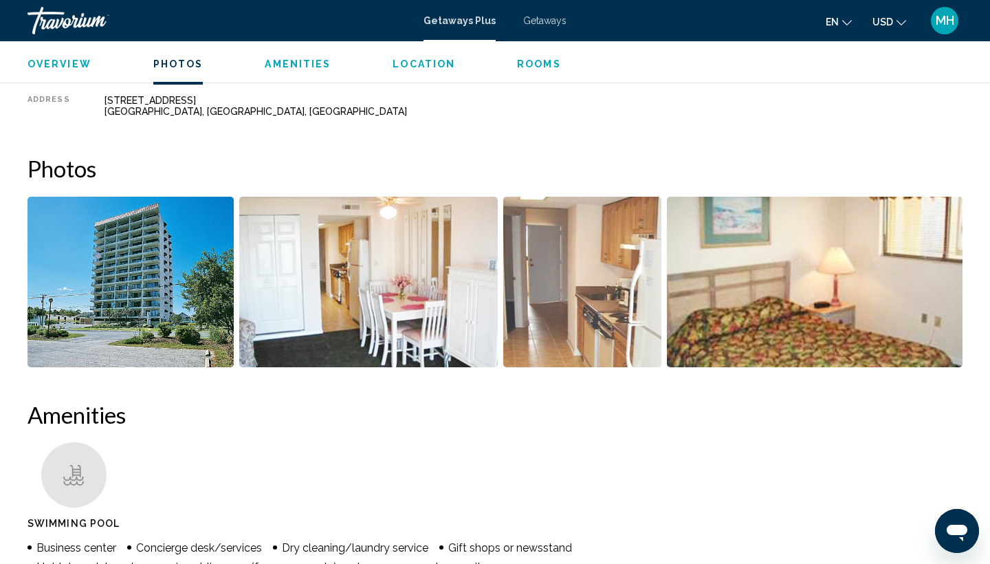
scroll to position [562, 0]
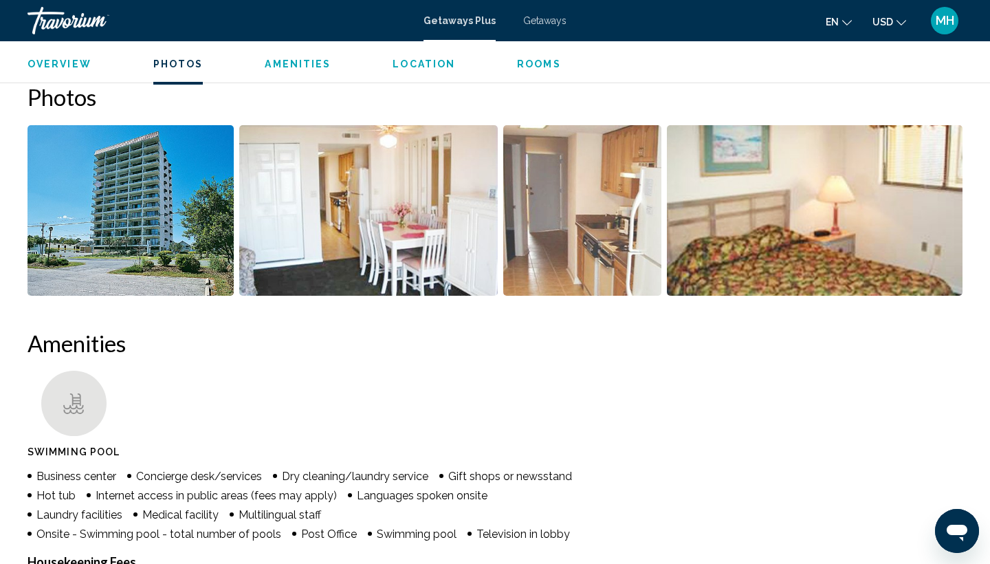
click at [294, 63] on span "Amenities" at bounding box center [298, 63] width 66 height 11
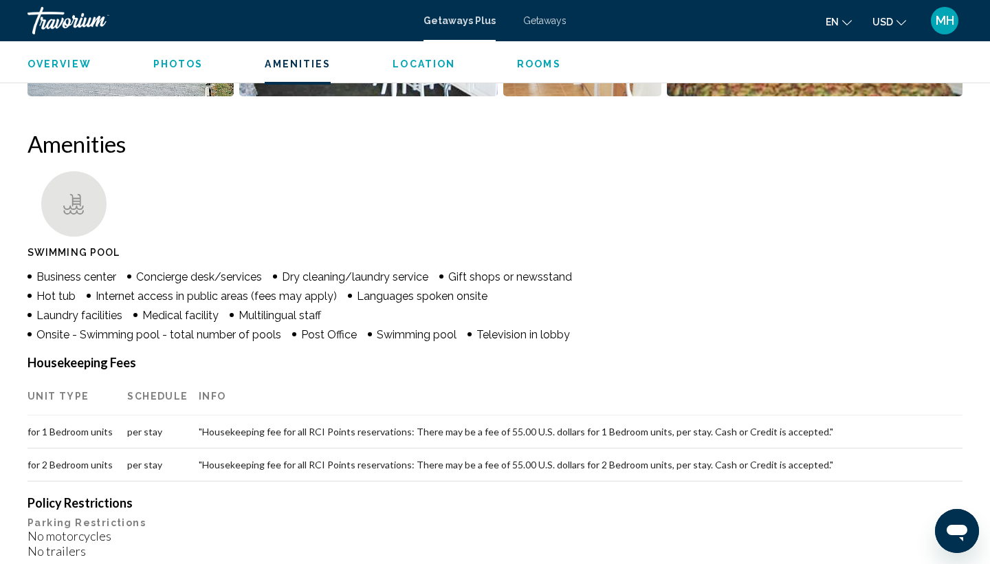
scroll to position [809, 0]
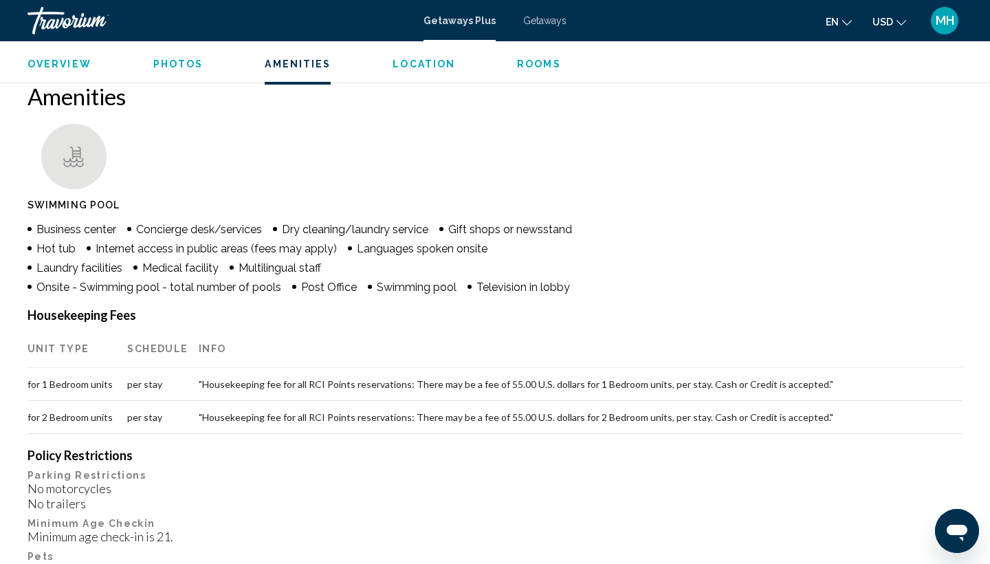
click at [412, 61] on span "Location" at bounding box center [424, 63] width 63 height 11
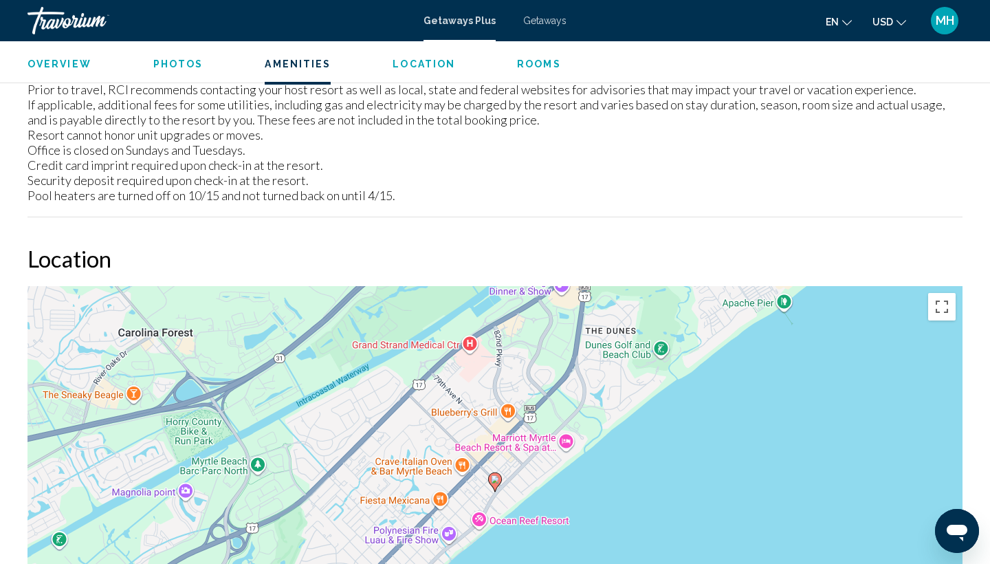
scroll to position [1659, 0]
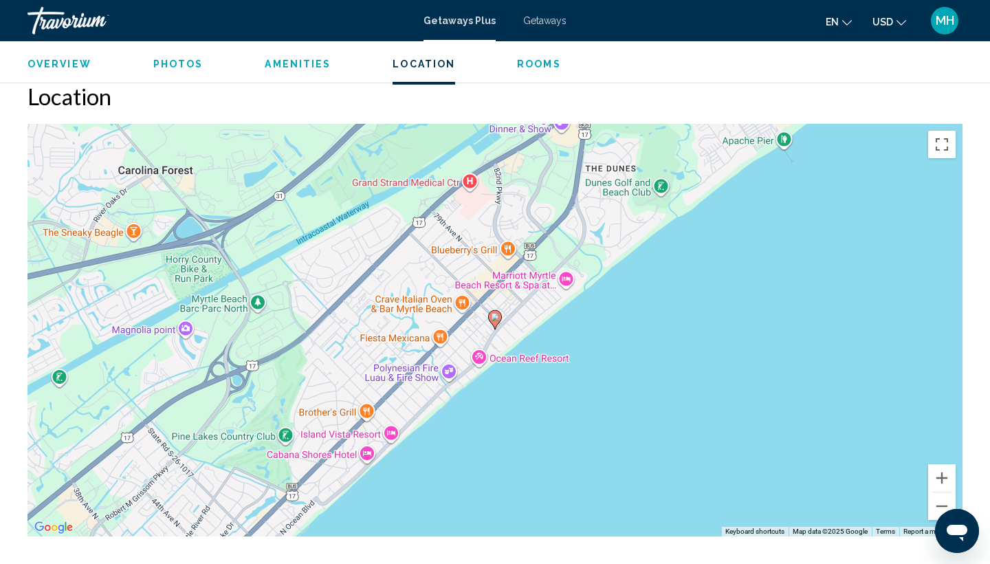
click at [534, 23] on span "Getaways" at bounding box center [544, 20] width 43 height 11
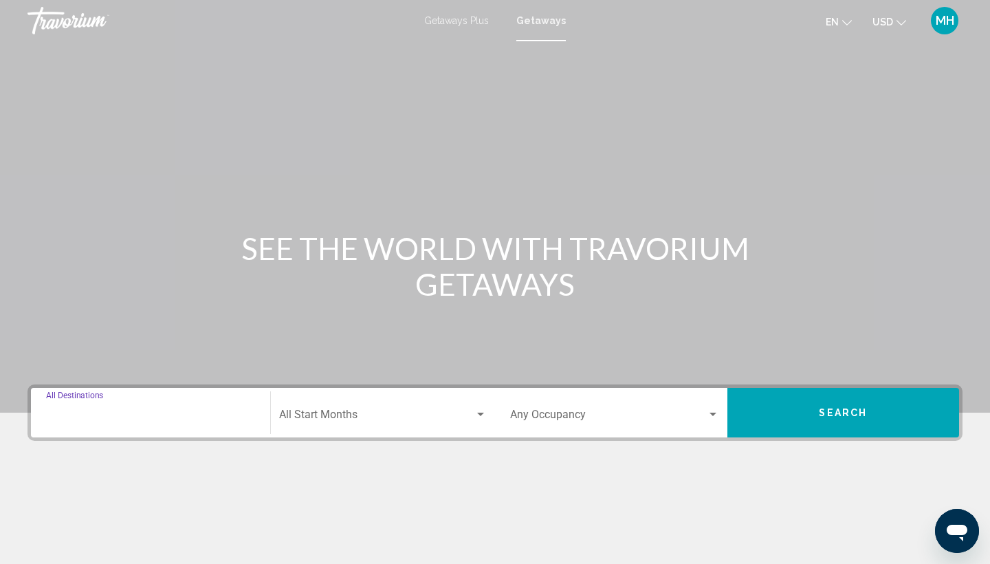
click at [102, 415] on input "Destination All Destinations" at bounding box center [150, 417] width 209 height 12
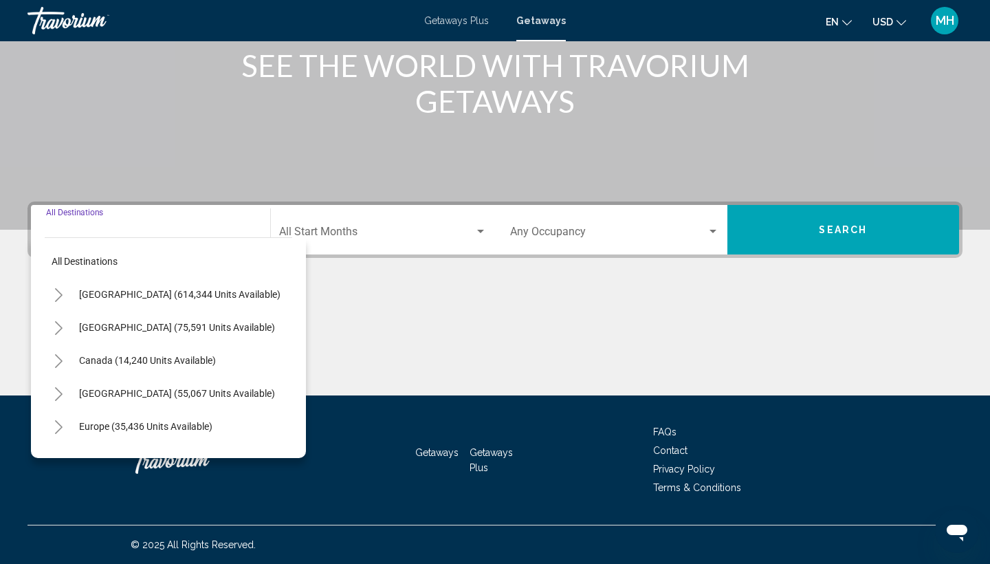
scroll to position [0, 2]
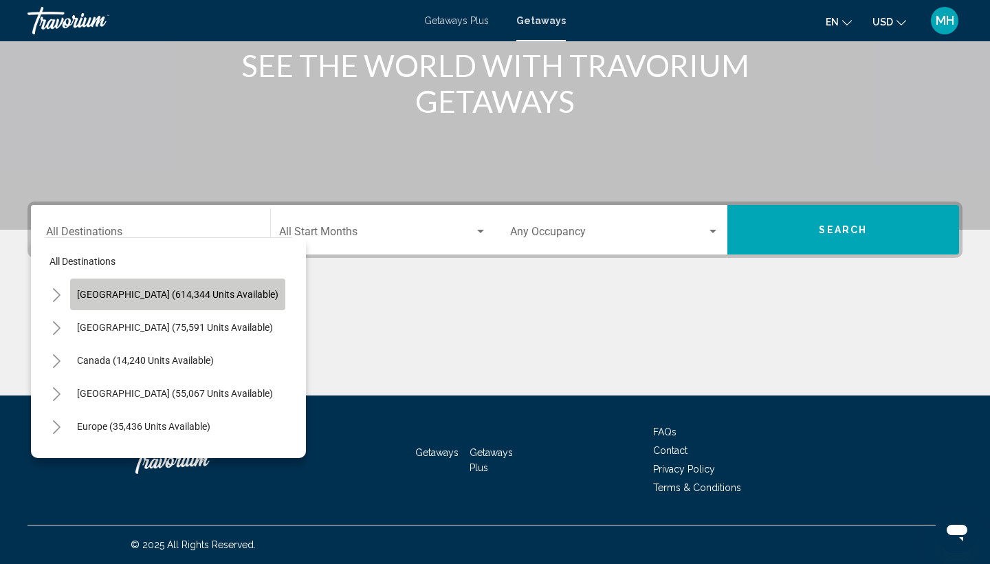
click at [236, 294] on span "United States (614,344 units available)" at bounding box center [177, 294] width 201 height 11
type input "**********"
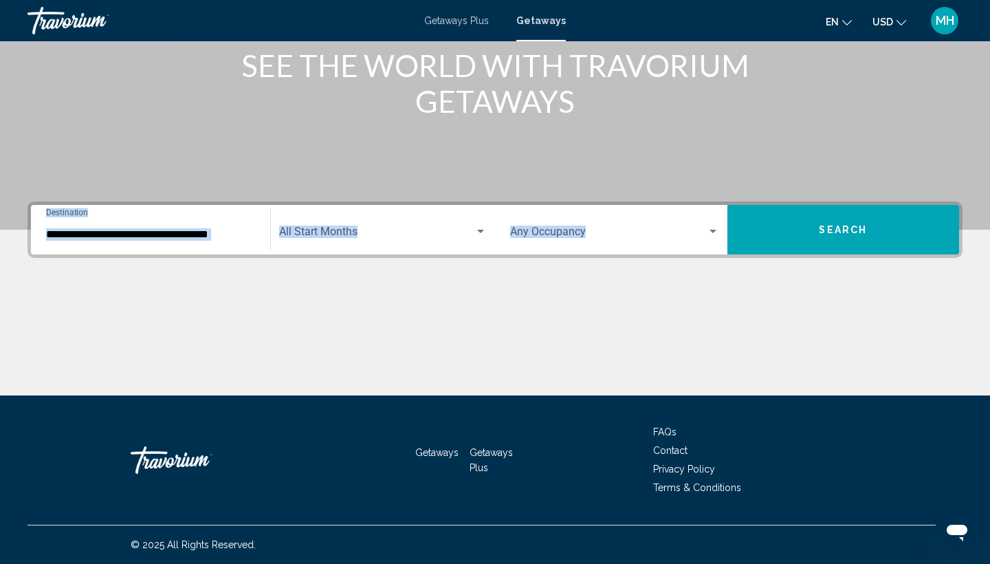
drag, startPoint x: 236, startPoint y: 294, endPoint x: 146, endPoint y: 221, distance: 115.8
click at [146, 221] on div "**********" at bounding box center [495, 298] width 990 height 194
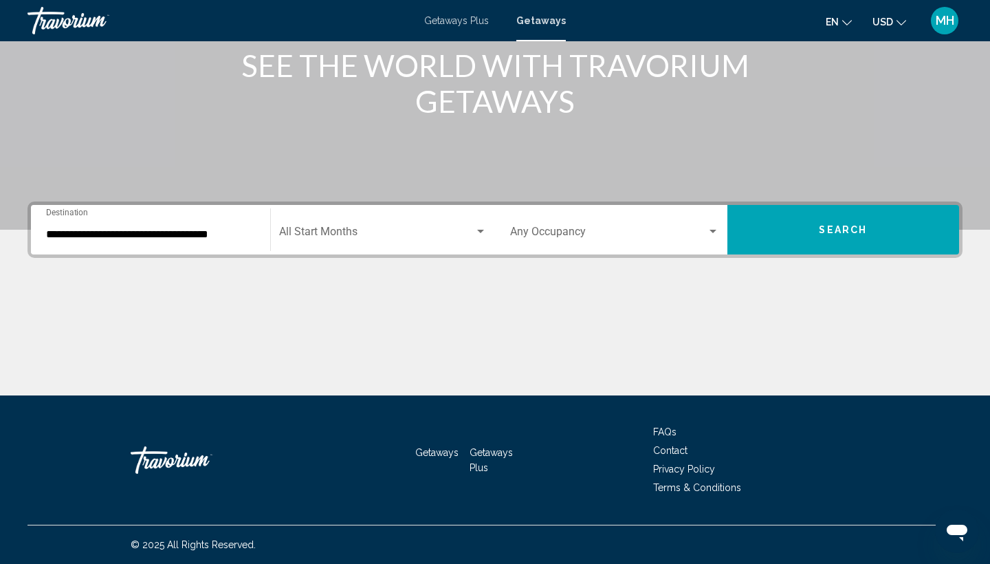
click at [177, 235] on input "**********" at bounding box center [150, 234] width 209 height 12
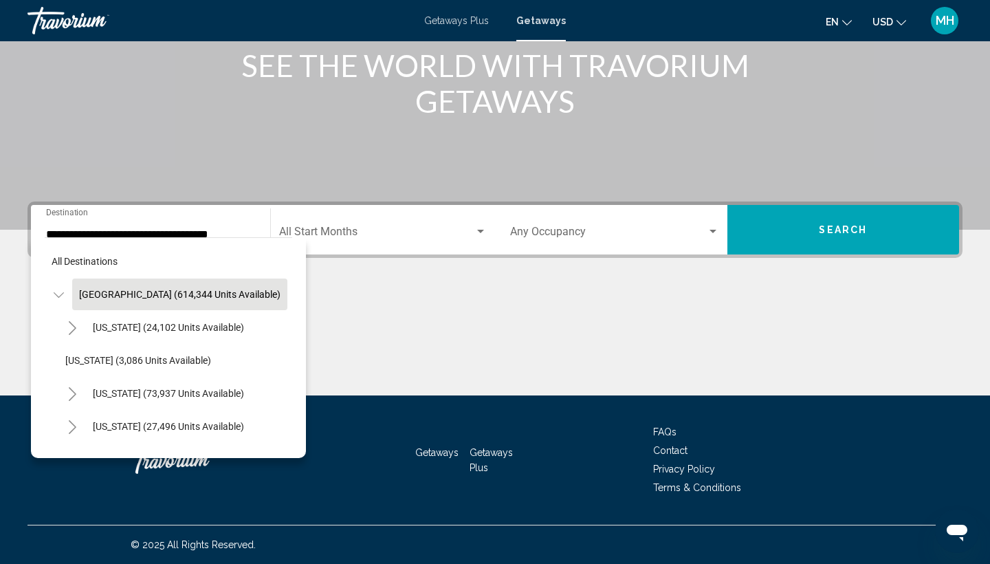
drag, startPoint x: 258, startPoint y: 289, endPoint x: 285, endPoint y: 289, distance: 26.1
click at [285, 292] on div "United States (614,344 units available)" at bounding box center [168, 294] width 247 height 33
click at [285, 296] on div "United States (614,344 units available)" at bounding box center [168, 294] width 247 height 33
click at [285, 290] on div "United States (614,344 units available)" at bounding box center [168, 294] width 247 height 33
click at [274, 289] on div "United States (614,344 units available)" at bounding box center [168, 294] width 247 height 33
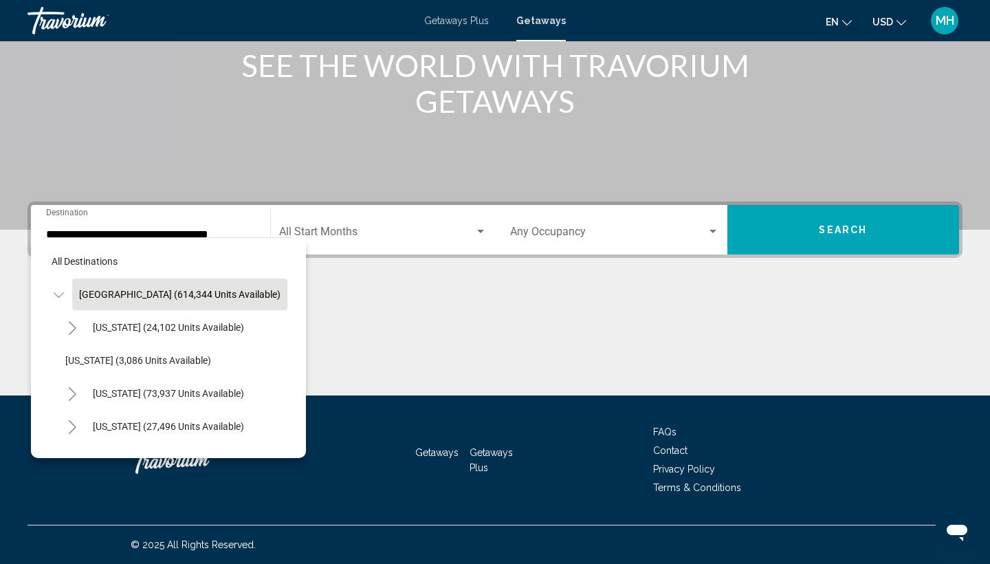
drag, startPoint x: 273, startPoint y: 289, endPoint x: 273, endPoint y: 280, distance: 8.9
click at [273, 289] on div "United States (614,344 units available)" at bounding box center [168, 294] width 247 height 33
drag, startPoint x: 271, startPoint y: 282, endPoint x: 283, endPoint y: 410, distance: 128.5
drag, startPoint x: 283, startPoint y: 410, endPoint x: 261, endPoint y: 434, distance: 33.1
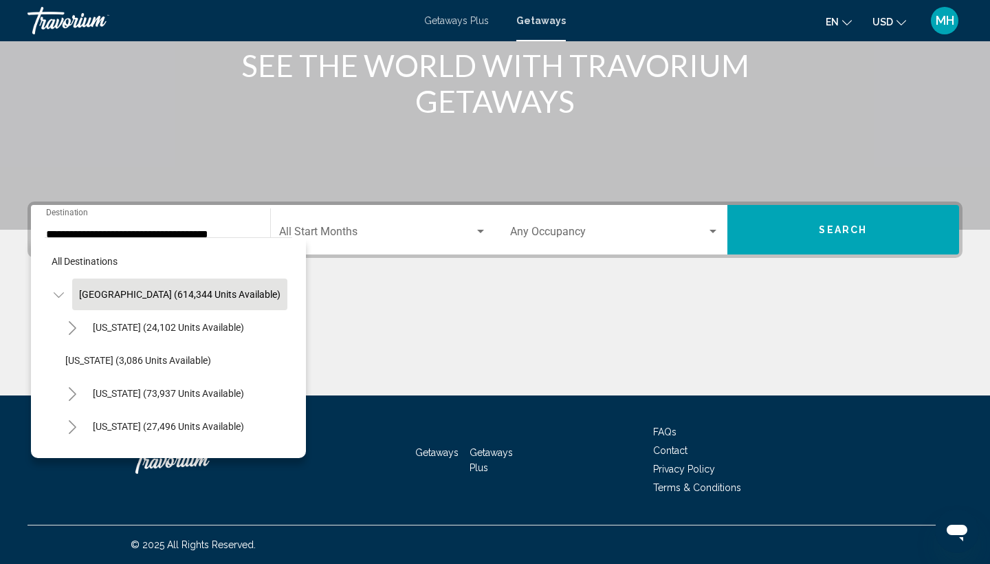
click at [262, 441] on div "Colorado (27,496 units available)" at bounding box center [175, 426] width 234 height 33
click at [261, 439] on div "Colorado (27,496 units available)" at bounding box center [175, 426] width 234 height 33
click at [261, 435] on div "Colorado (27,496 units available)" at bounding box center [175, 426] width 234 height 33
click at [261, 432] on div "Colorado (27,496 units available)" at bounding box center [175, 426] width 234 height 33
click at [260, 430] on div "Colorado (27,496 units available)" at bounding box center [175, 426] width 234 height 33
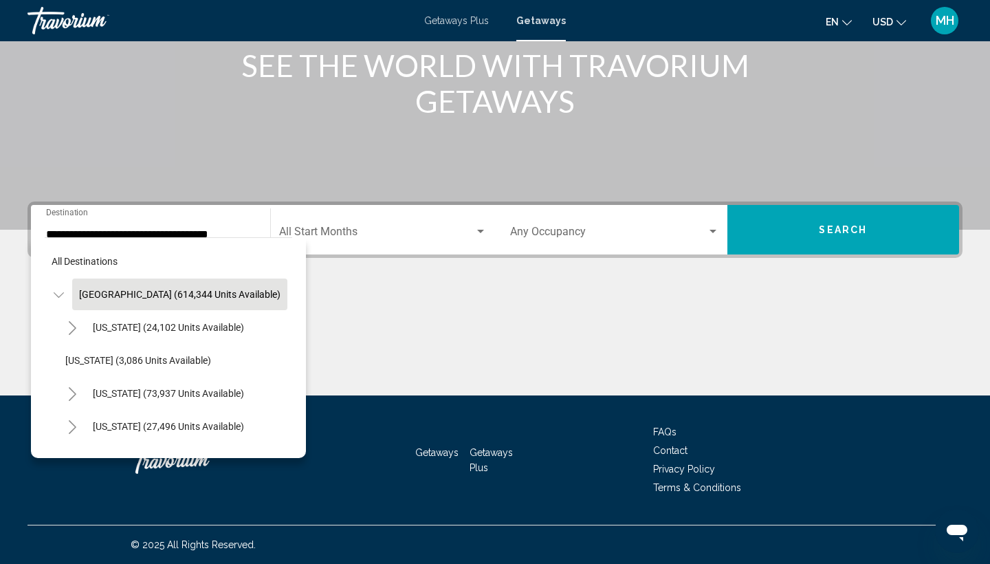
click at [262, 437] on div "Colorado (27,496 units available)" at bounding box center [175, 426] width 234 height 33
drag, startPoint x: 261, startPoint y: 432, endPoint x: 265, endPoint y: 278, distance: 154.0
drag, startPoint x: 265, startPoint y: 279, endPoint x: 261, endPoint y: 273, distance: 7.4
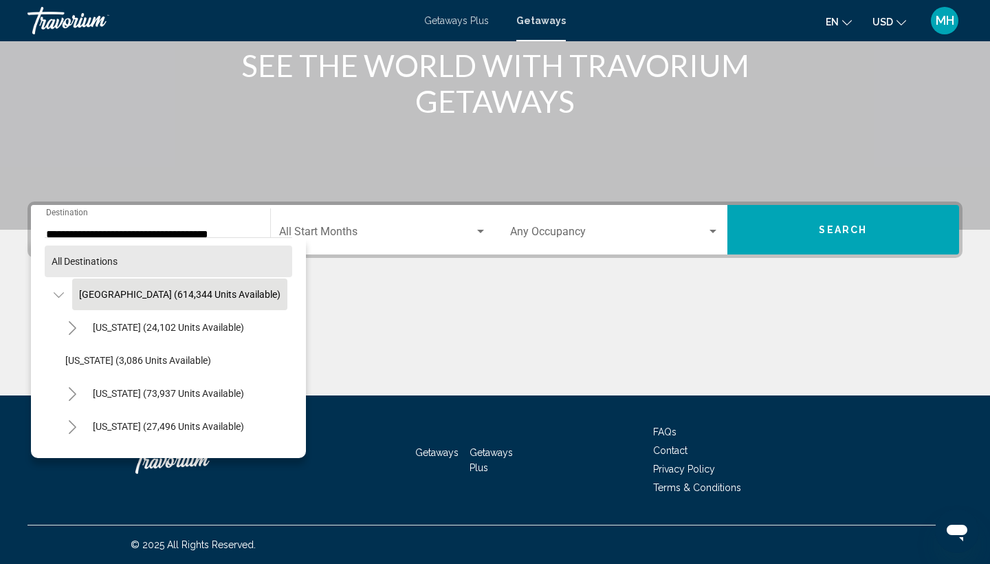
click at [261, 273] on button "All destinations" at bounding box center [168, 261] width 247 height 32
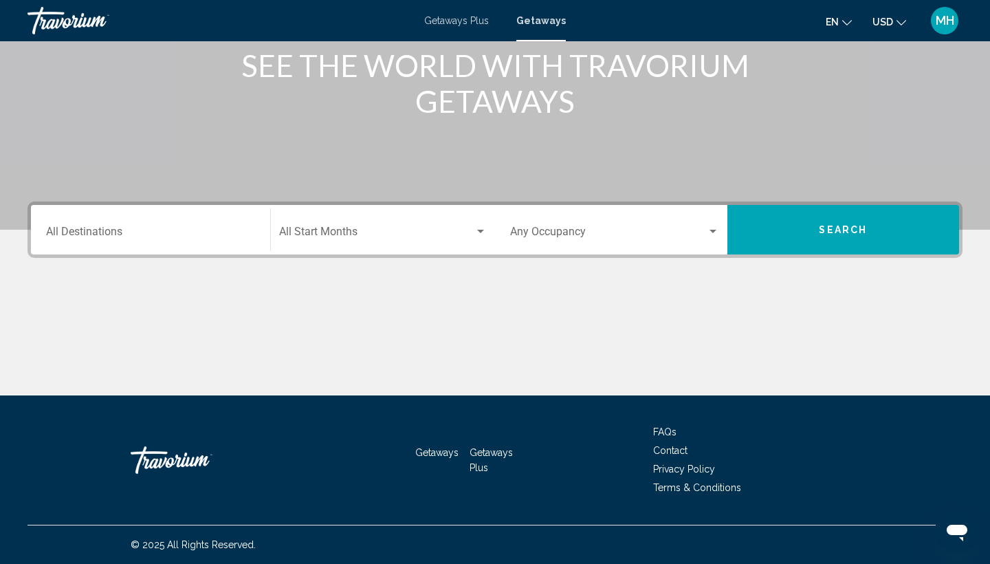
click at [217, 225] on div "Destination All Destinations" at bounding box center [150, 229] width 209 height 43
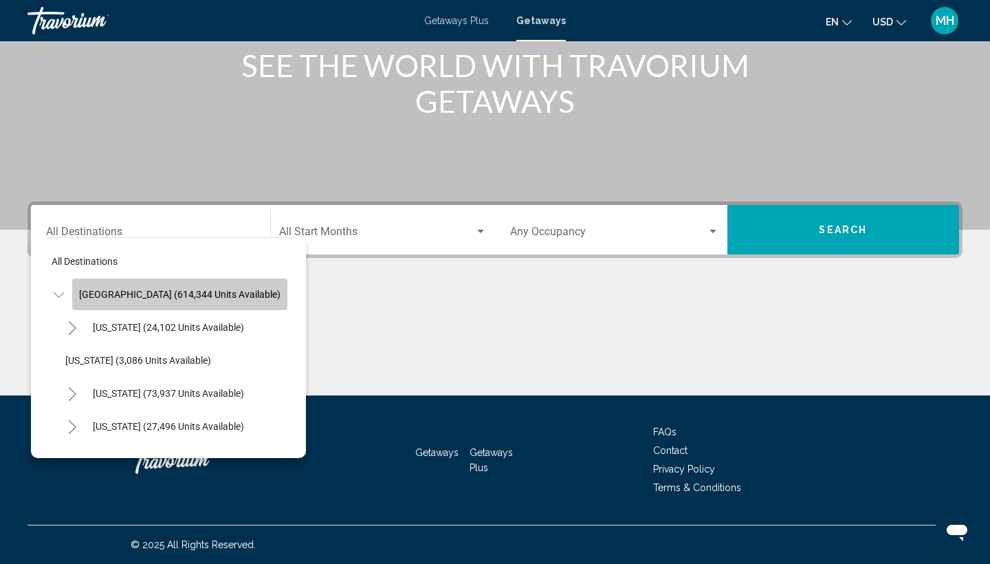
click at [215, 297] on span "United States (614,344 units available)" at bounding box center [179, 294] width 201 height 11
type input "**********"
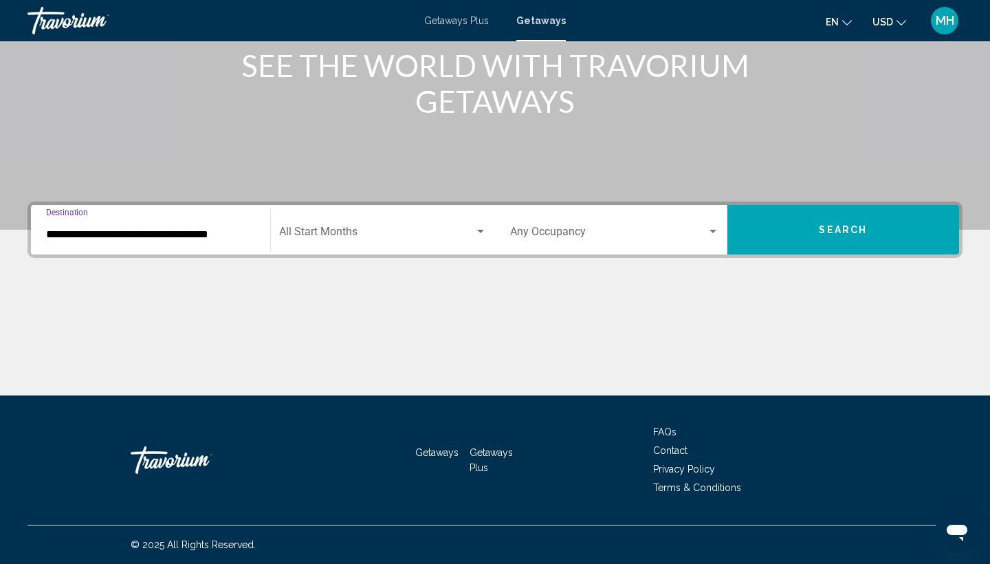
click at [208, 228] on input "**********" at bounding box center [150, 234] width 209 height 12
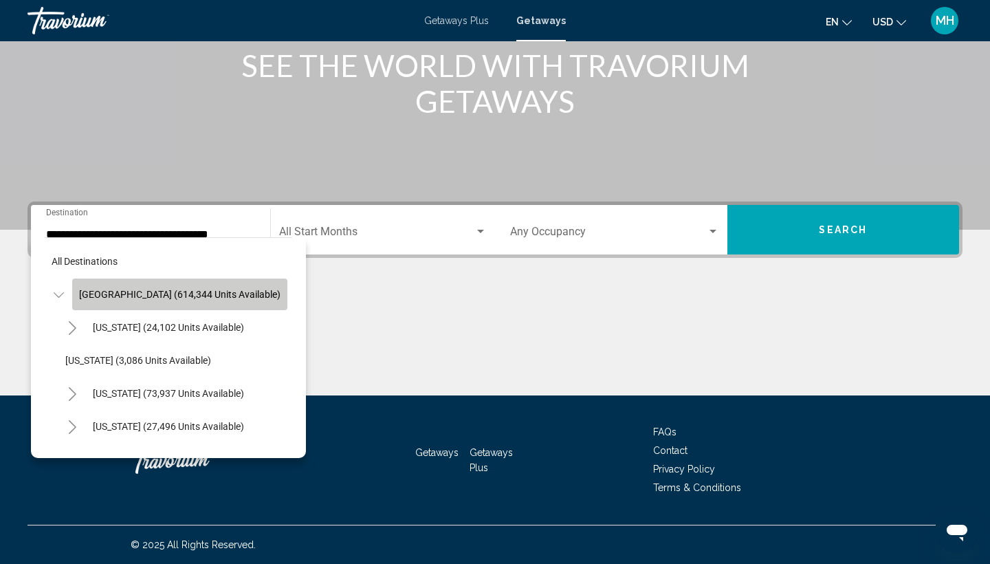
click at [252, 288] on button "United States (614,344 units available)" at bounding box center [179, 294] width 215 height 32
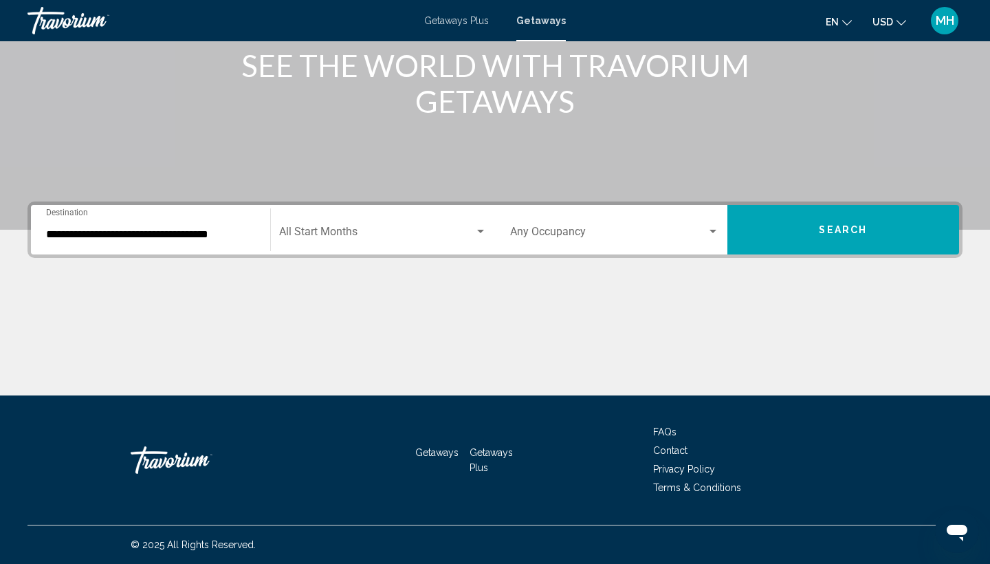
click at [252, 288] on div "**********" at bounding box center [495, 298] width 990 height 194
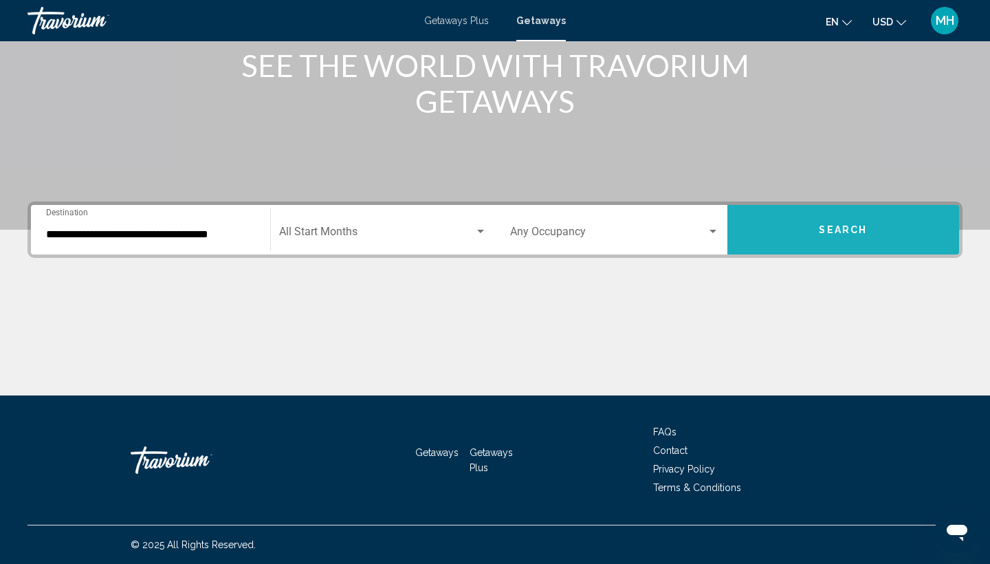
click at [837, 230] on span "Search" at bounding box center [843, 230] width 48 height 11
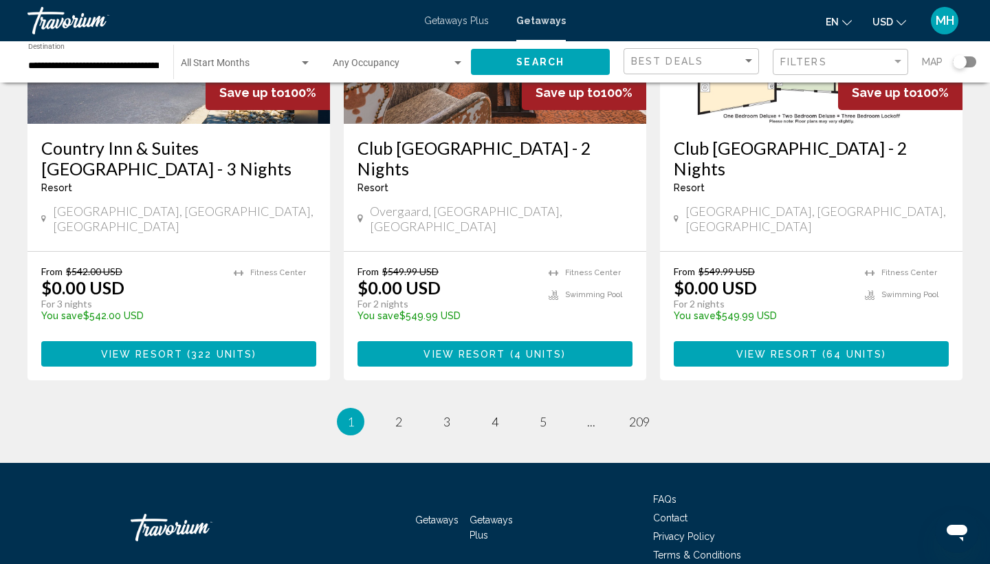
scroll to position [1762, 0]
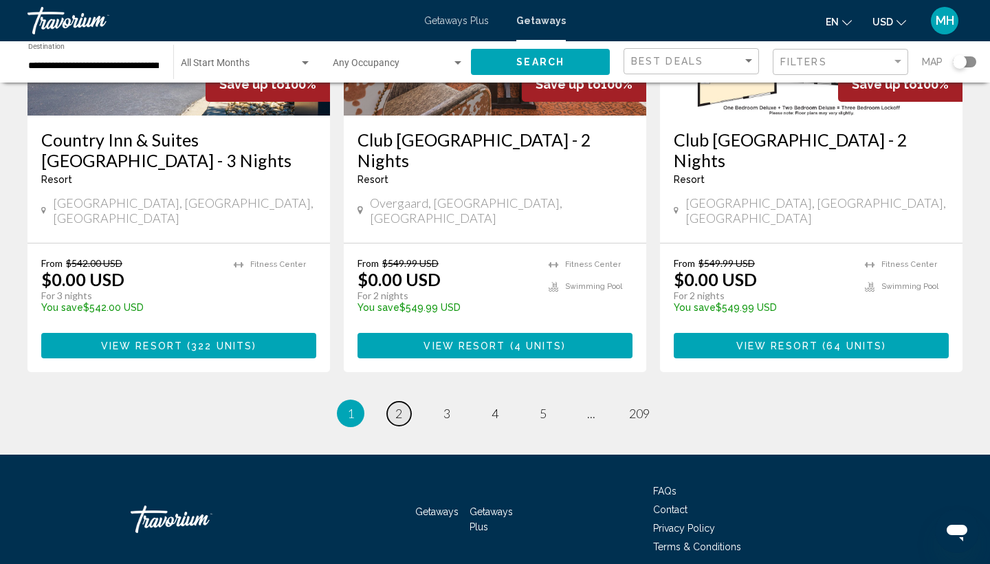
click at [399, 406] on span "2" at bounding box center [398, 413] width 7 height 15
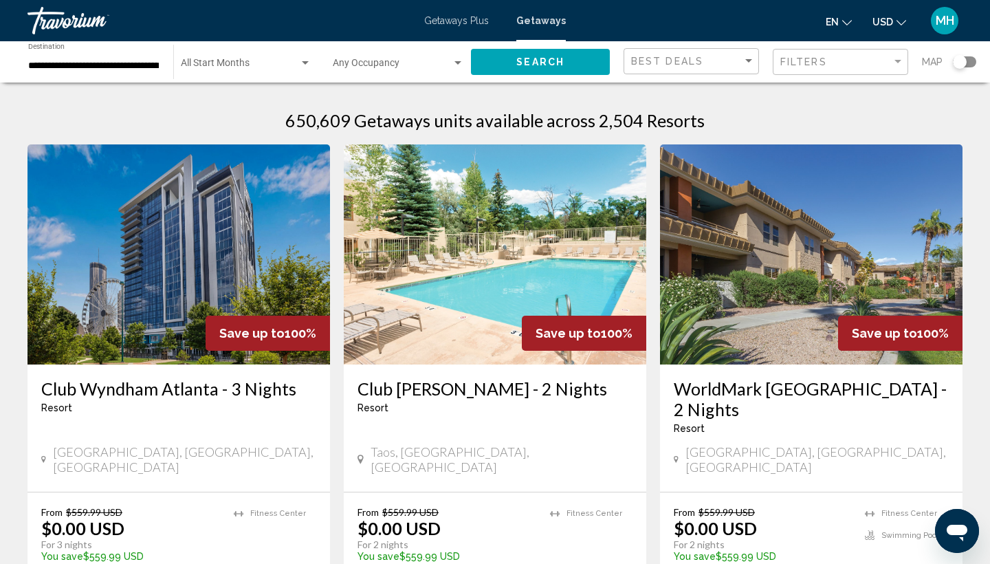
click at [122, 386] on h3 "Club Wyndham Atlanta - 3 Nights" at bounding box center [178, 388] width 275 height 21
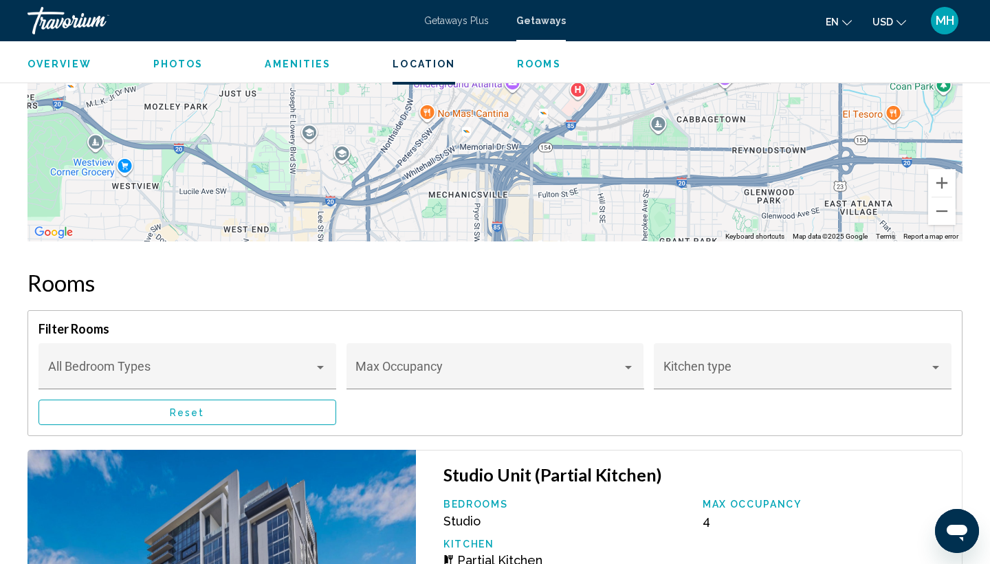
scroll to position [2213, 0]
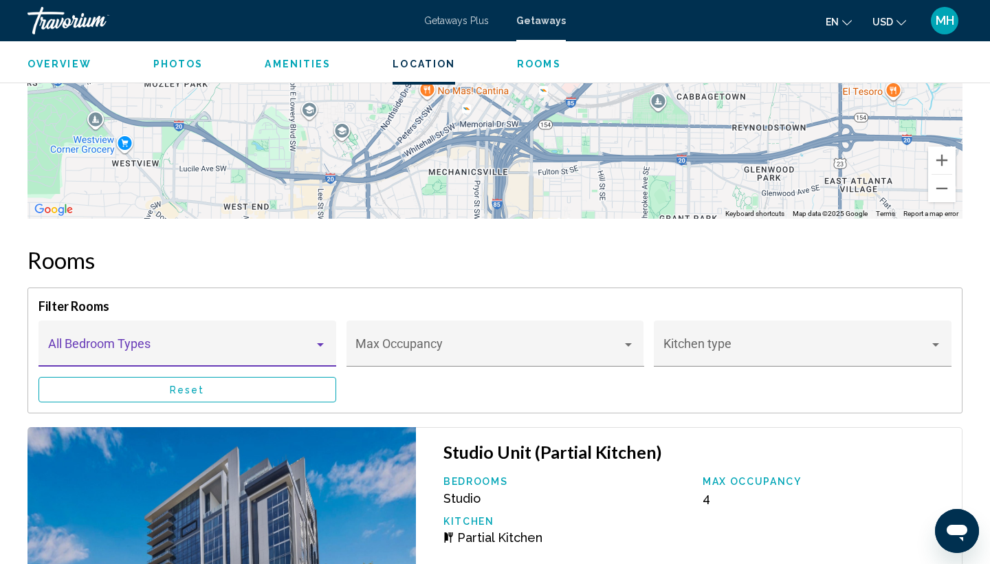
click at [321, 342] on div "Main content" at bounding box center [320, 344] width 12 height 11
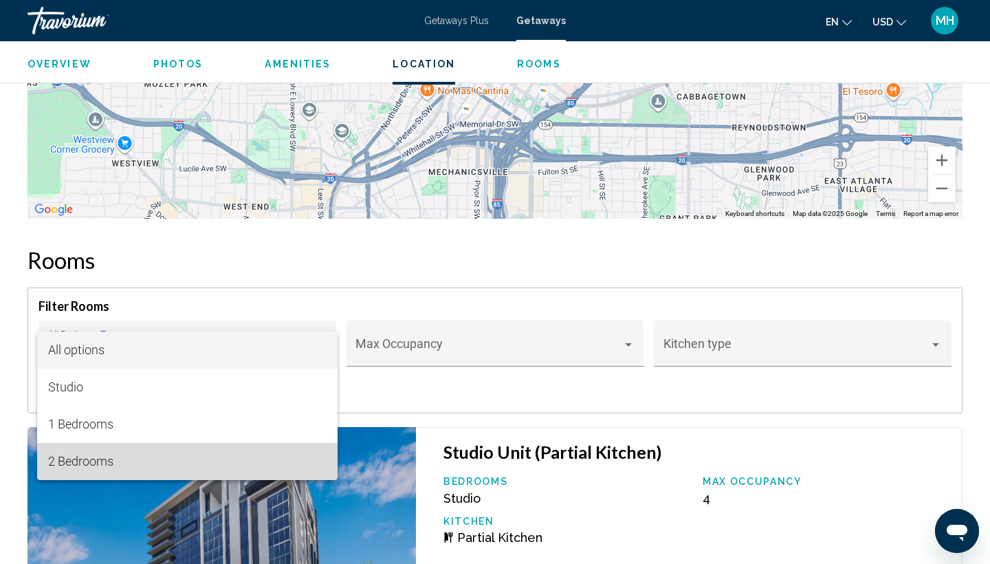
click at [117, 463] on span "2 Bedrooms" at bounding box center [187, 461] width 279 height 37
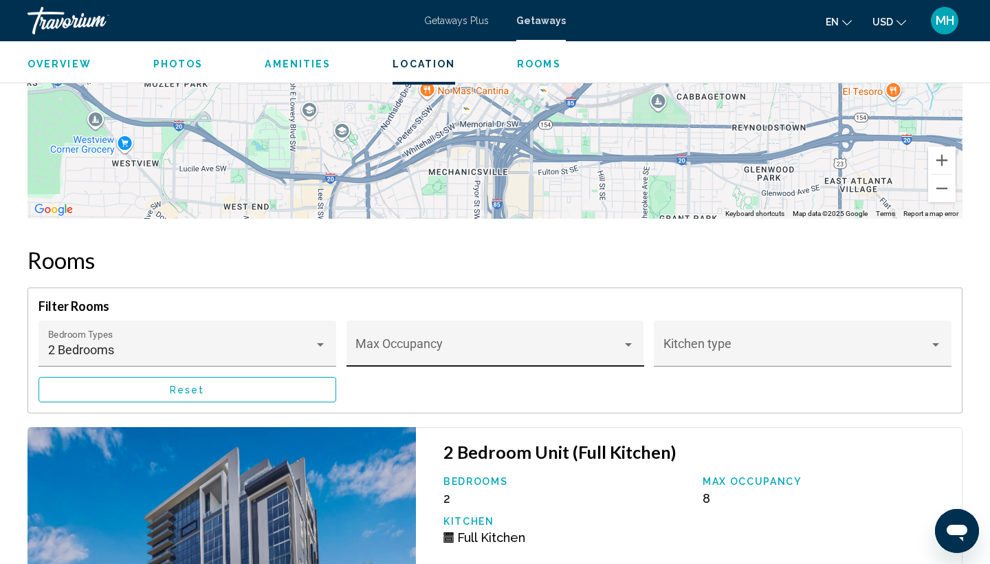
click at [628, 339] on div "Max Occupancy" at bounding box center [494, 348] width 279 height 36
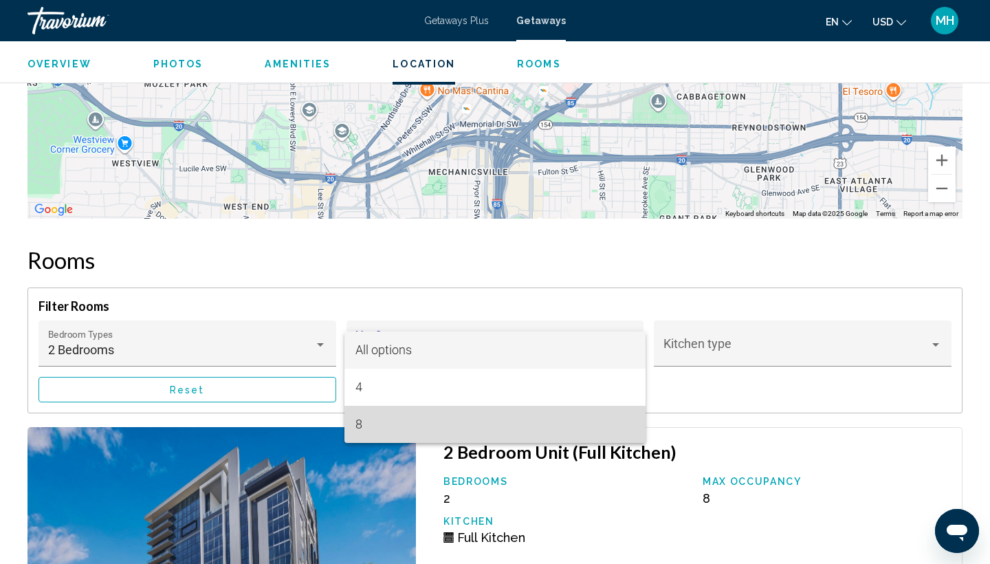
click at [379, 417] on span "8" at bounding box center [494, 424] width 279 height 37
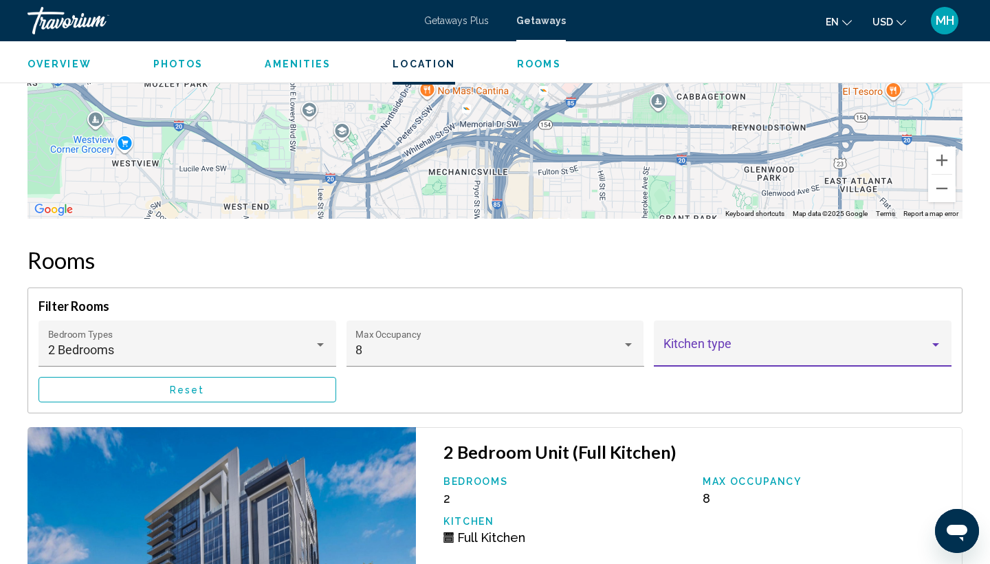
click at [936, 341] on div "Main content" at bounding box center [935, 344] width 12 height 11
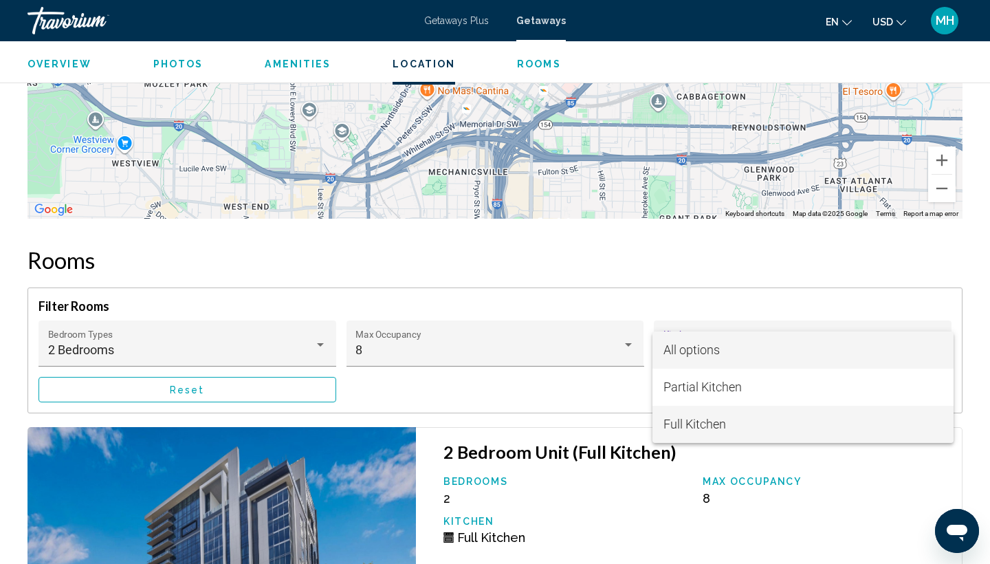
click at [696, 428] on span "Full Kitchen" at bounding box center [694, 424] width 63 height 14
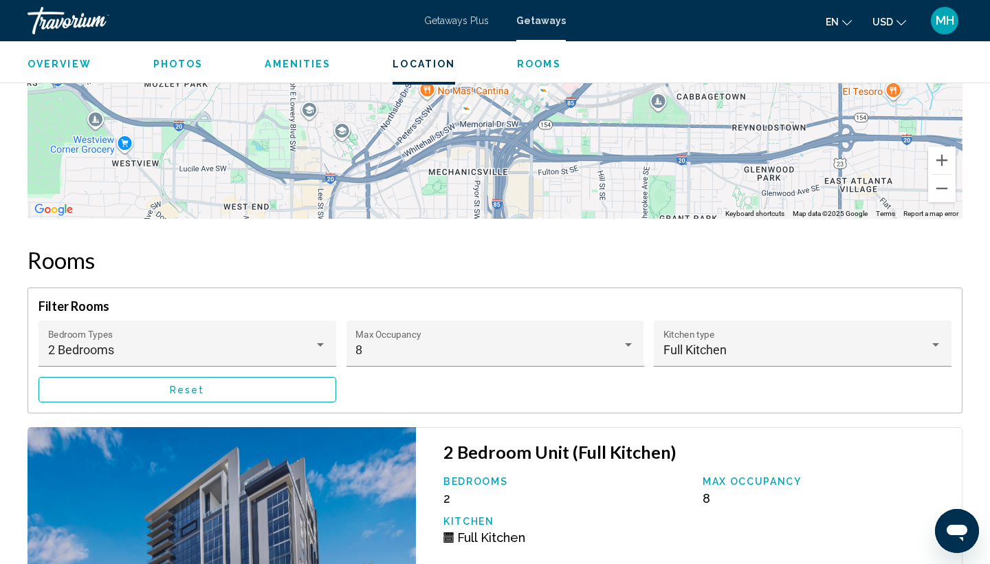
click at [665, 515] on div "Bedrooms 2 Max Occupancy 8 Kitchen Full Kitchen" at bounding box center [696, 515] width 518 height 79
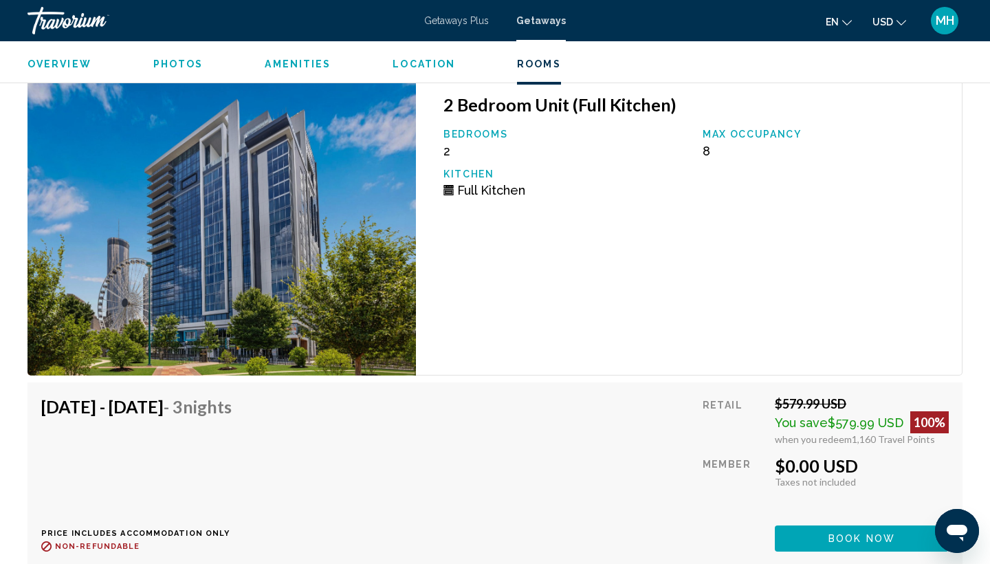
scroll to position [2561, 0]
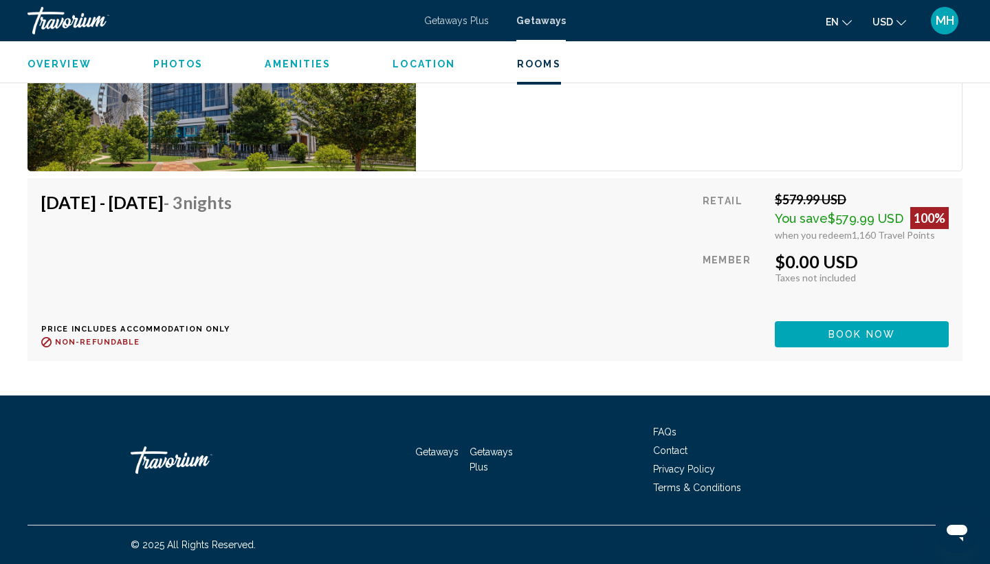
scroll to position [2764, 0]
click at [287, 61] on span "Amenities" at bounding box center [298, 63] width 66 height 11
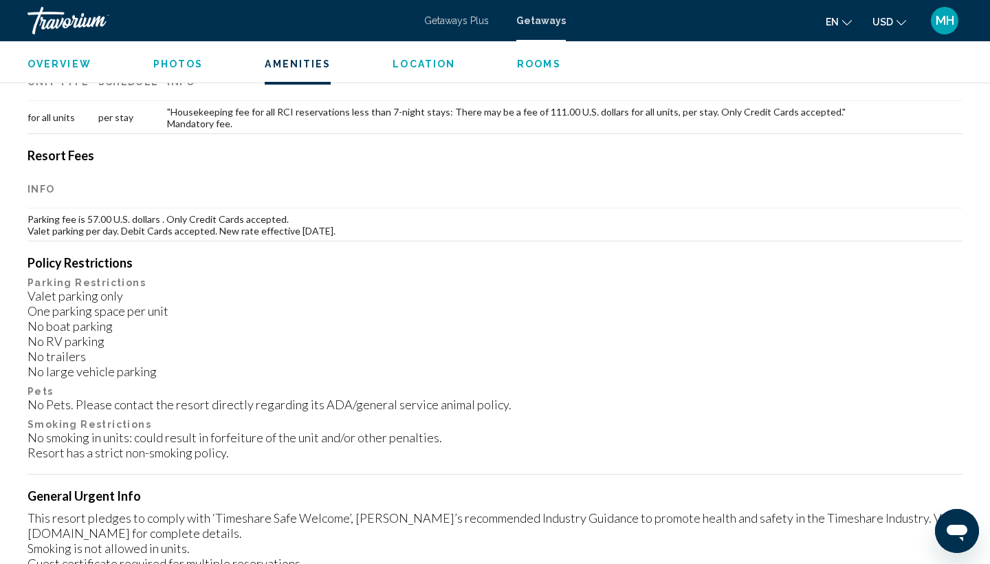
scroll to position [1037, 0]
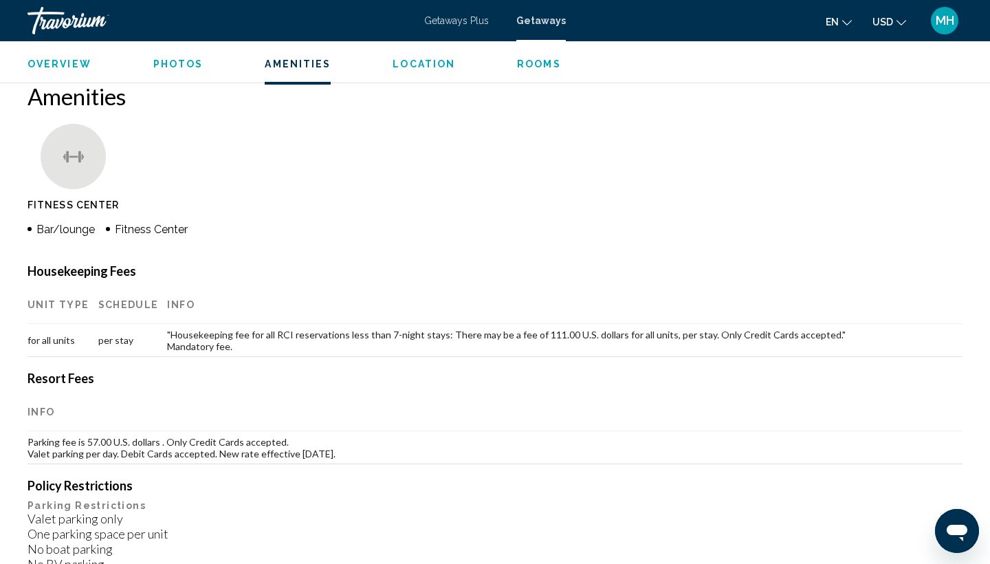
click at [405, 395] on th "Info" at bounding box center [494, 412] width 935 height 38
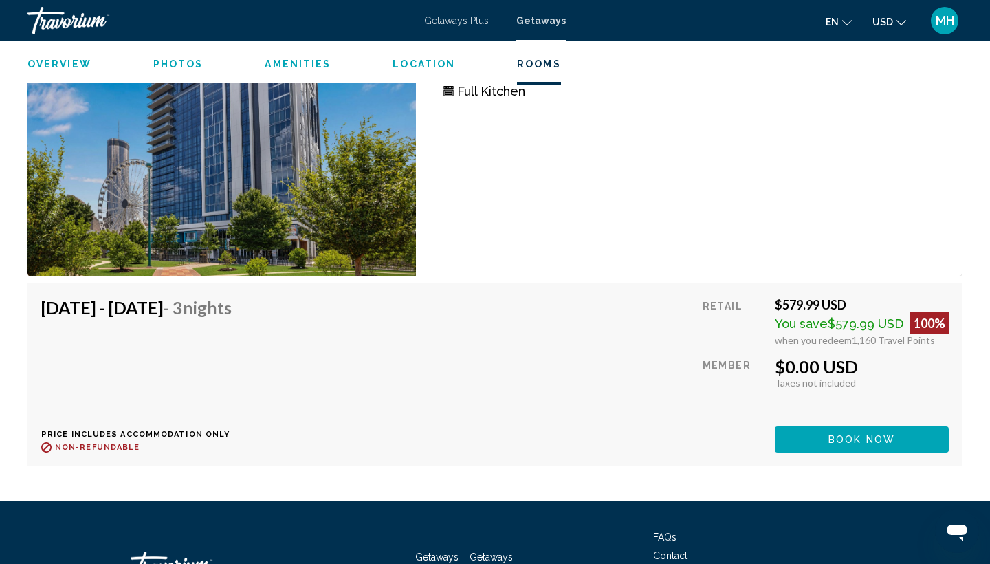
scroll to position [2661, 0]
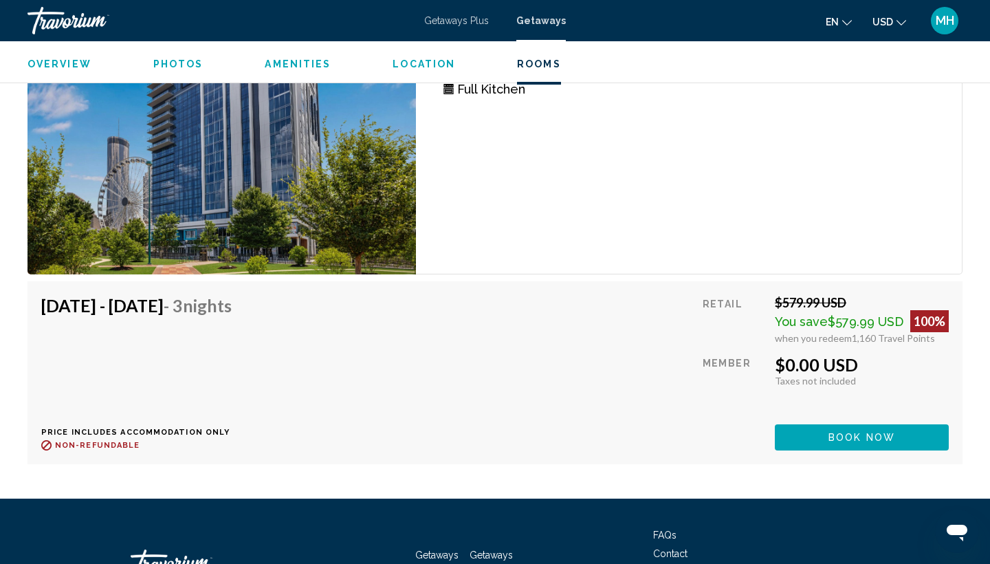
click at [182, 188] on img "Main content" at bounding box center [221, 127] width 388 height 296
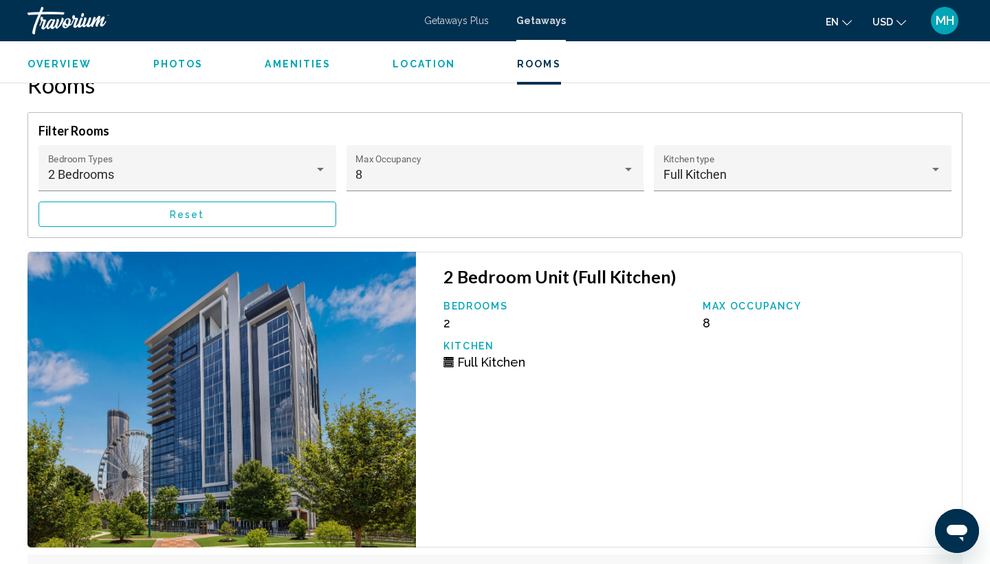
scroll to position [2386, 0]
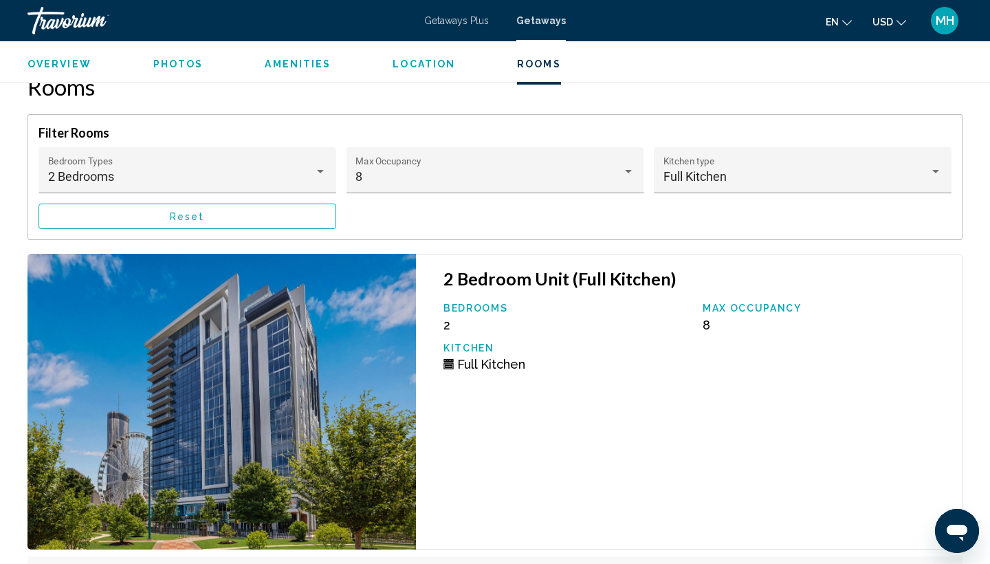
click at [523, 60] on span "Rooms" at bounding box center [539, 63] width 44 height 11
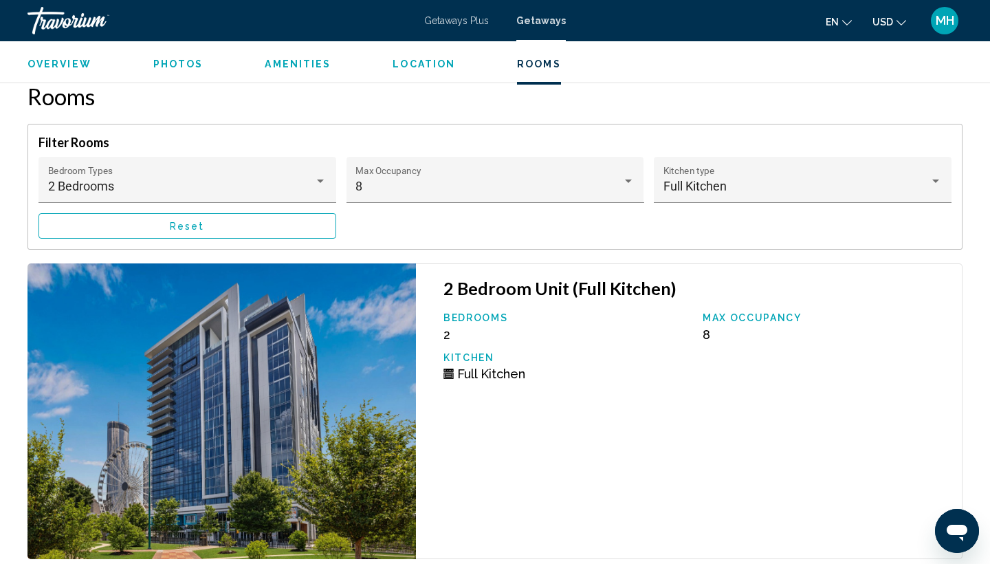
click at [521, 63] on span "Rooms" at bounding box center [539, 63] width 44 height 11
click at [175, 60] on span "Photos" at bounding box center [178, 63] width 50 height 11
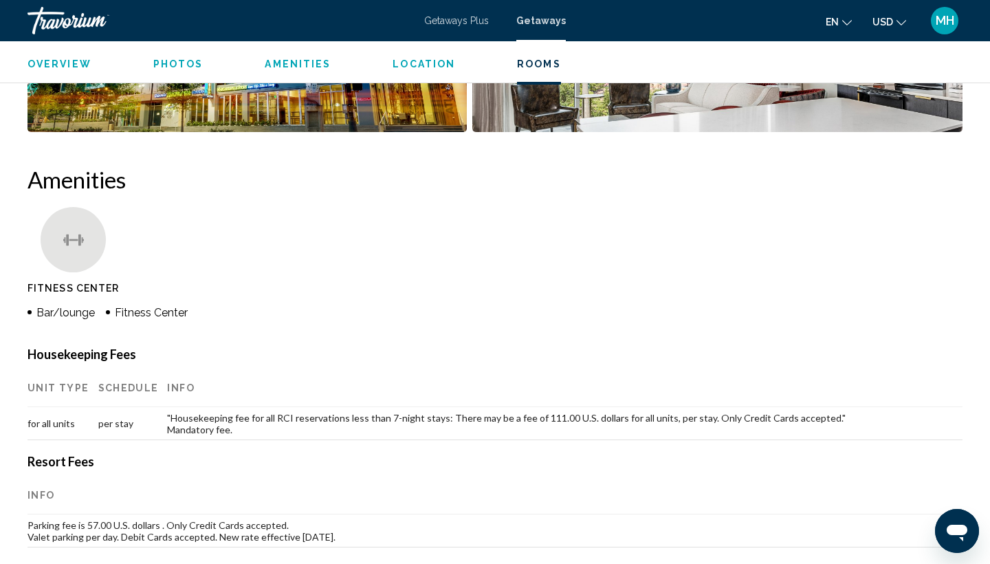
scroll to position [613, 0]
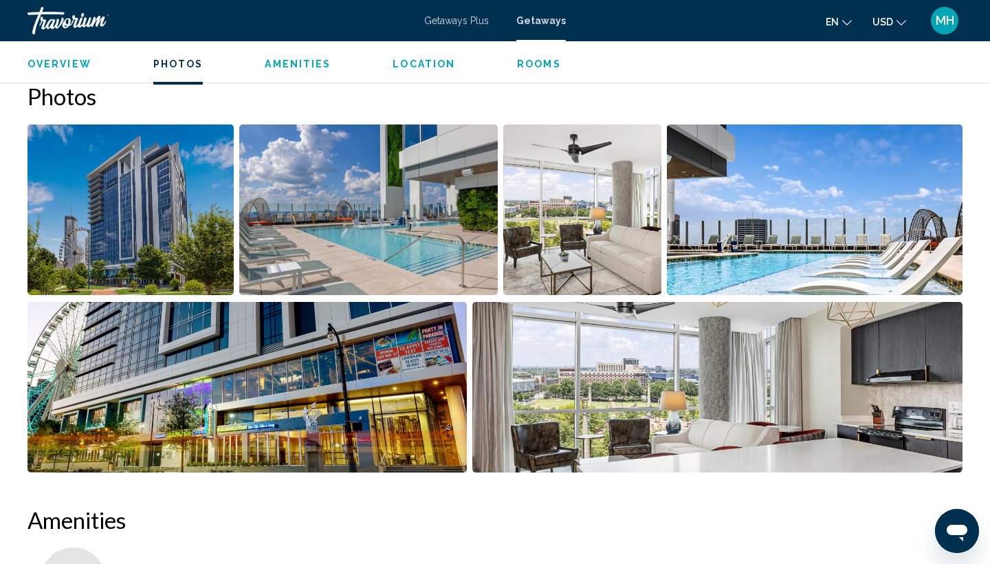
click at [161, 212] on img "Open full-screen image slider" at bounding box center [130, 209] width 206 height 170
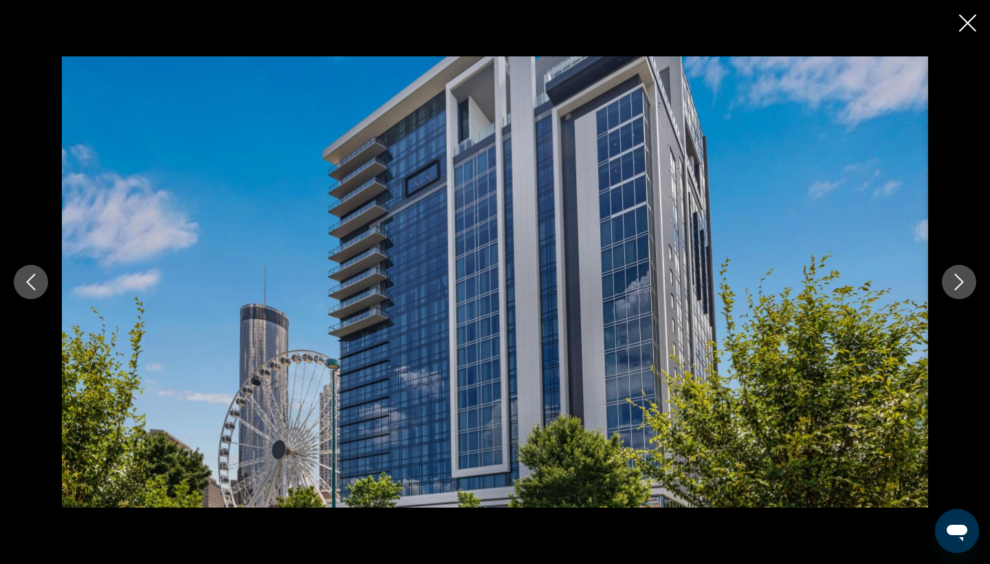
click at [964, 282] on icon "Next image" at bounding box center [959, 282] width 16 height 16
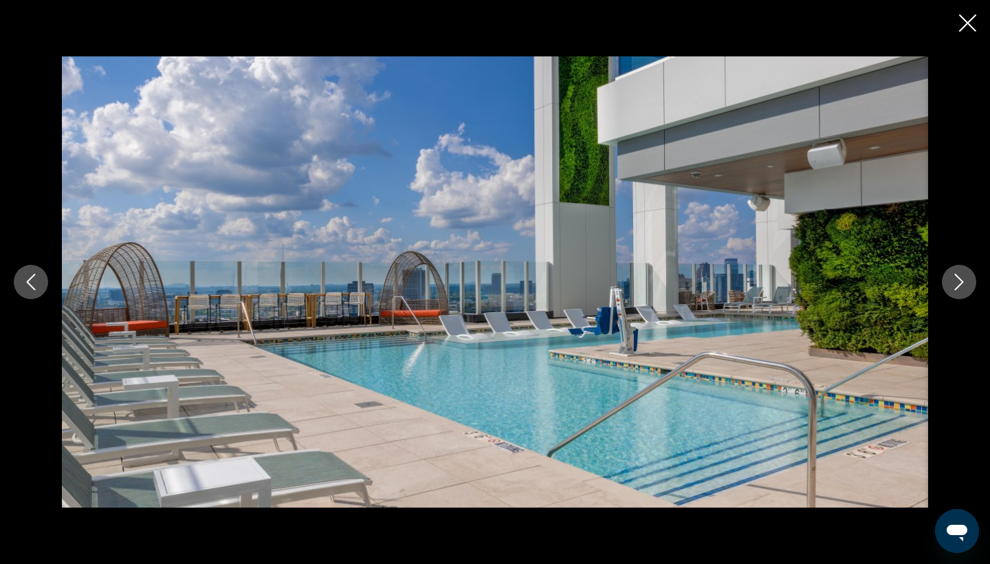
click at [964, 282] on icon "Next image" at bounding box center [959, 282] width 16 height 16
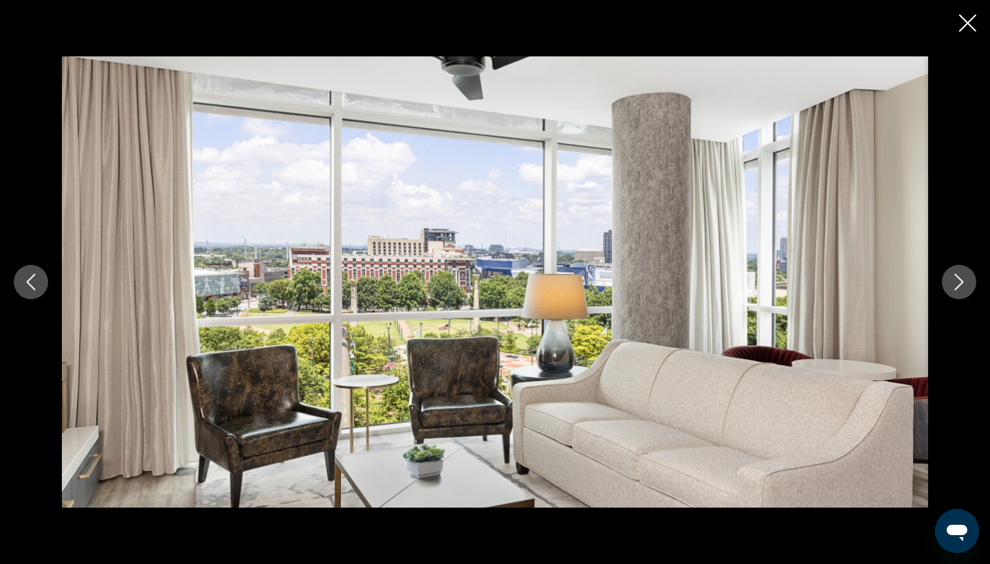
click at [964, 282] on icon "Next image" at bounding box center [959, 282] width 16 height 16
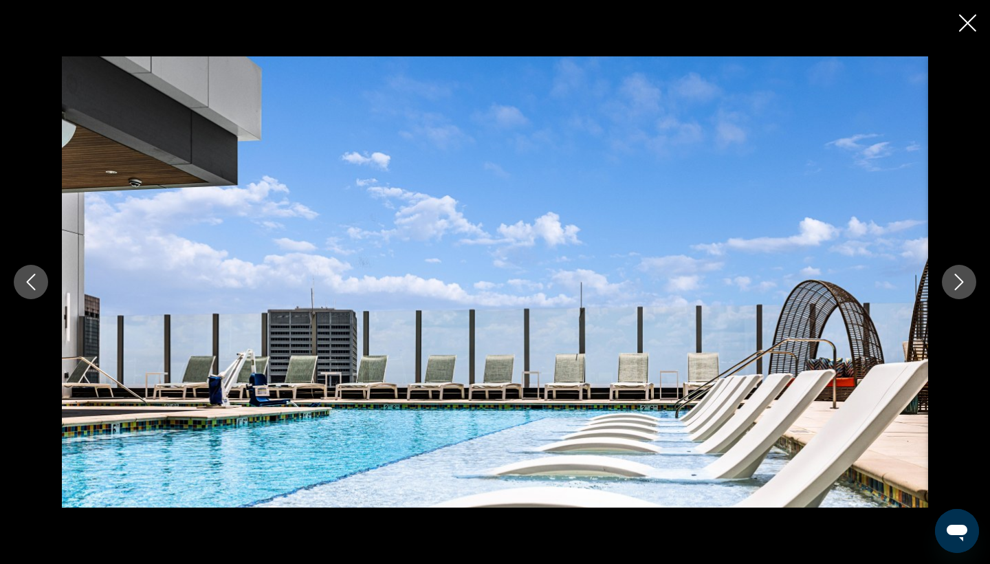
click at [964, 282] on icon "Next image" at bounding box center [959, 282] width 16 height 16
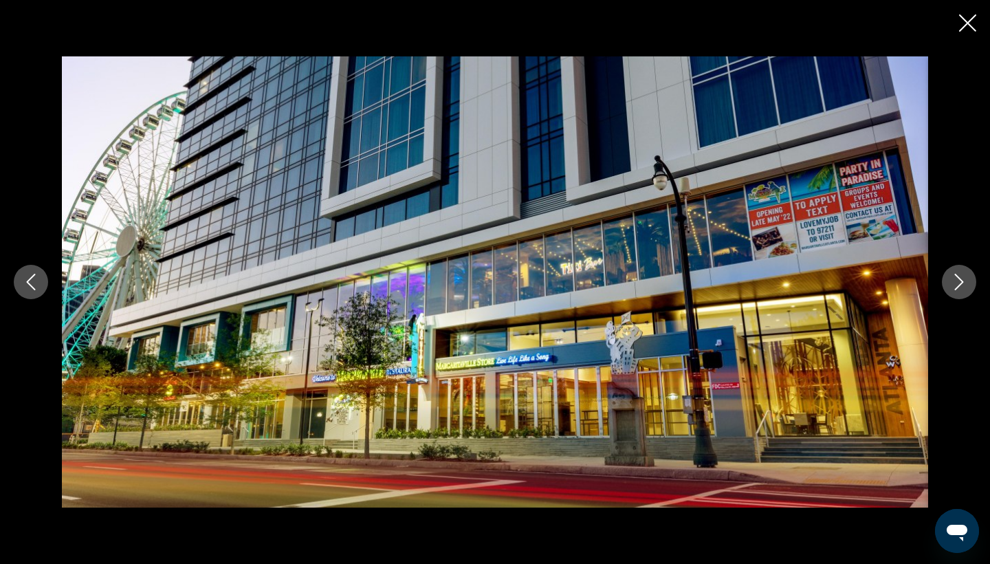
click at [964, 282] on icon "Next image" at bounding box center [959, 282] width 16 height 16
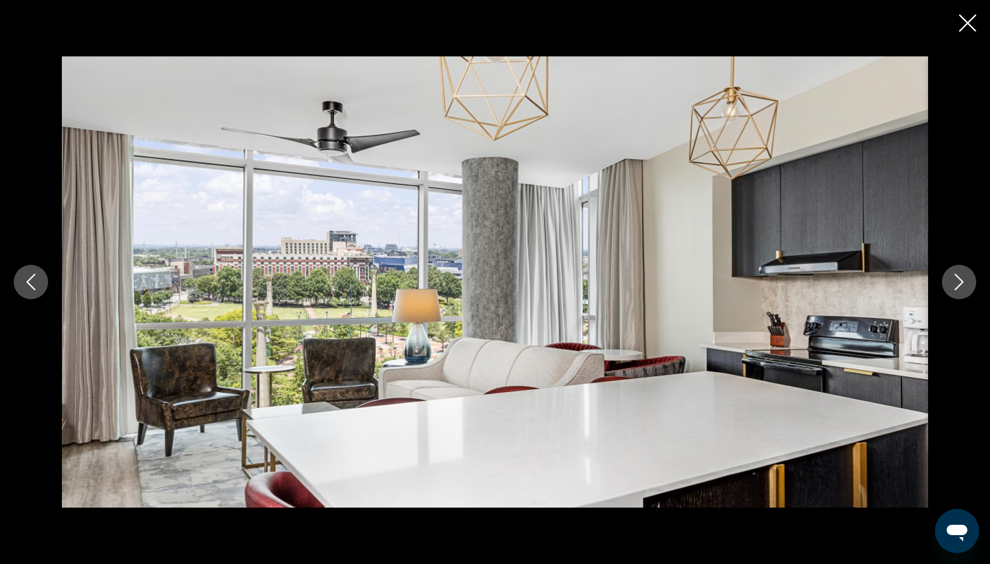
click at [965, 282] on icon "Next image" at bounding box center [959, 282] width 16 height 16
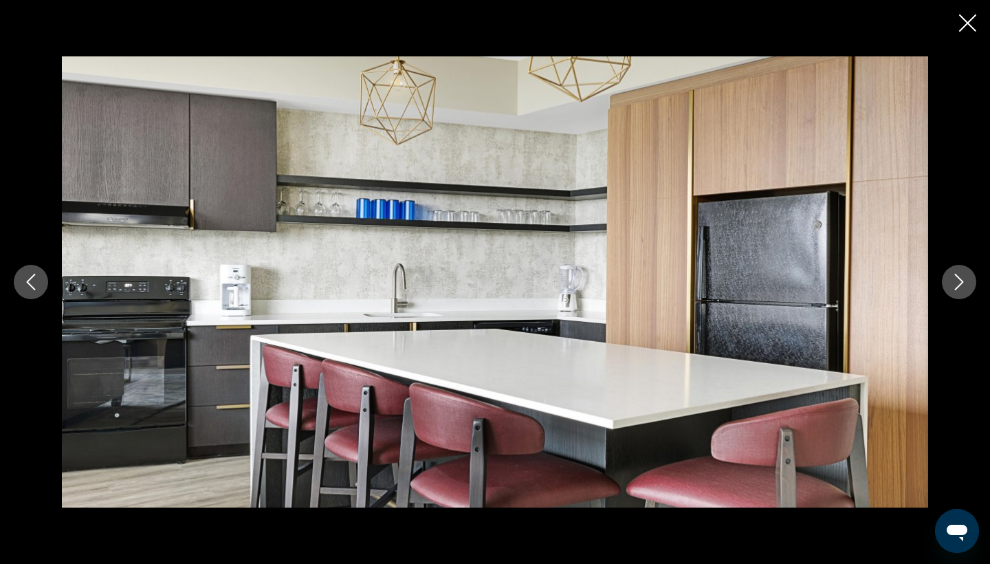
click at [965, 282] on icon "Next image" at bounding box center [959, 282] width 16 height 16
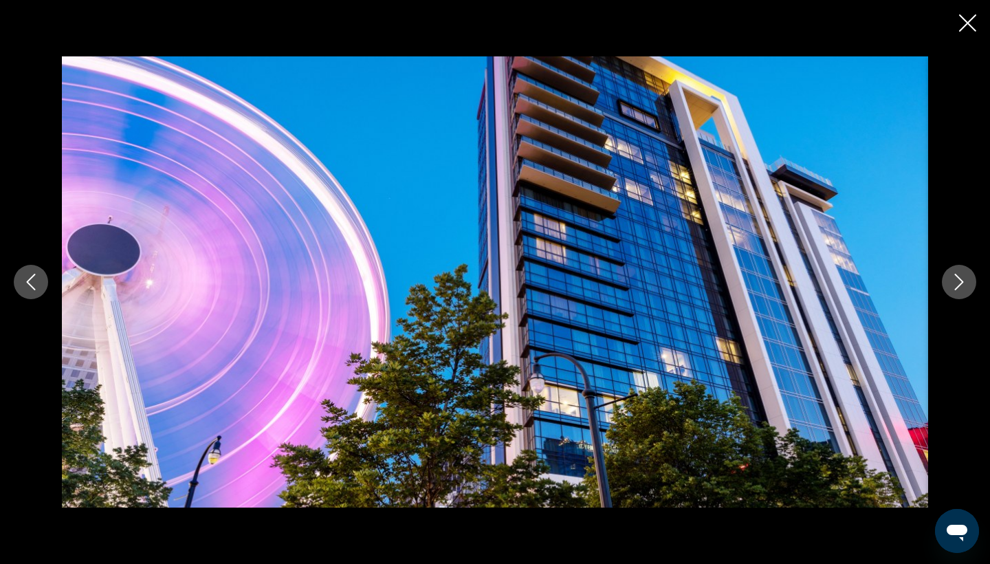
click at [965, 283] on icon "Next image" at bounding box center [959, 282] width 16 height 16
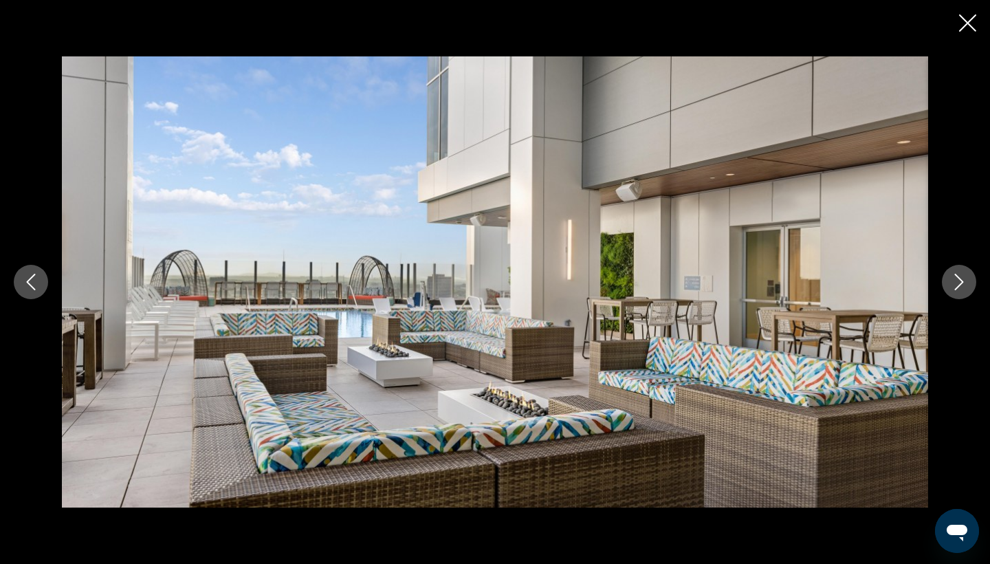
click at [965, 283] on icon "Next image" at bounding box center [959, 282] width 16 height 16
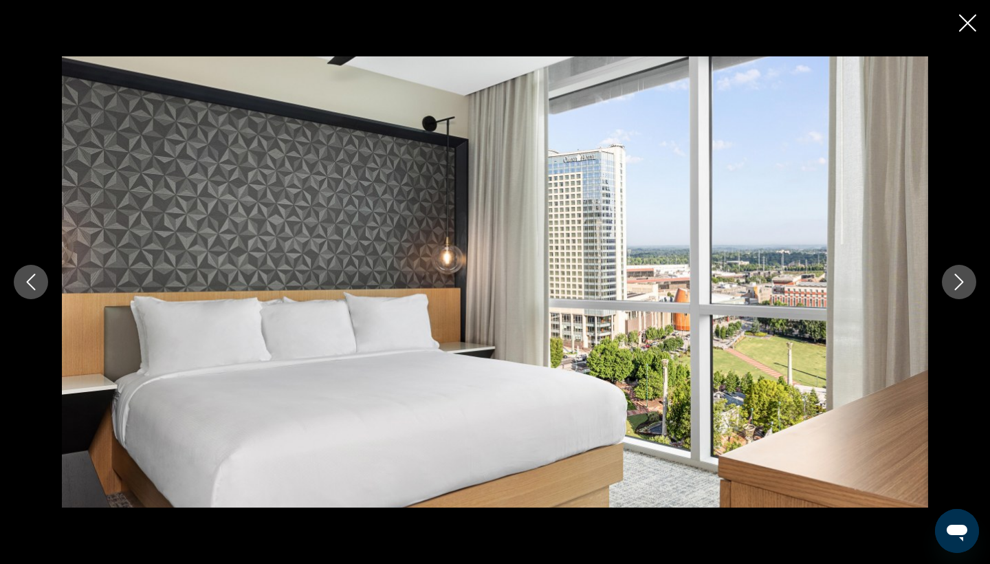
click at [29, 282] on icon "Previous image" at bounding box center [31, 282] width 16 height 16
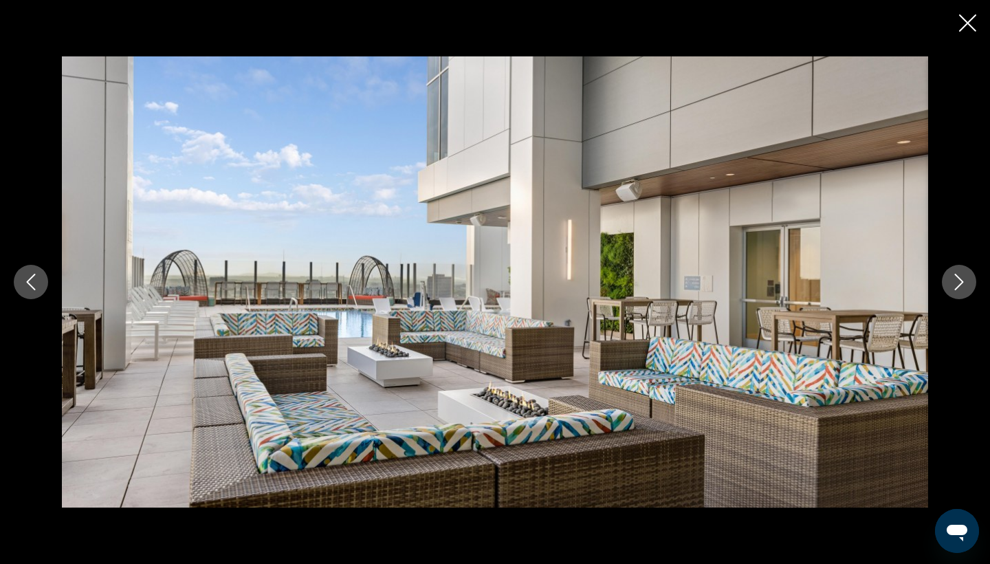
click at [29, 283] on icon "Previous image" at bounding box center [31, 282] width 9 height 16
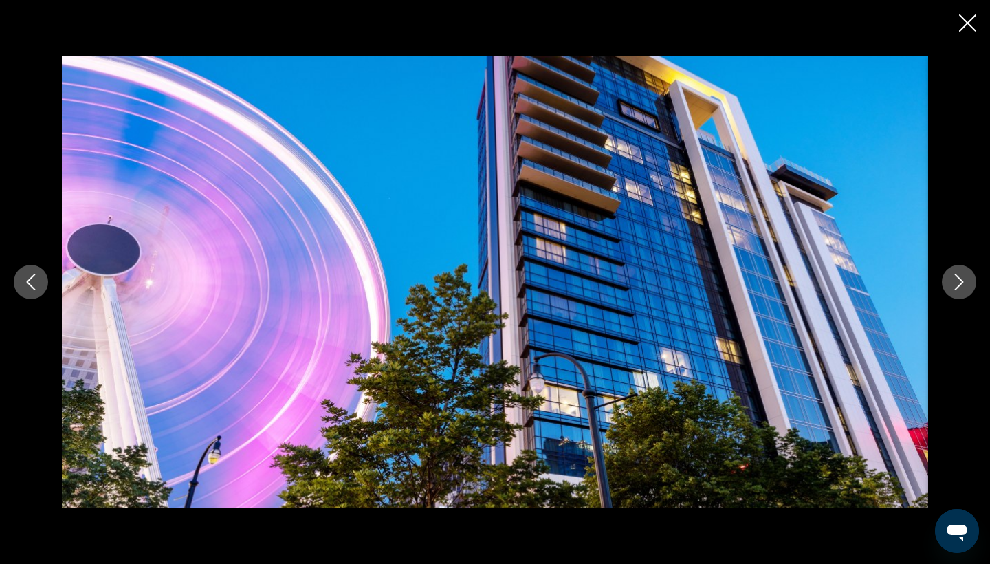
click at [30, 283] on icon "Previous image" at bounding box center [31, 282] width 16 height 16
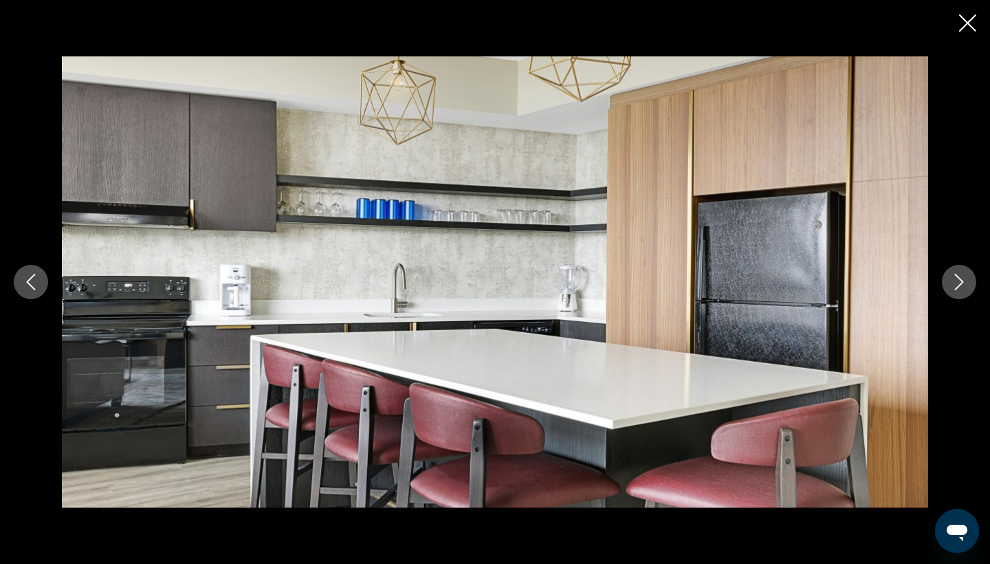
click at [30, 283] on icon "Previous image" at bounding box center [31, 282] width 16 height 16
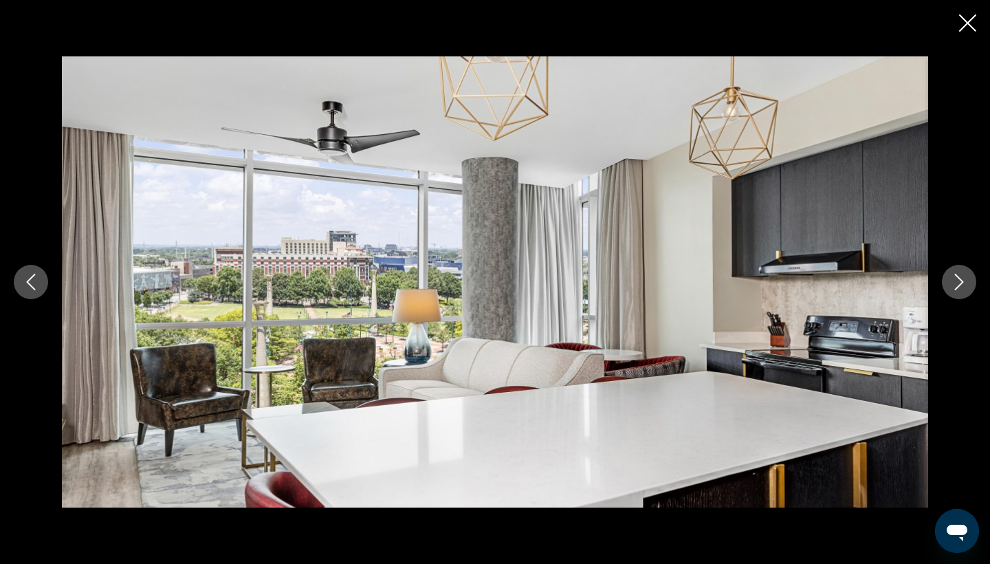
click at [30, 283] on icon "Previous image" at bounding box center [31, 282] width 16 height 16
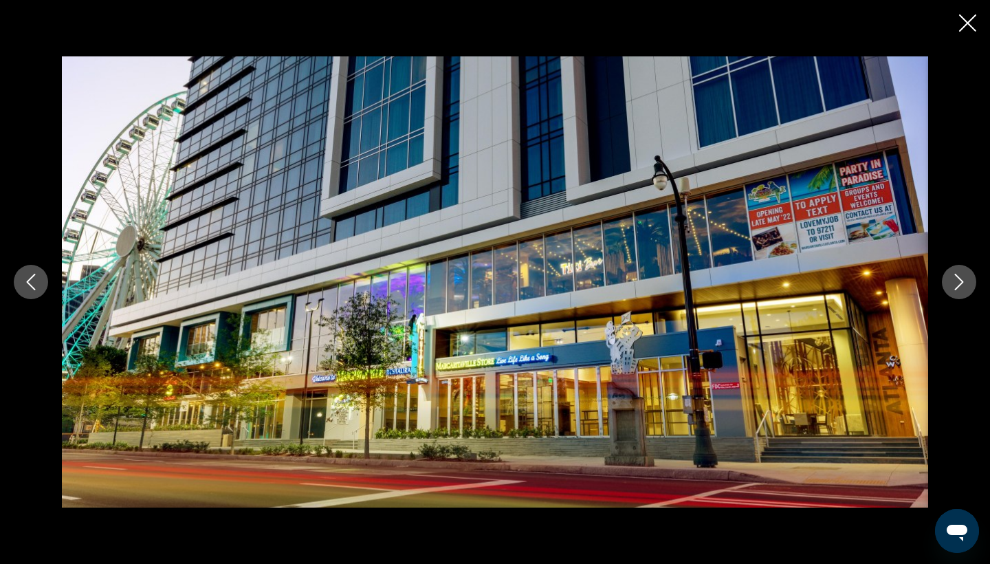
click at [30, 284] on icon "Previous image" at bounding box center [31, 282] width 9 height 16
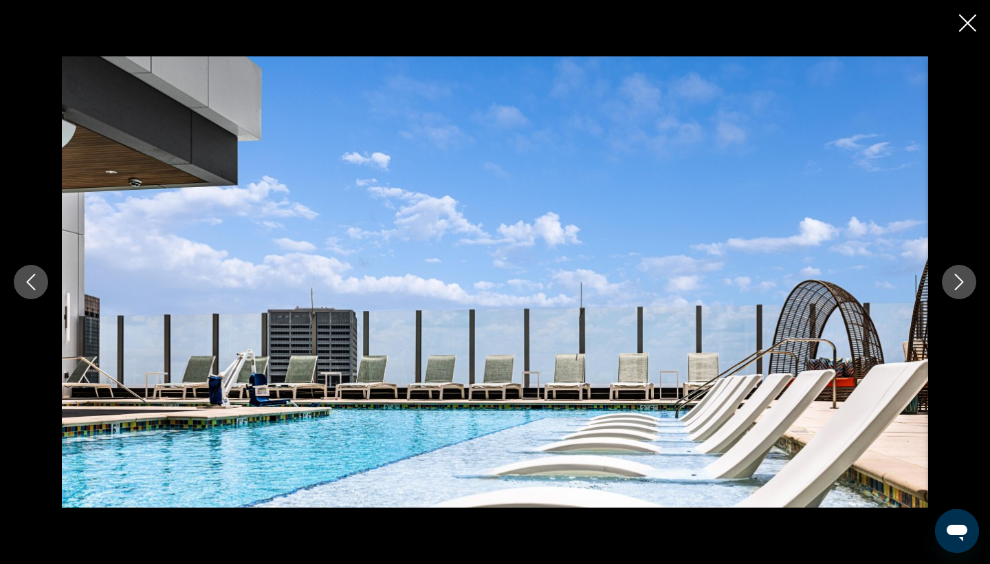
click at [30, 284] on icon "Previous image" at bounding box center [31, 282] width 9 height 16
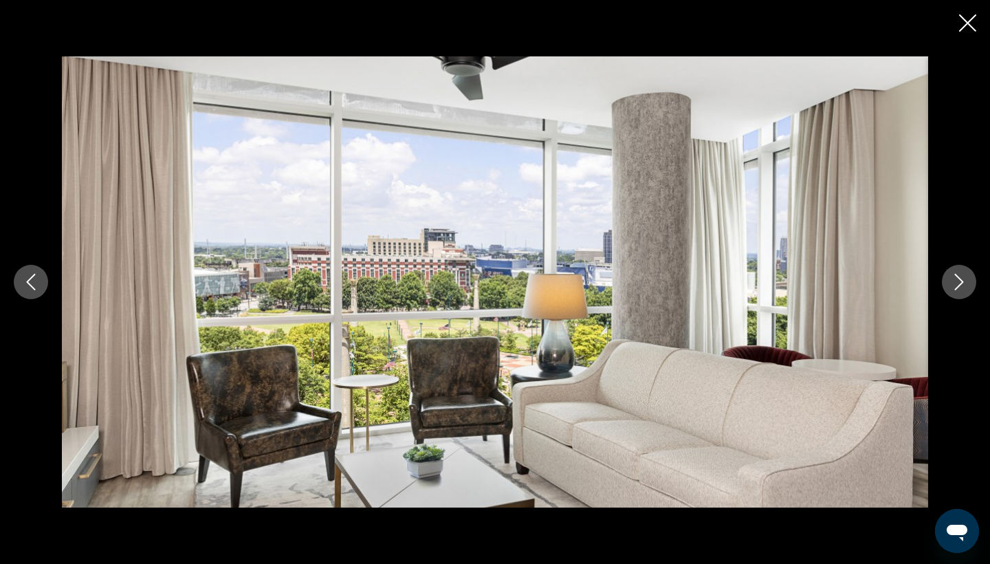
click at [30, 284] on icon "Previous image" at bounding box center [31, 282] width 9 height 16
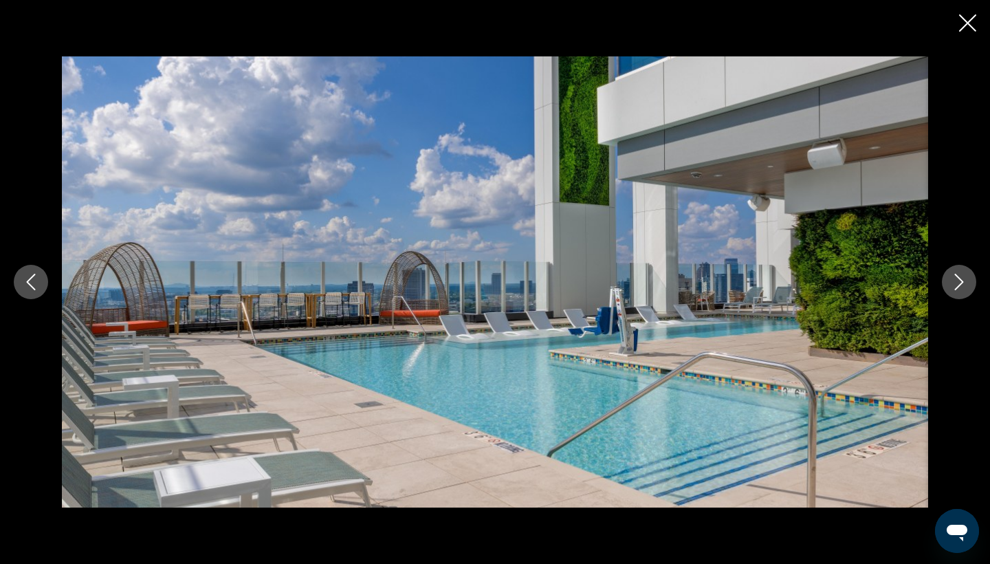
click at [964, 23] on icon "Close slideshow" at bounding box center [967, 22] width 17 height 17
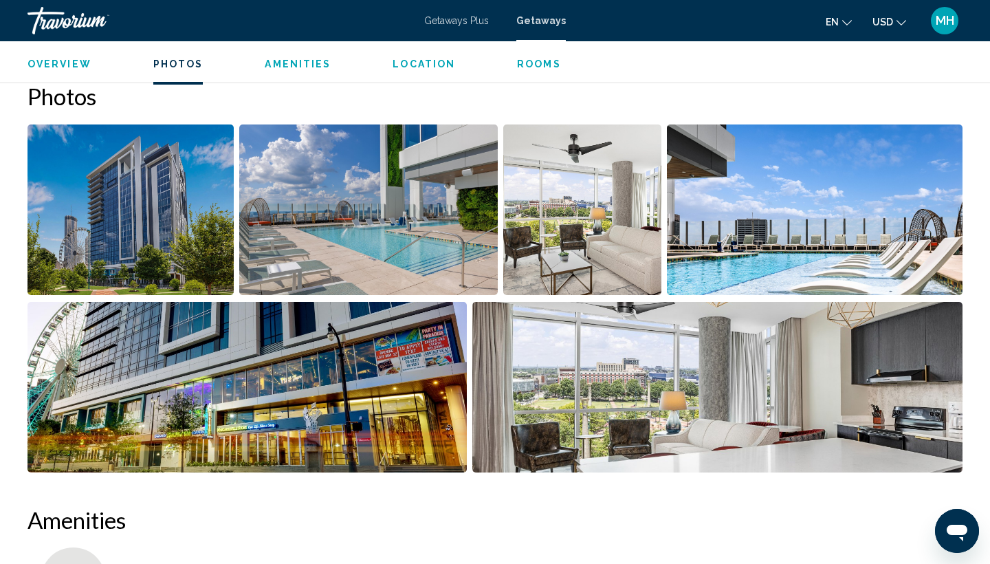
scroll to position [608, 0]
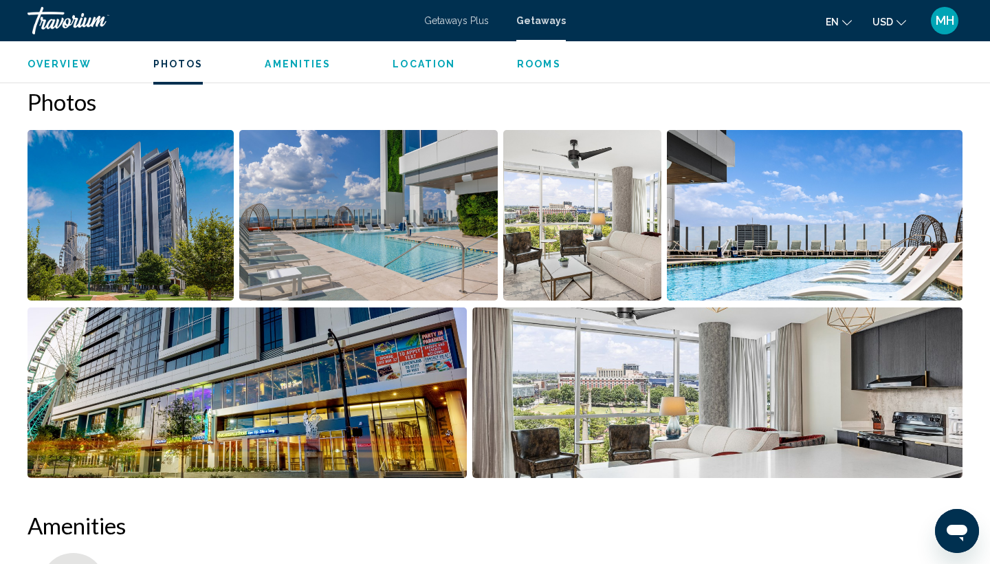
click at [52, 63] on span "Overview" at bounding box center [59, 63] width 64 height 11
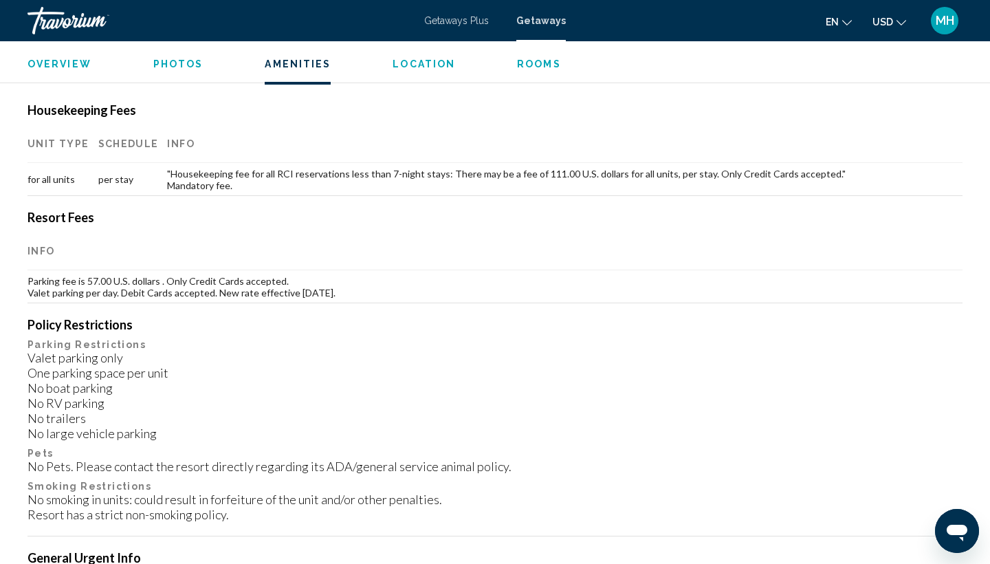
scroll to position [1165, 0]
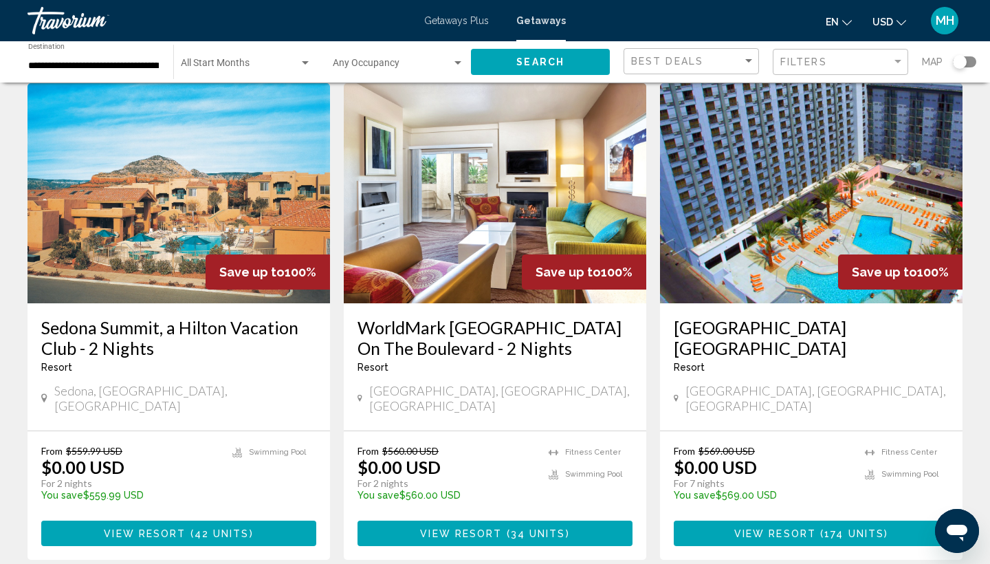
scroll to position [1741, 0]
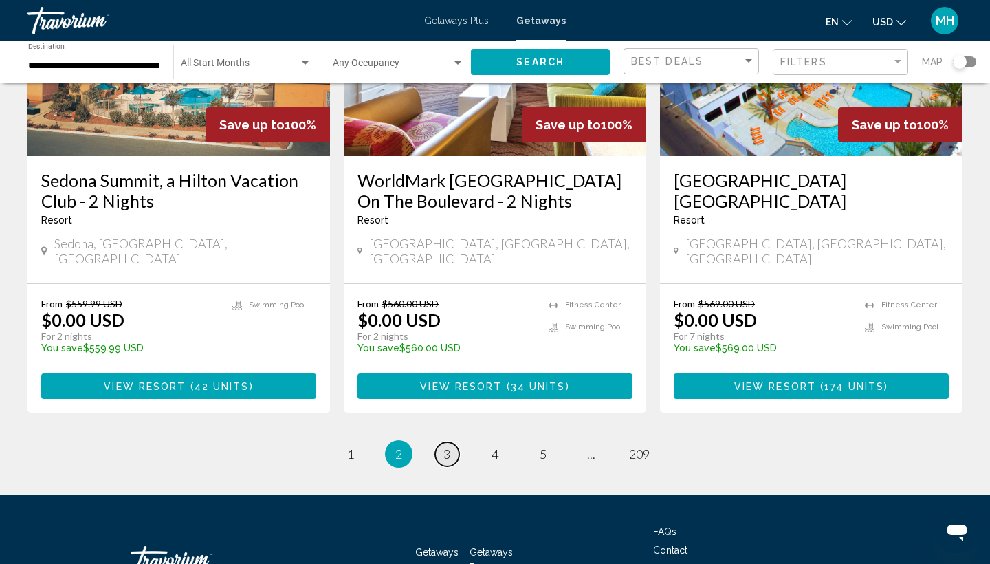
click at [443, 446] on span "3" at bounding box center [446, 453] width 7 height 15
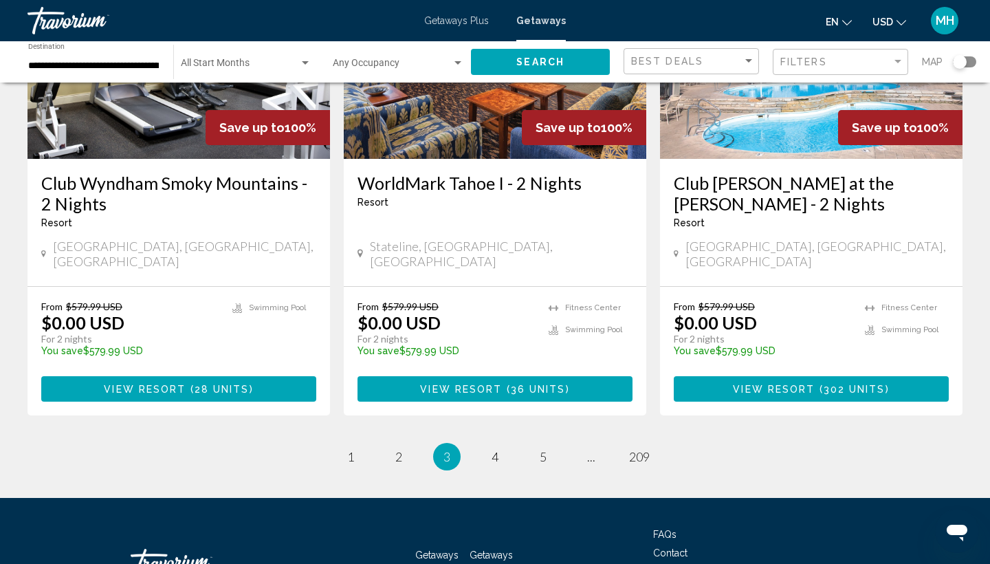
scroll to position [1729, 0]
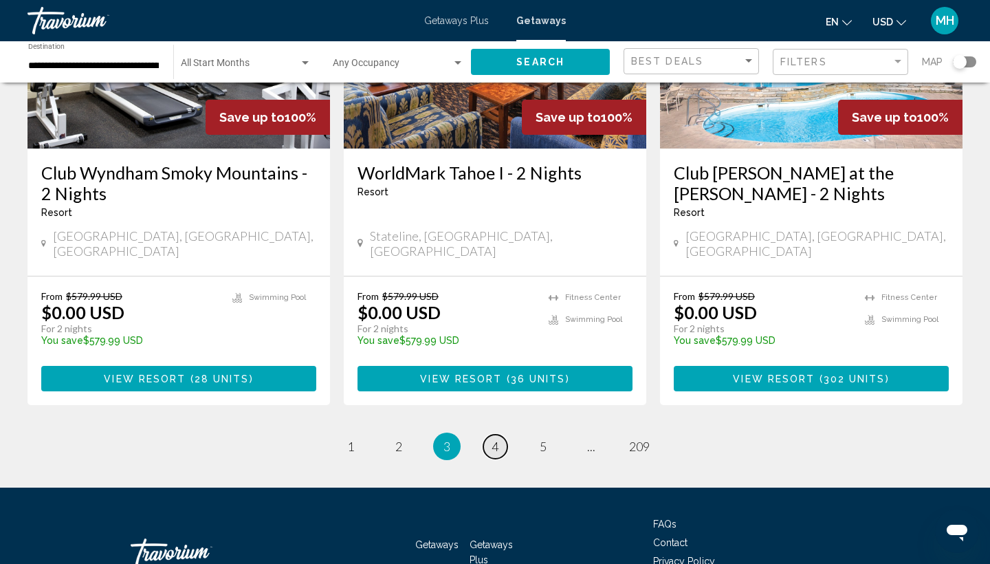
click at [494, 439] on span "4" at bounding box center [495, 446] width 7 height 15
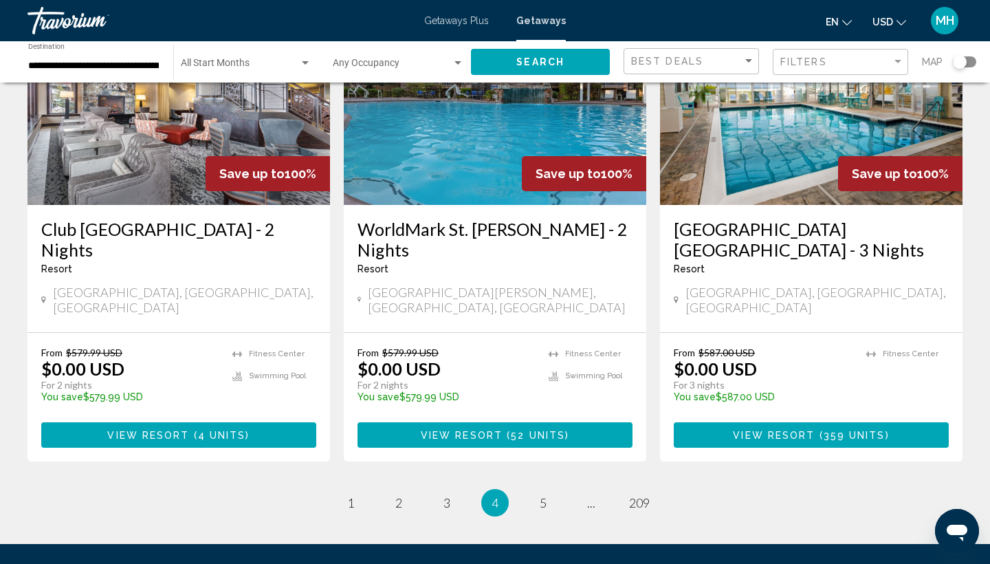
scroll to position [1740, 0]
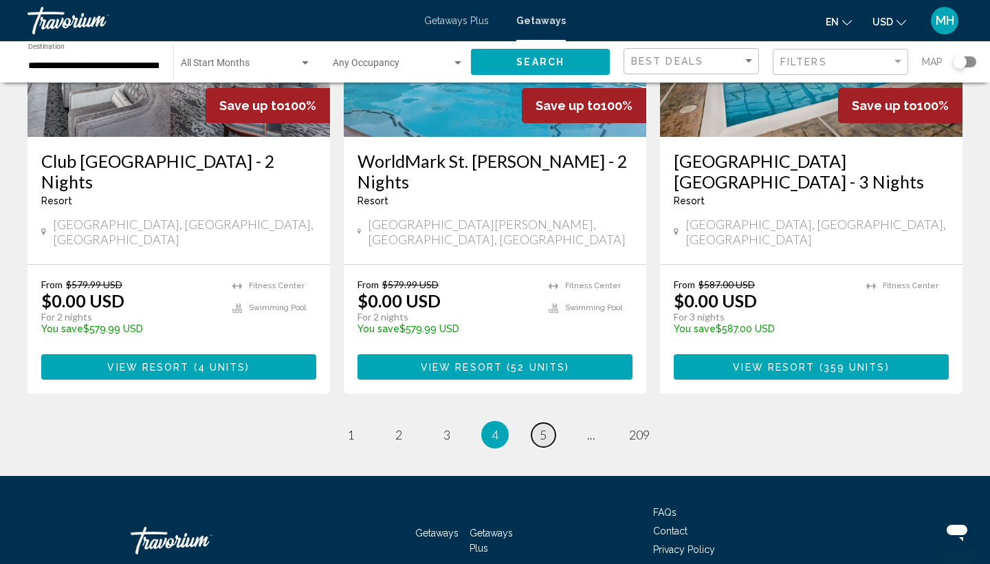
click at [541, 427] on span "5" at bounding box center [543, 434] width 7 height 15
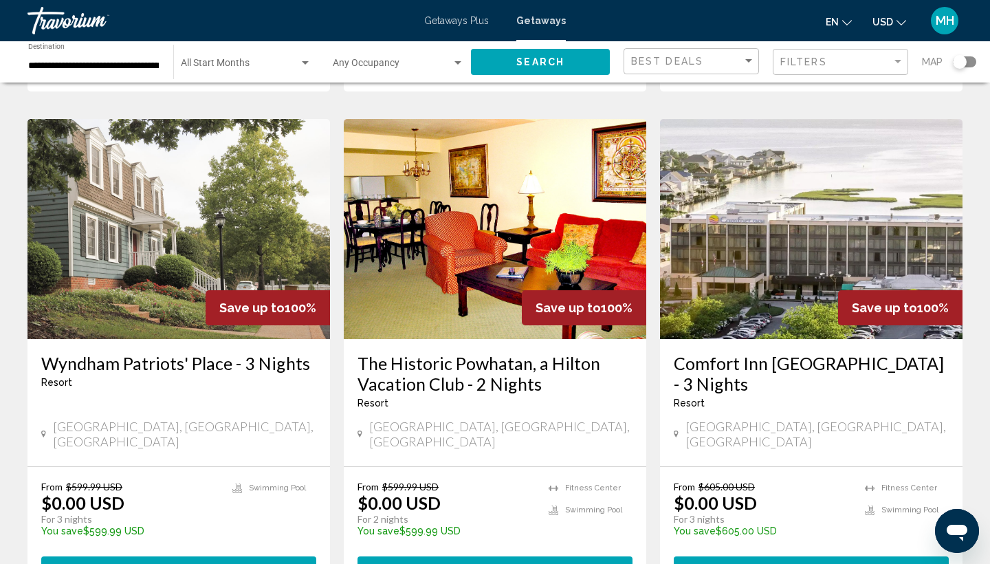
scroll to position [1592, 0]
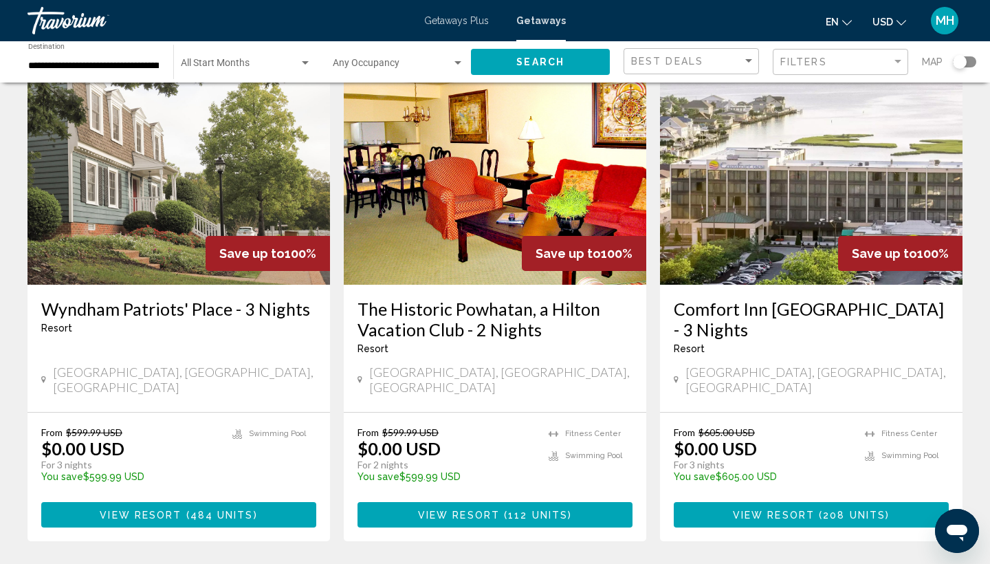
click at [749, 343] on div "Resort - This is an adults only resort" at bounding box center [811, 348] width 275 height 11
click at [814, 154] on img "Main content" at bounding box center [811, 175] width 302 height 220
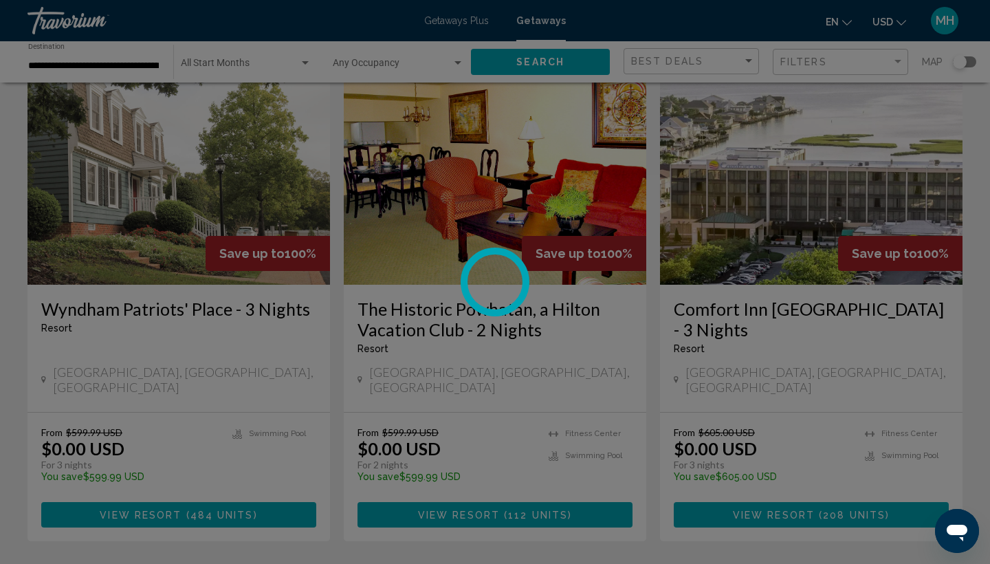
click at [814, 154] on div at bounding box center [495, 282] width 990 height 564
